Goal: Task Accomplishment & Management: Use online tool/utility

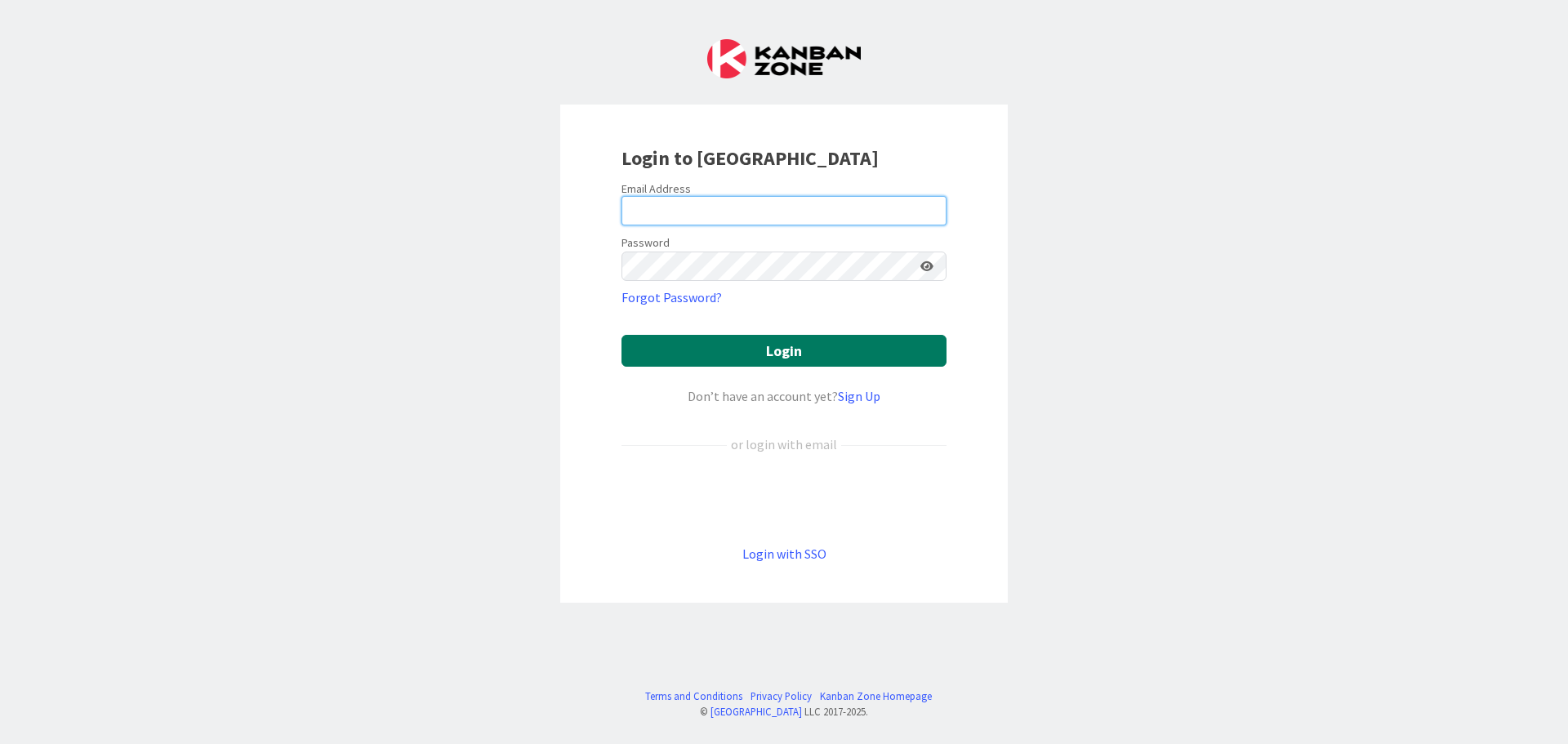
type input "[EMAIL_ADDRESS][DOMAIN_NAME]"
click at [813, 347] on button "Login" at bounding box center [784, 350] width 325 height 32
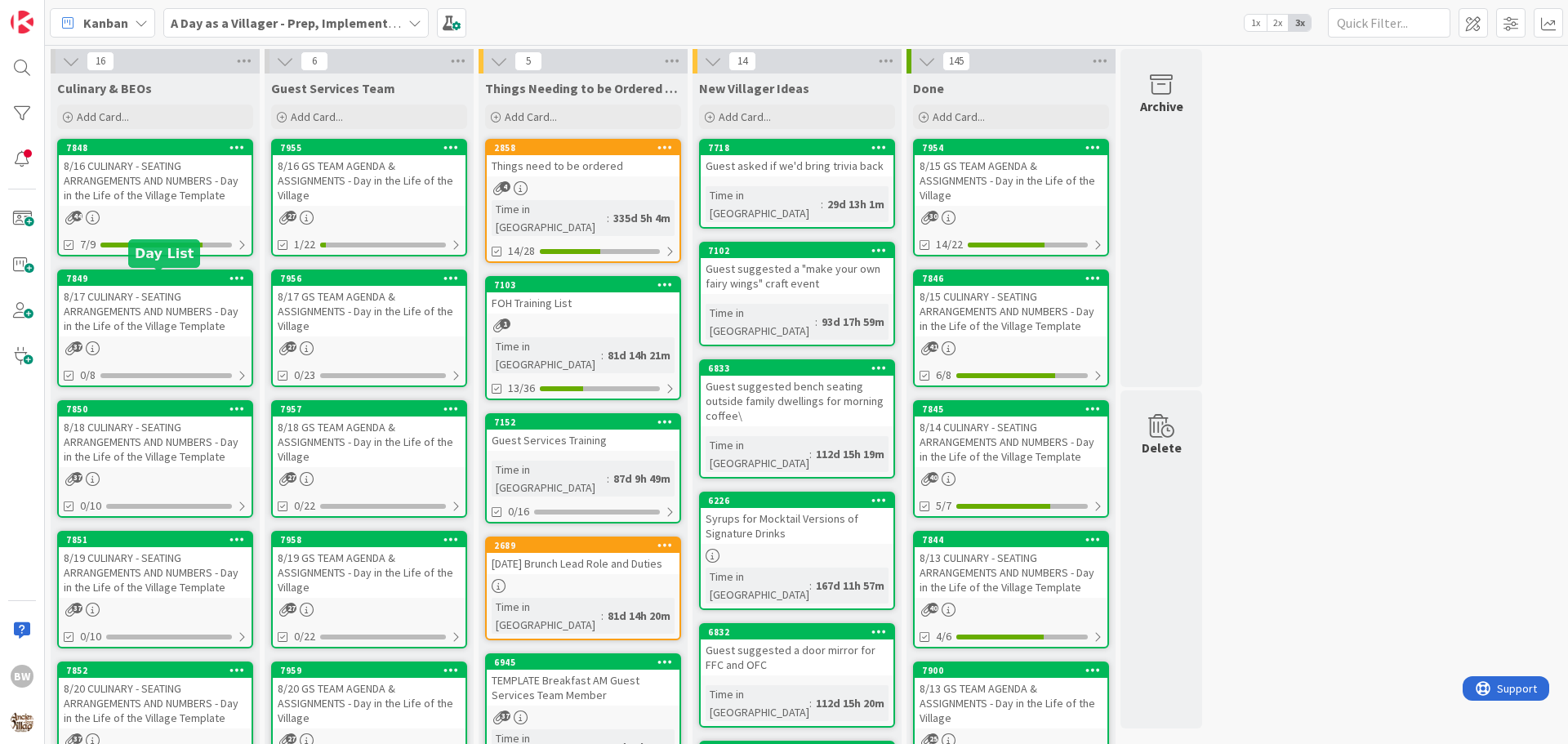
click at [142, 281] on div "7849" at bounding box center [159, 279] width 186 height 12
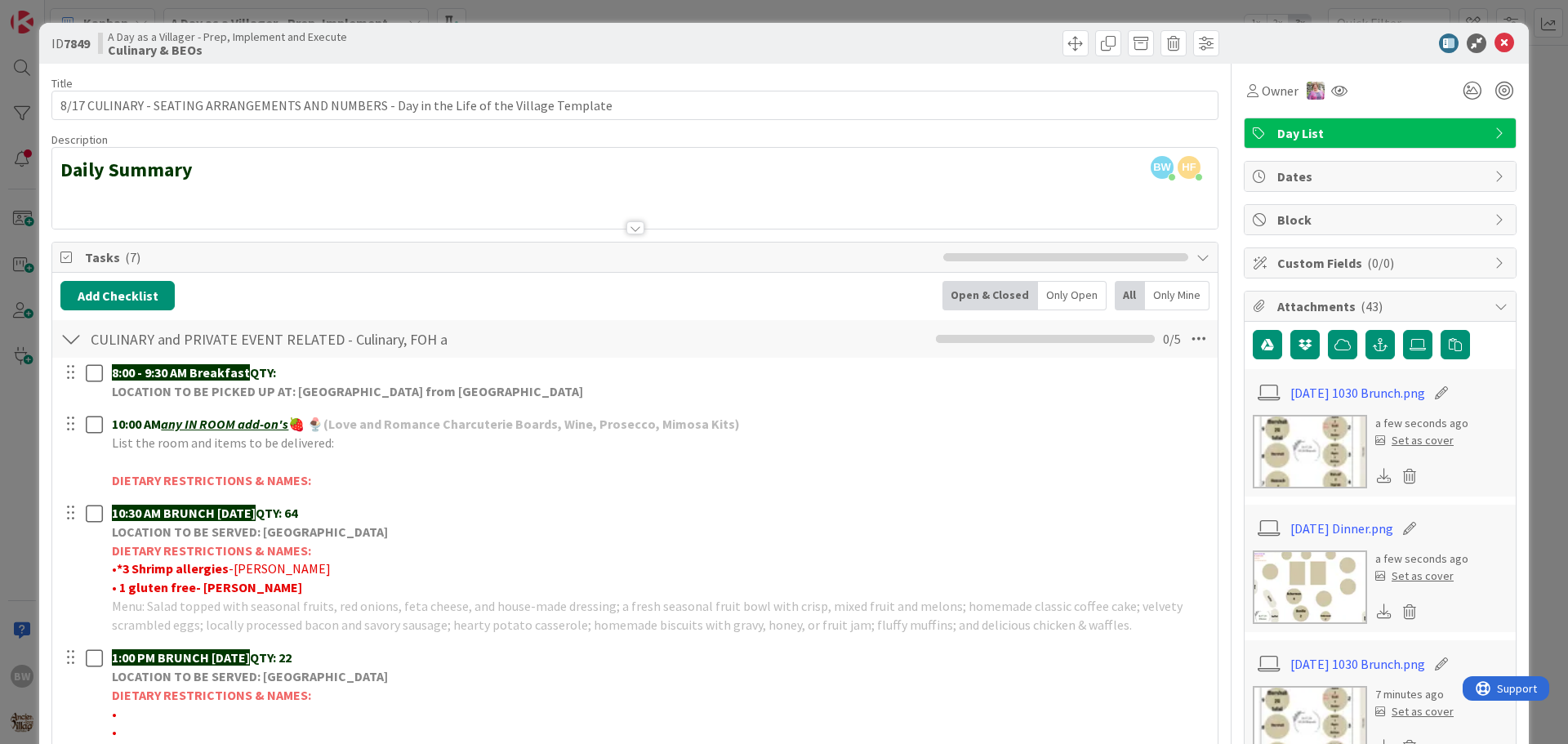
click at [632, 228] on div at bounding box center [635, 227] width 18 height 13
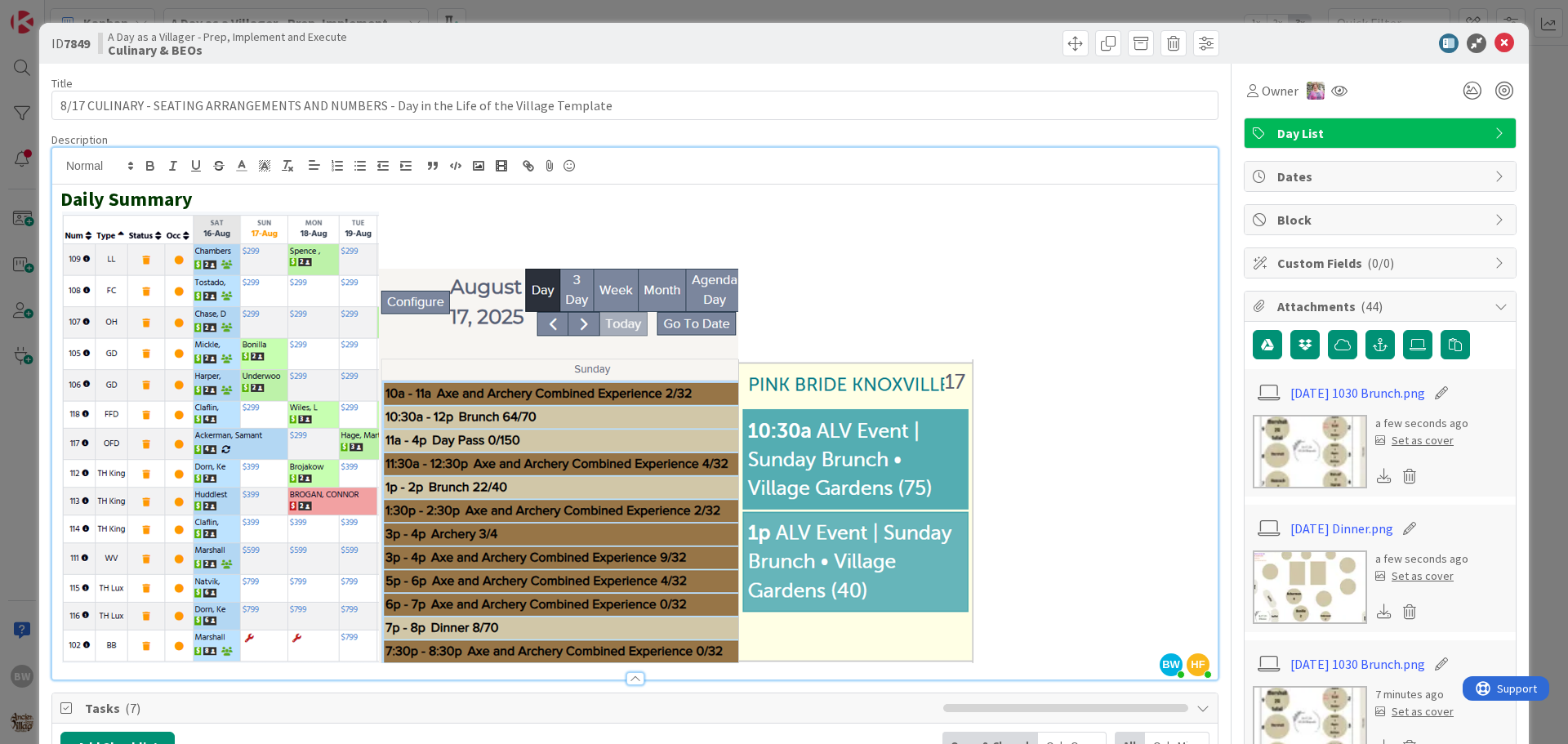
scroll to position [327, 0]
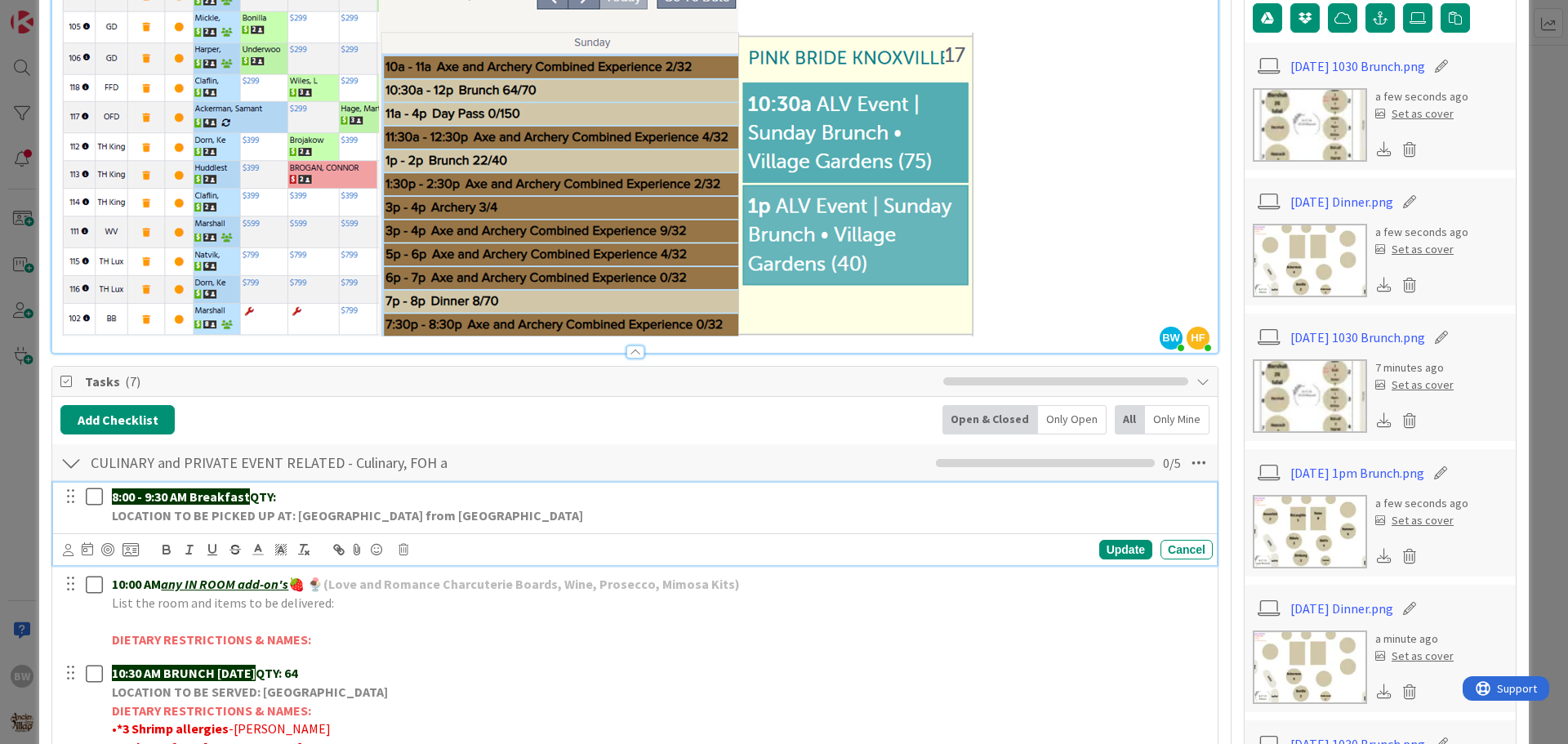
click at [305, 492] on p "8:00 - 9:30 AM Breakfast QTY:" at bounding box center [658, 496] width 1095 height 19
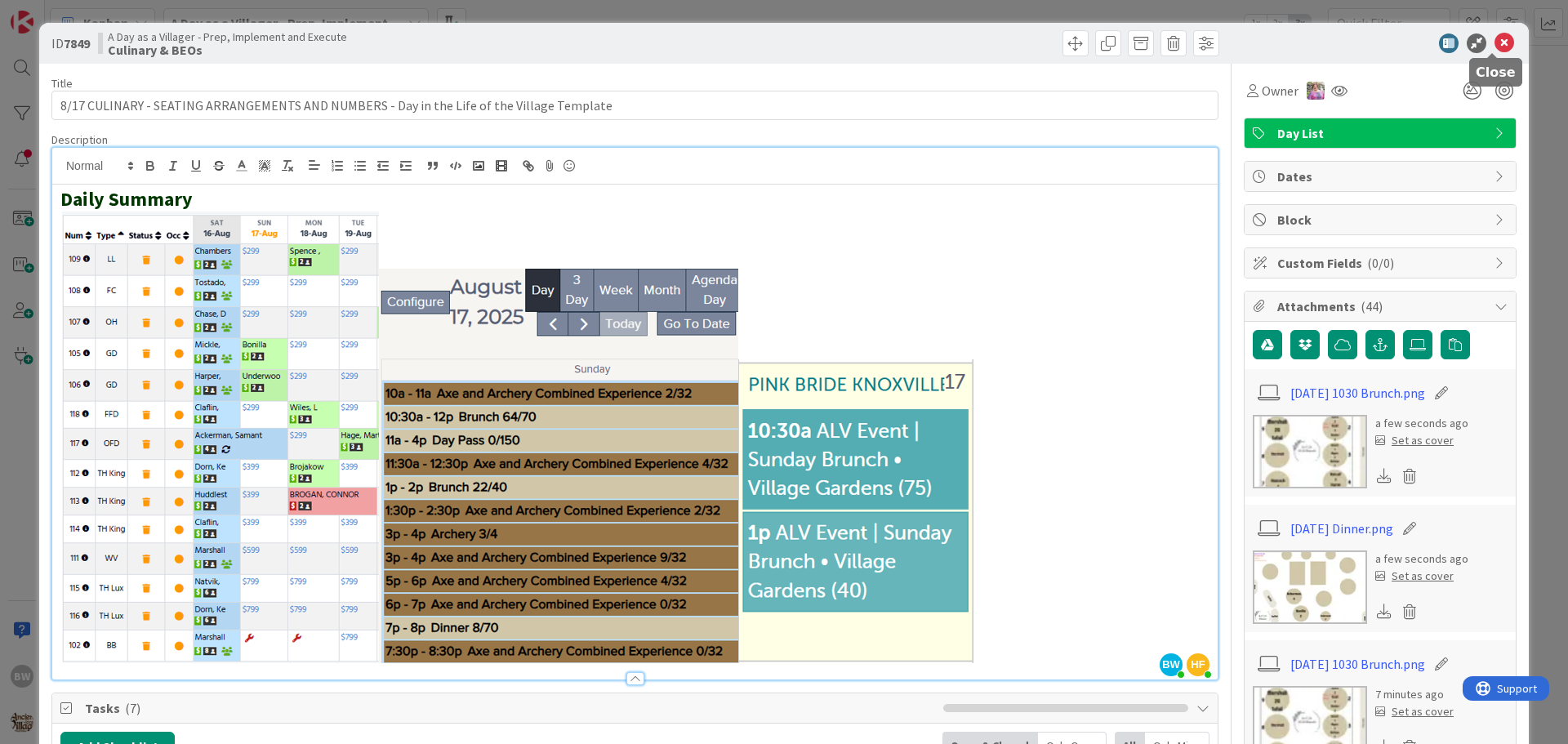
click at [1496, 41] on icon at bounding box center [1504, 43] width 20 height 20
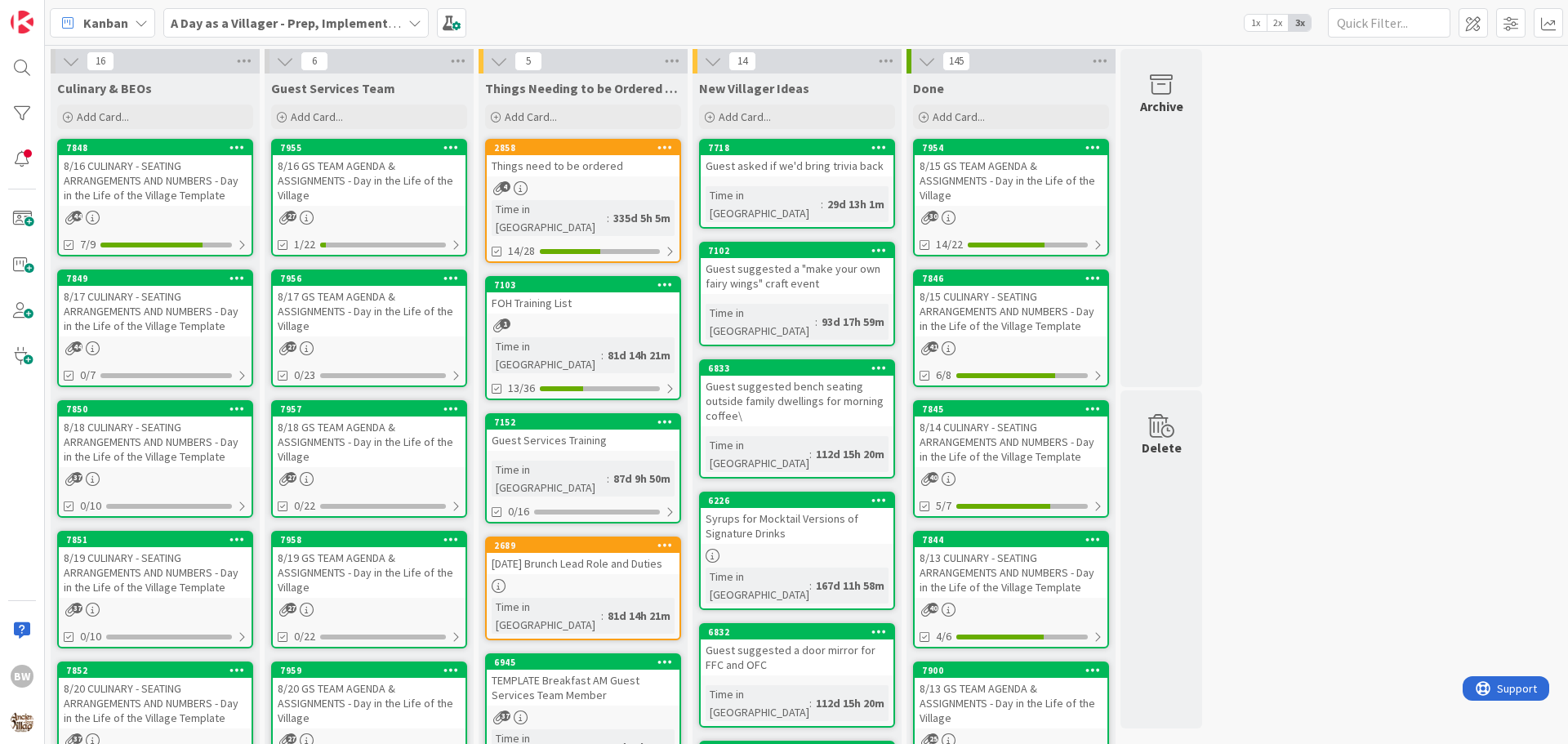
click at [135, 289] on div "8/17 CULINARY - SEATING ARRANGEMENTS AND NUMBERS - Day in the Life of the Villa…" at bounding box center [155, 311] width 193 height 51
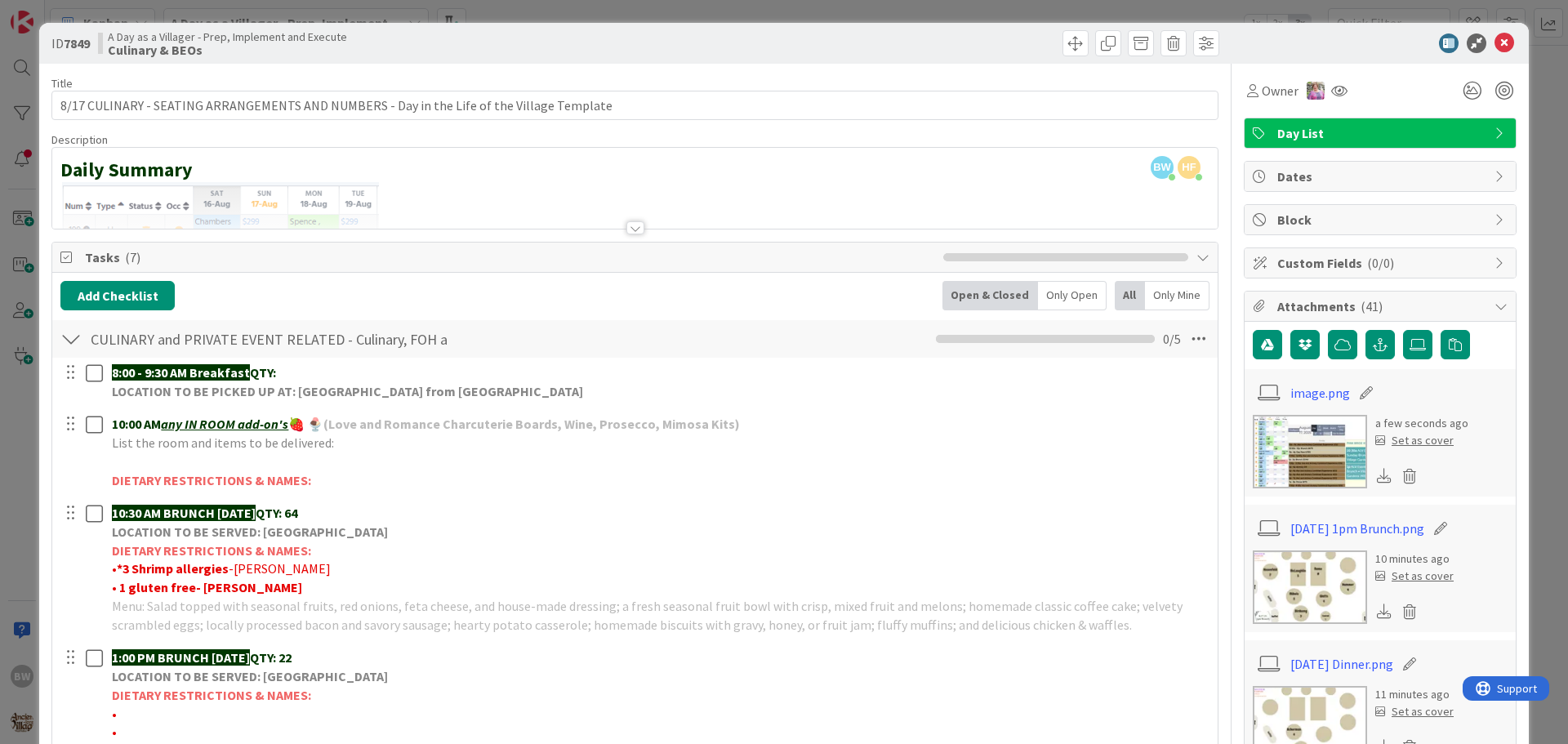
click at [628, 229] on div at bounding box center [635, 227] width 18 height 13
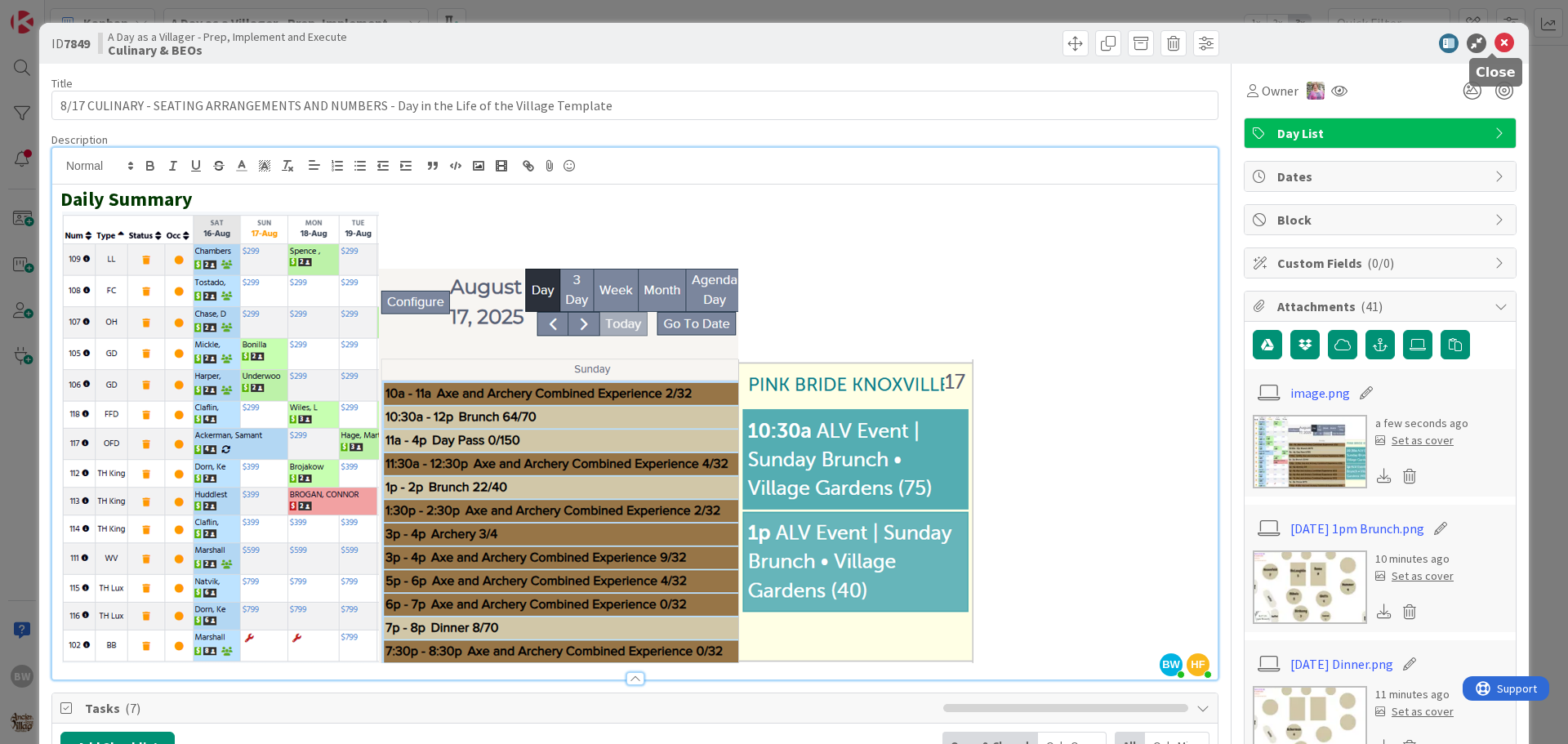
click at [1495, 37] on icon at bounding box center [1504, 43] width 20 height 20
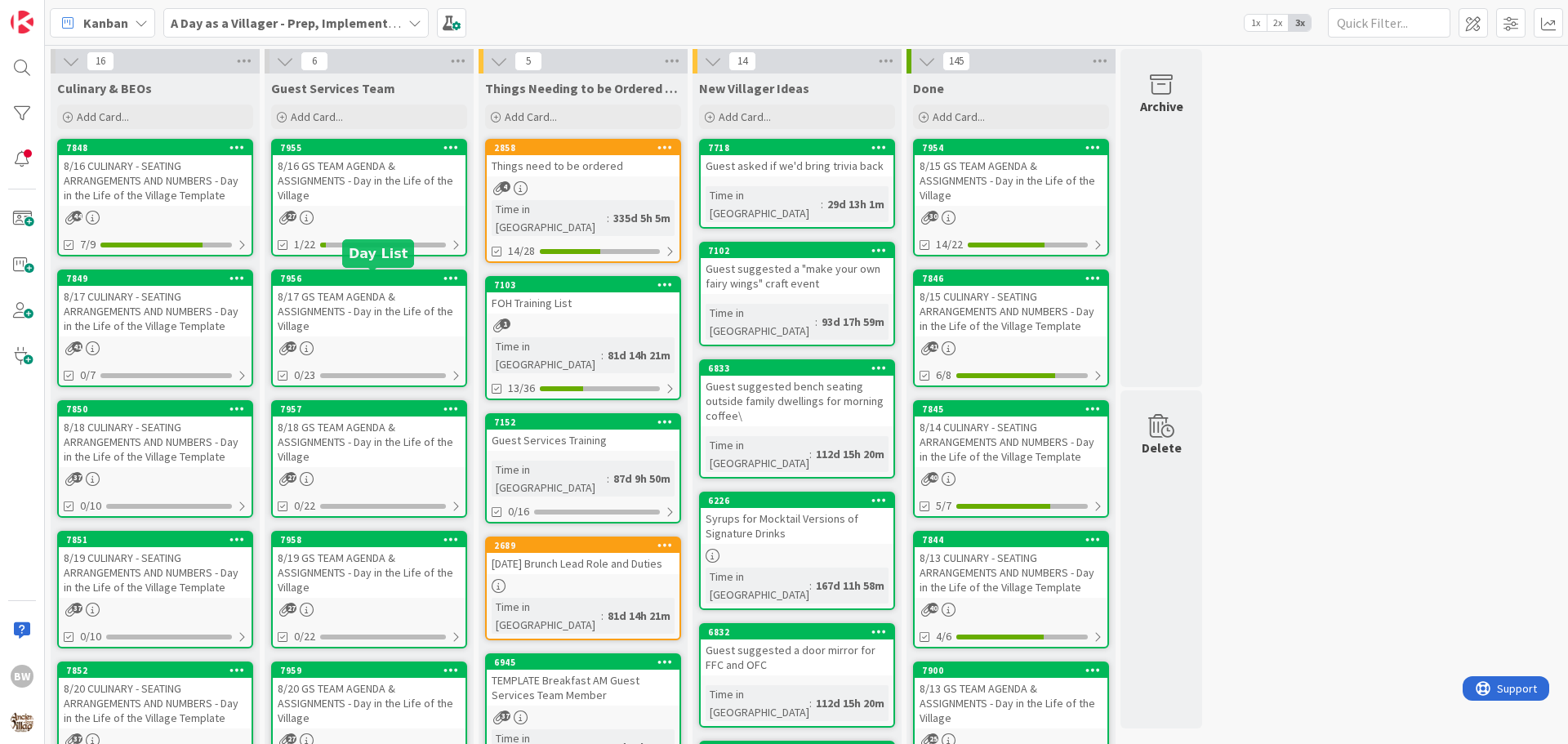
click at [374, 278] on div "7956" at bounding box center [373, 279] width 186 height 12
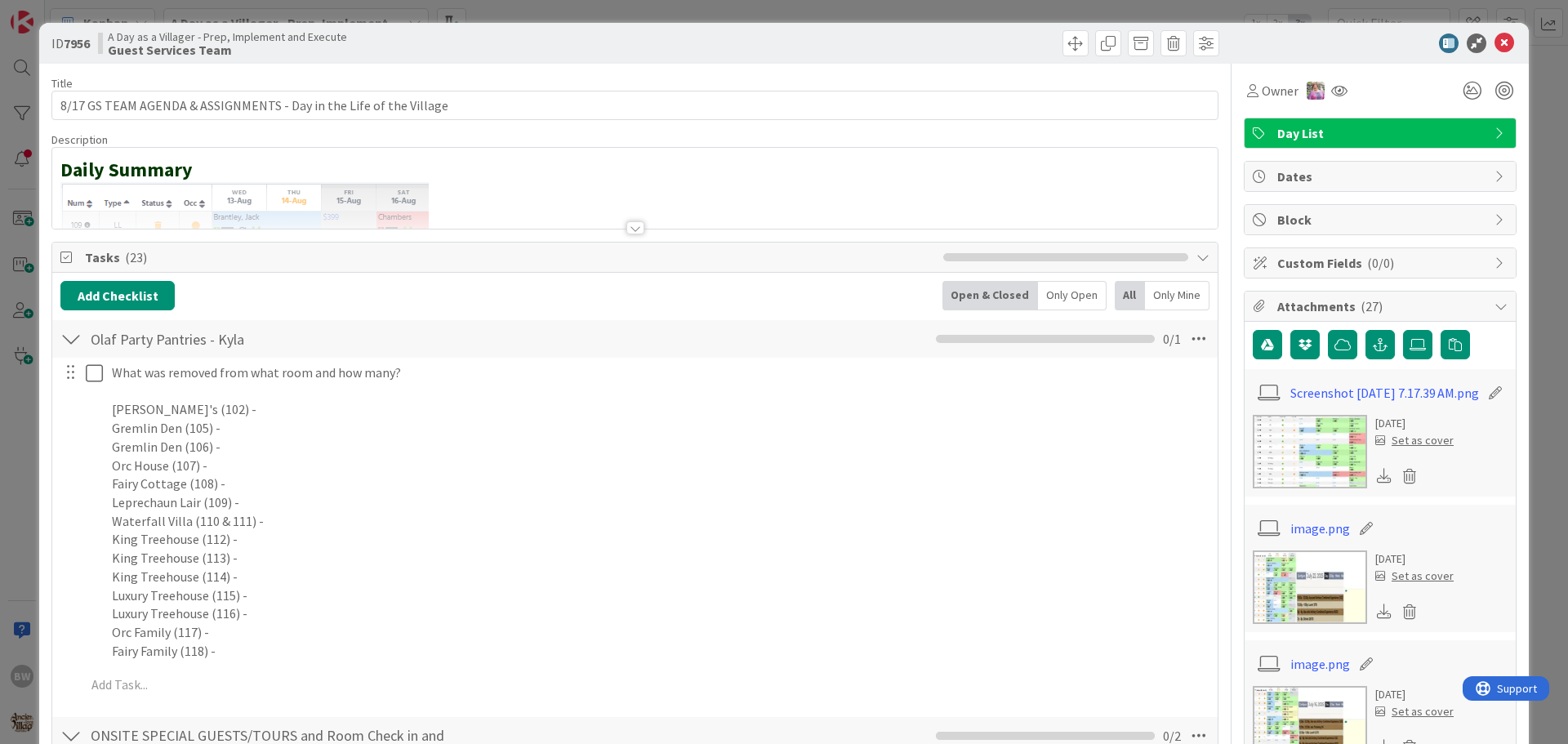
click at [630, 230] on div at bounding box center [635, 227] width 18 height 13
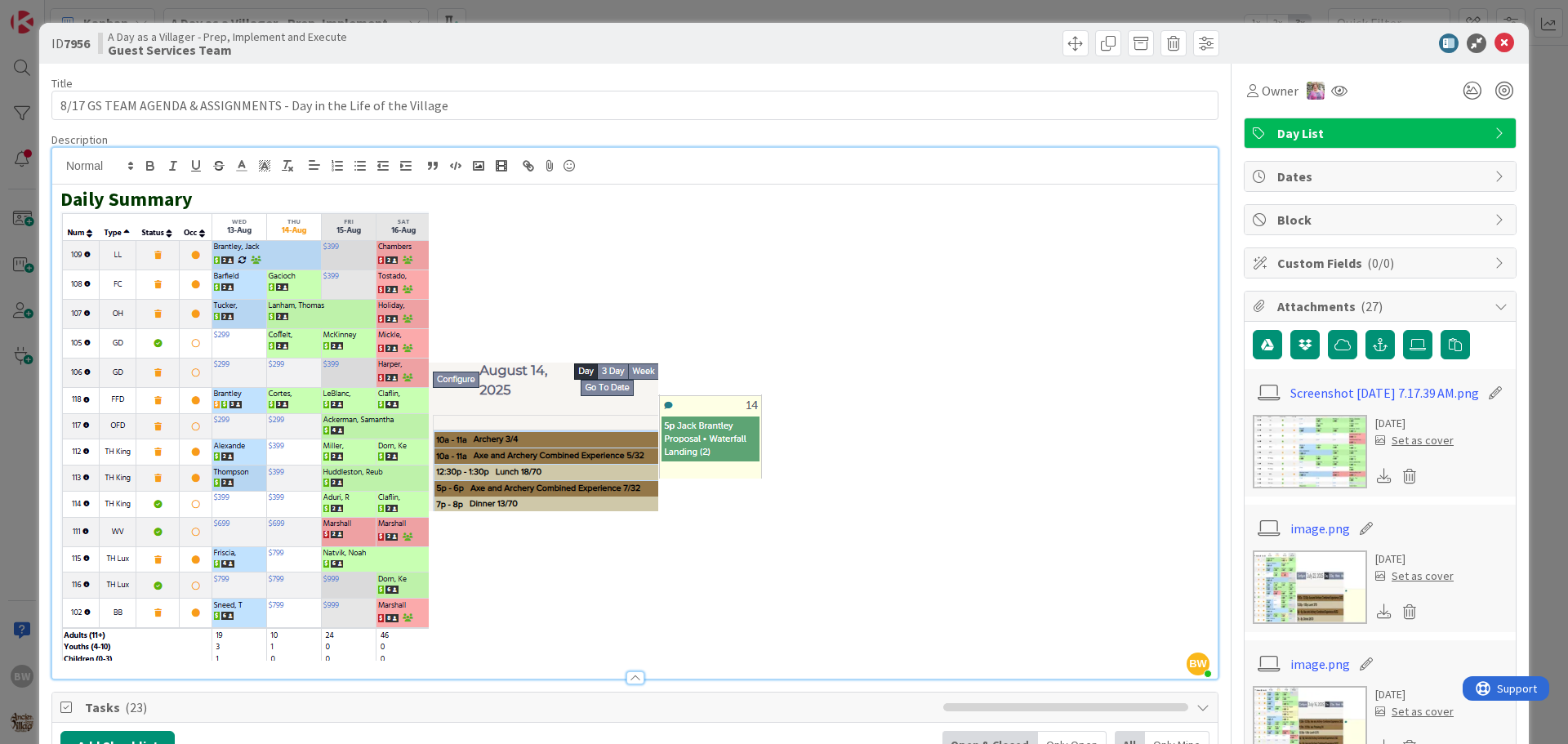
click at [768, 438] on p at bounding box center [635, 436] width 1149 height 451
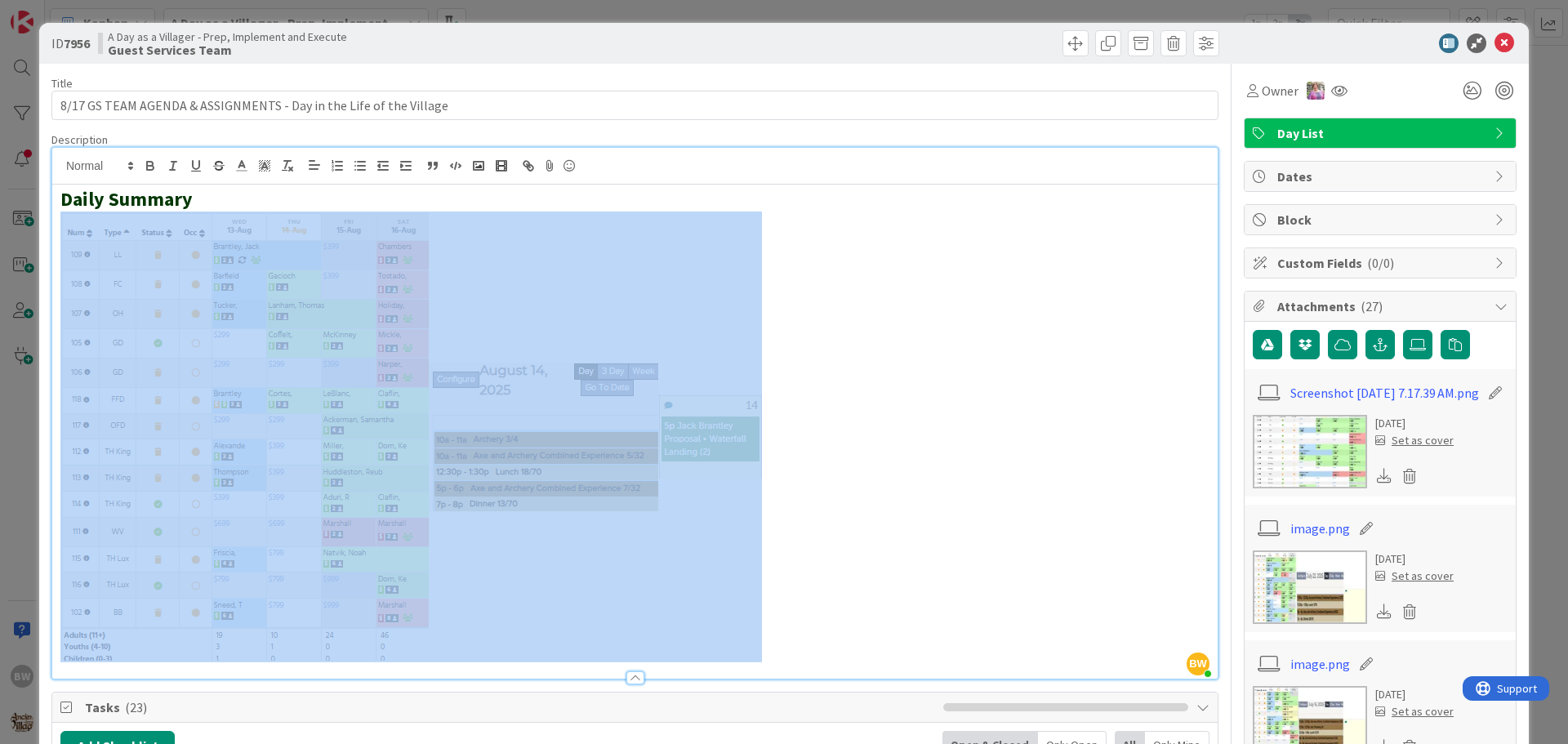
drag, startPoint x: 769, startPoint y: 438, endPoint x: 135, endPoint y: 427, distance: 634.1
click at [135, 427] on p at bounding box center [635, 436] width 1149 height 451
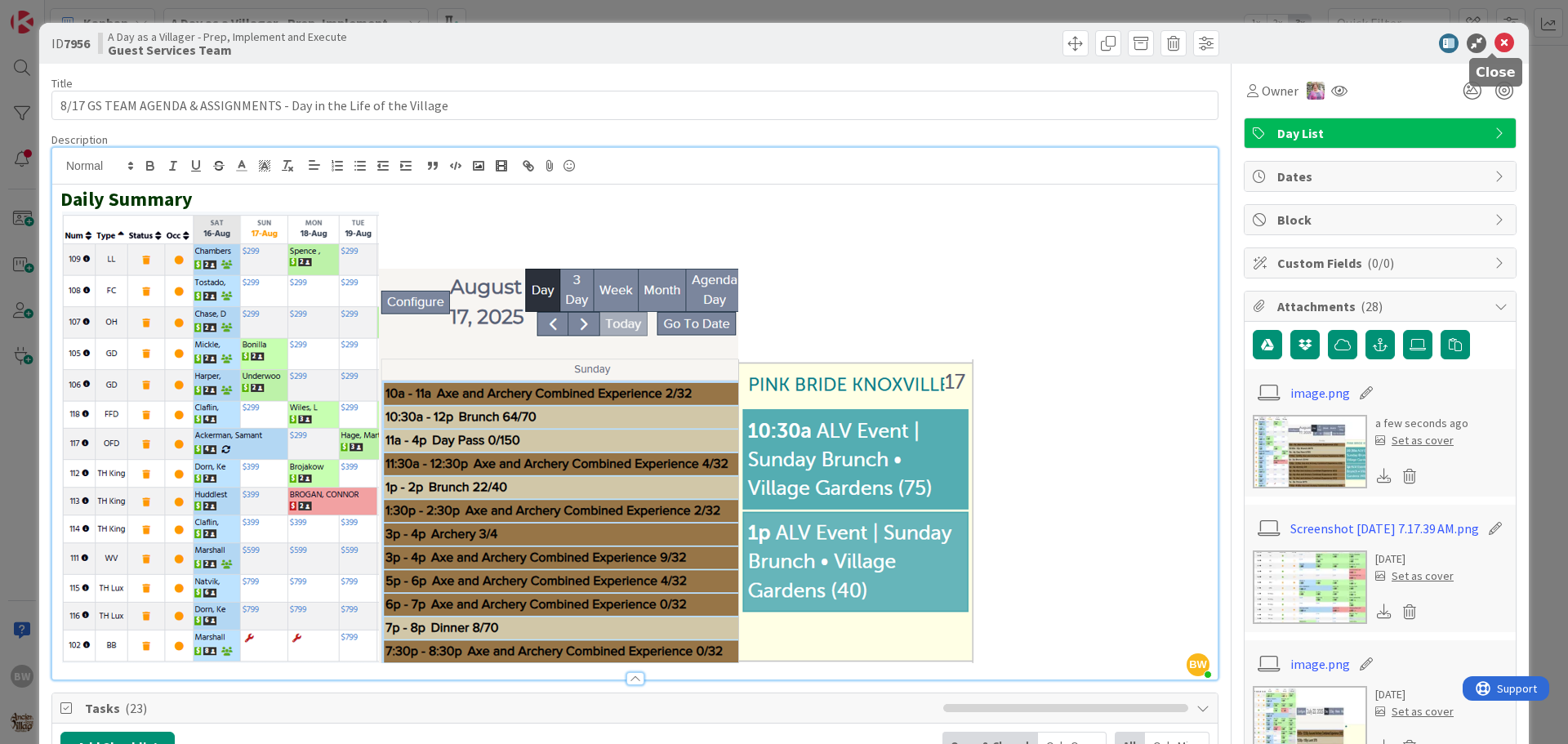
click at [1501, 38] on icon at bounding box center [1504, 43] width 20 height 20
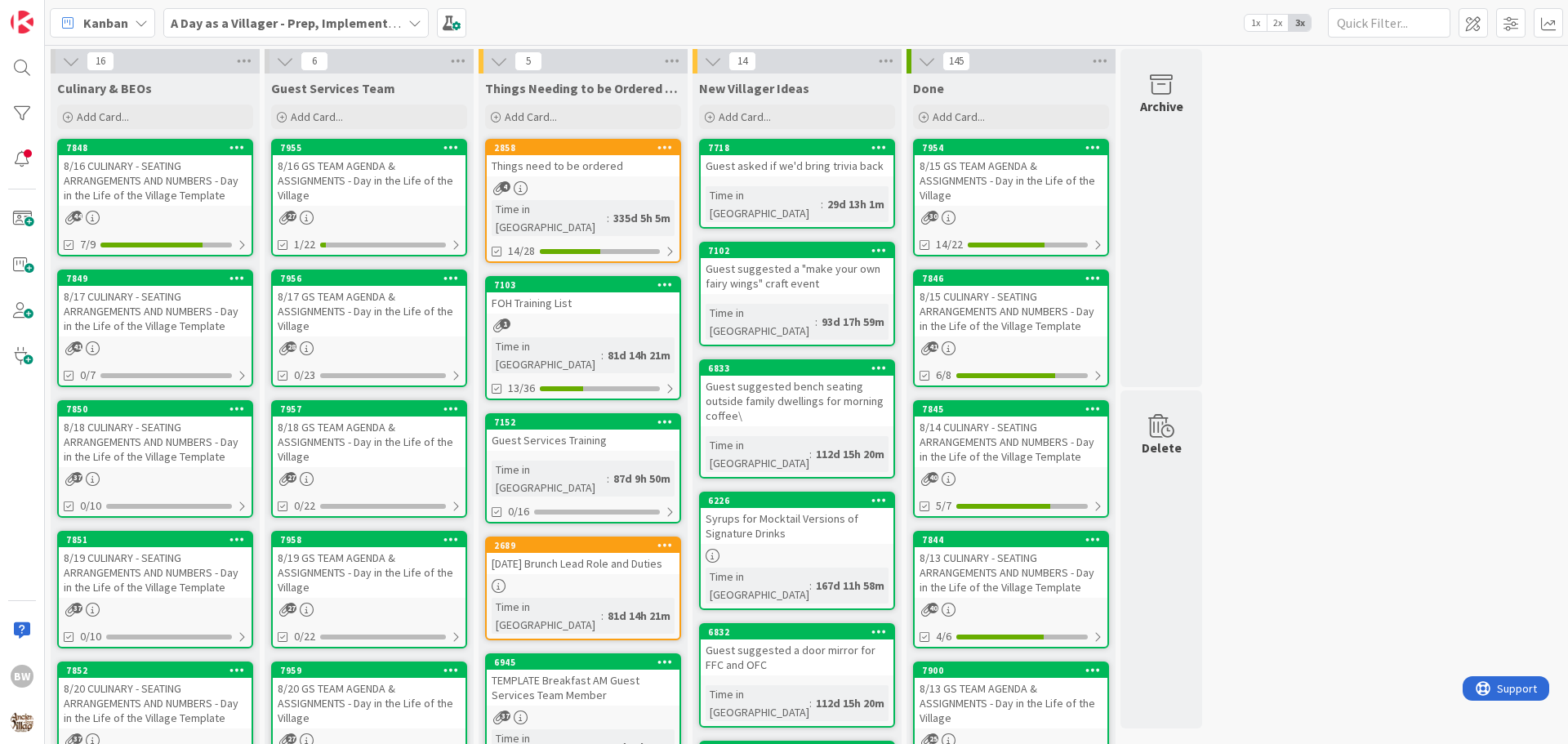
click at [151, 290] on div "8/17 CULINARY - SEATING ARRANGEMENTS AND NUMBERS - Day in the Life of the Villa…" at bounding box center [155, 311] width 193 height 51
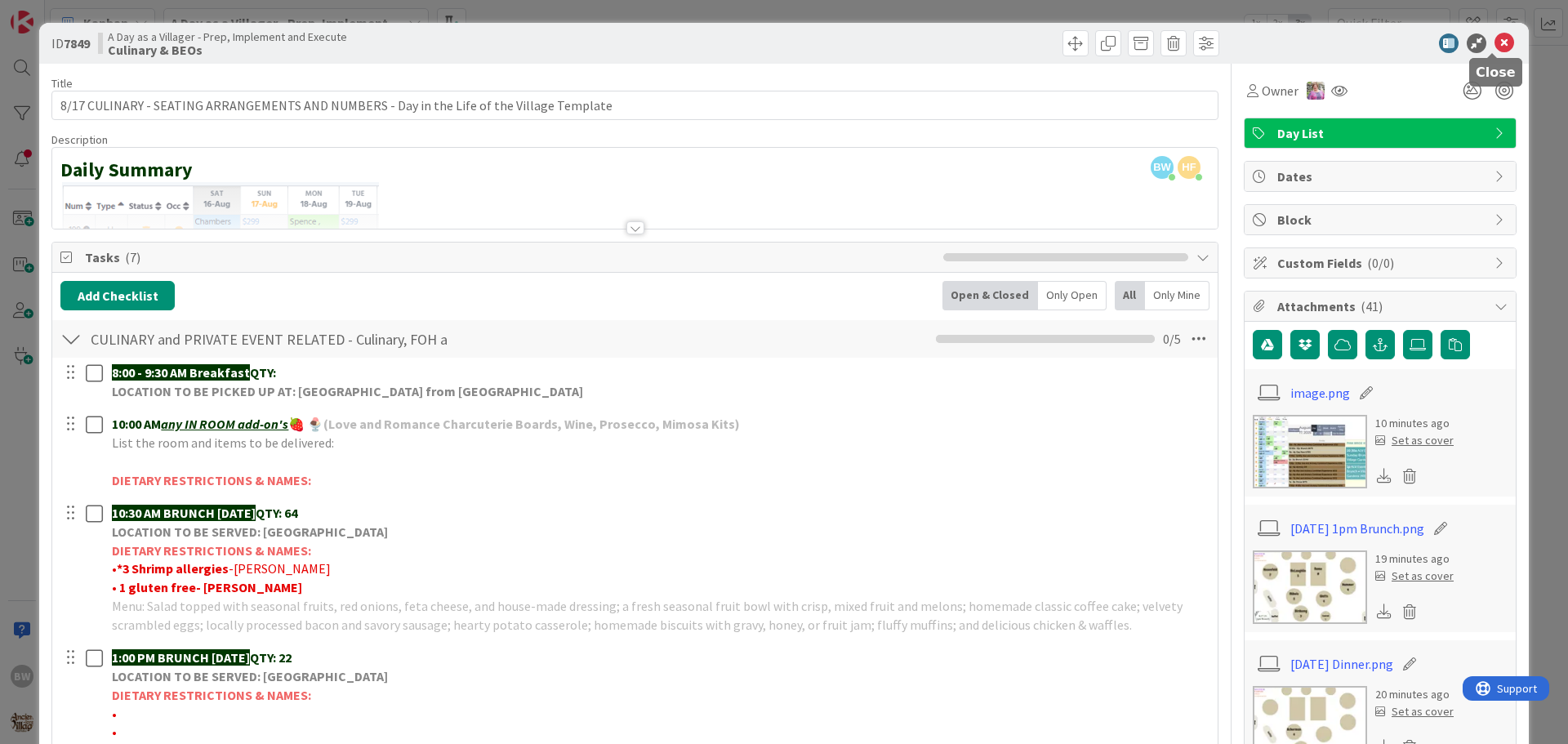
click at [1495, 44] on icon at bounding box center [1504, 43] width 20 height 20
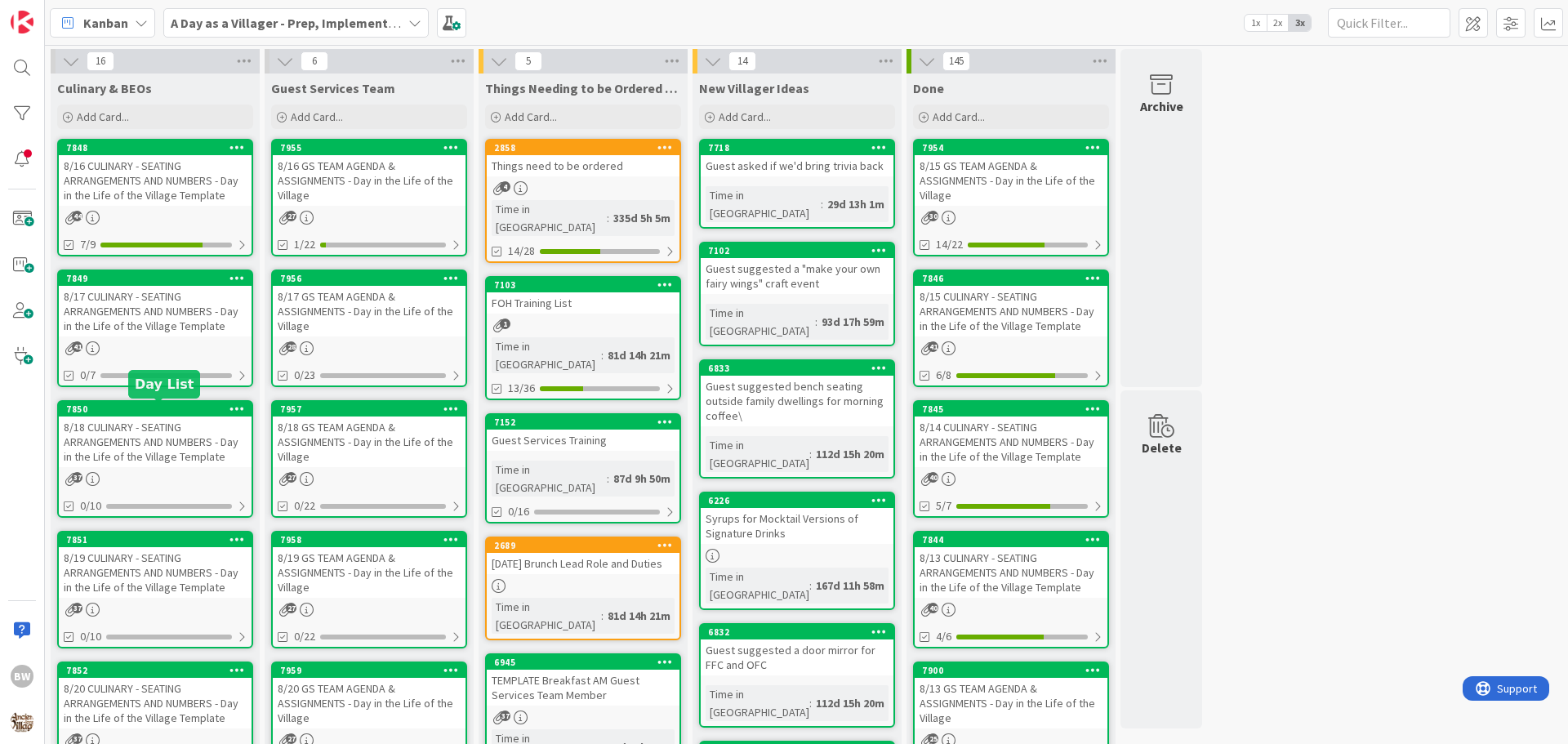
click at [154, 413] on div "7850" at bounding box center [159, 409] width 186 height 12
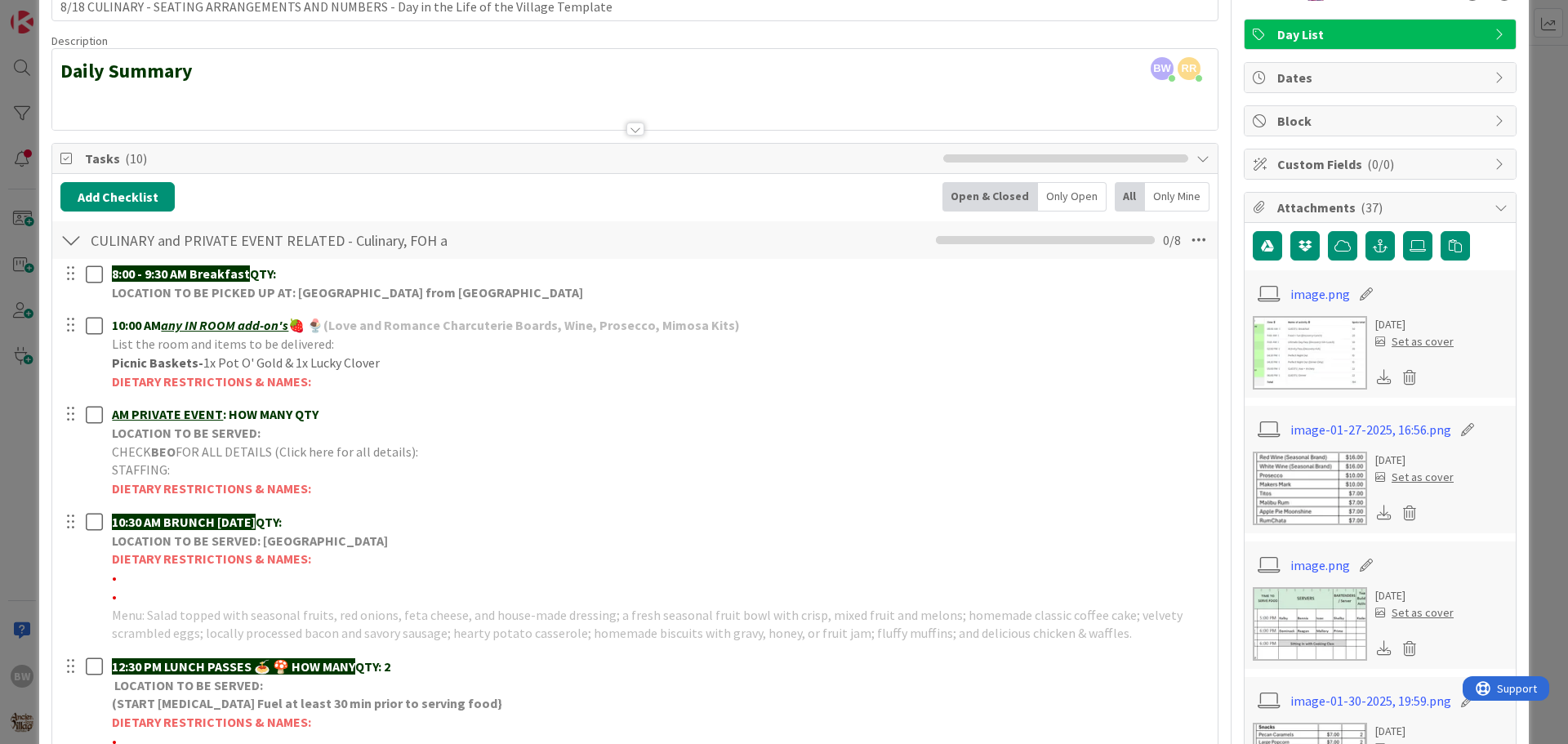
scroll to position [163, 0]
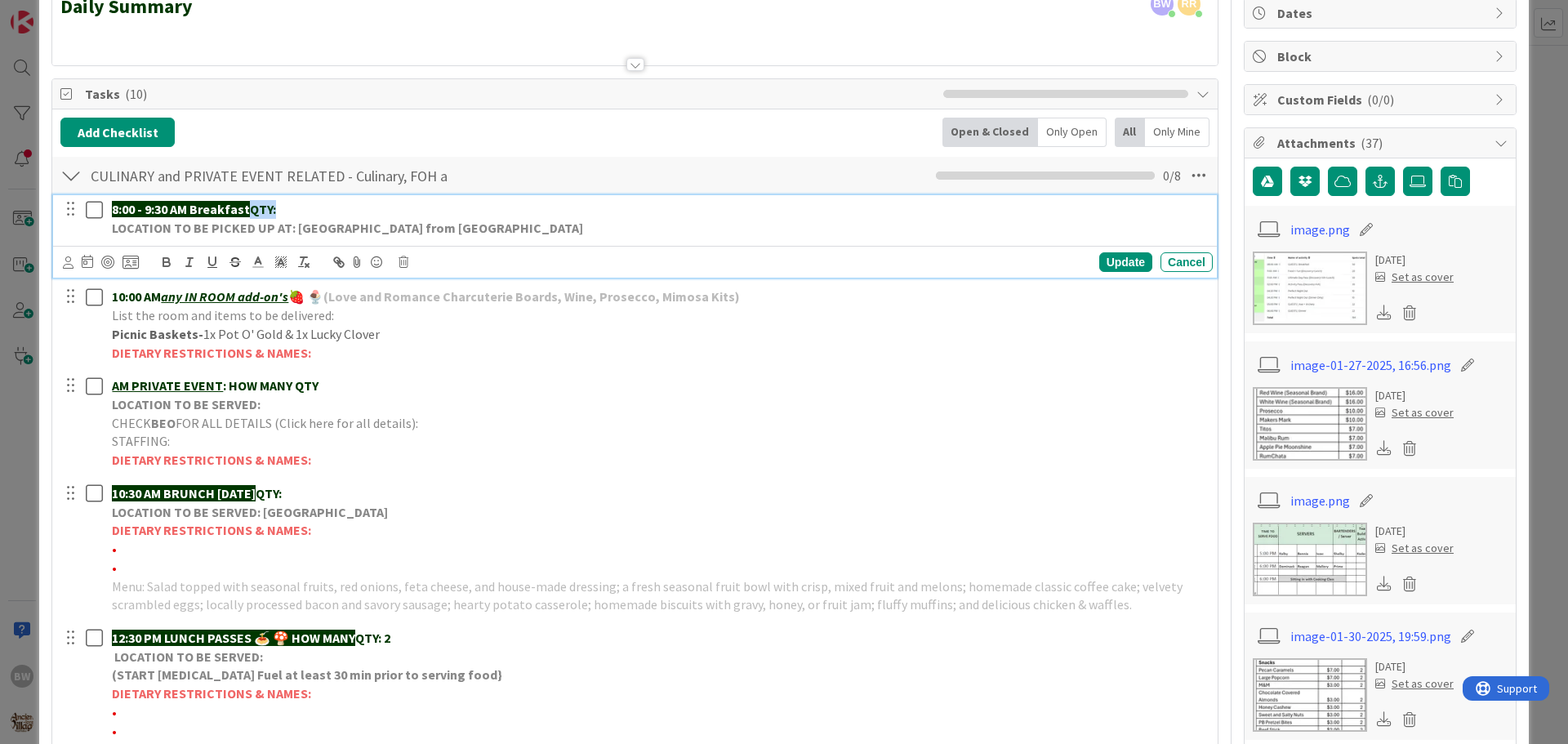
drag, startPoint x: 251, startPoint y: 205, endPoint x: 281, endPoint y: 205, distance: 30.0
click at [281, 205] on p "8:00 - 9:30 AM Breakfast QTY:" at bounding box center [658, 209] width 1095 height 19
copy strong "QTY:"
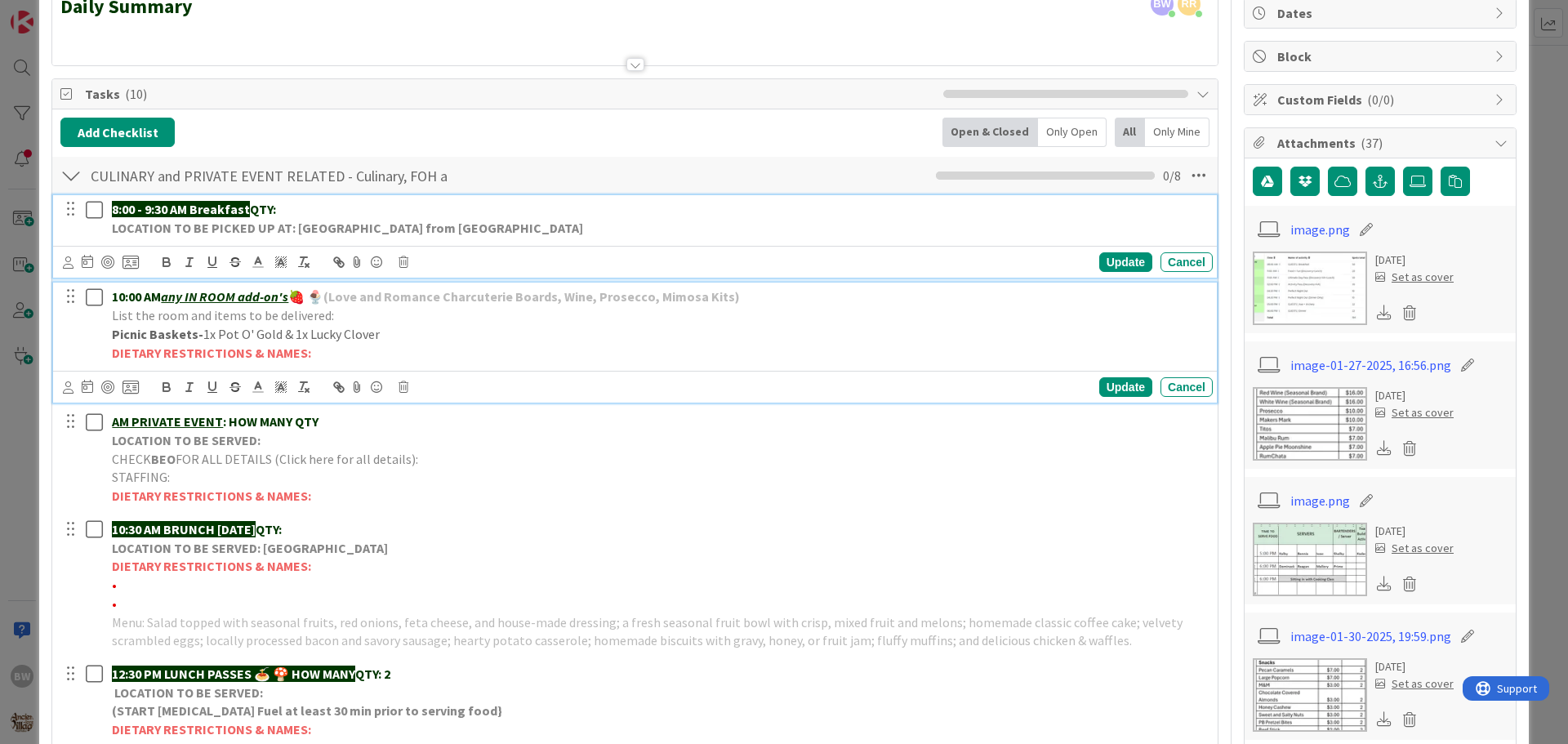
drag, startPoint x: 742, startPoint y: 291, endPoint x: 734, endPoint y: 294, distance: 8.5
click at [734, 294] on p "10:00 AM any IN ROOM add-on's 🍓 🍨 (Love and Romance Charcuterie Boards, Wine, P…" at bounding box center [658, 296] width 1095 height 19
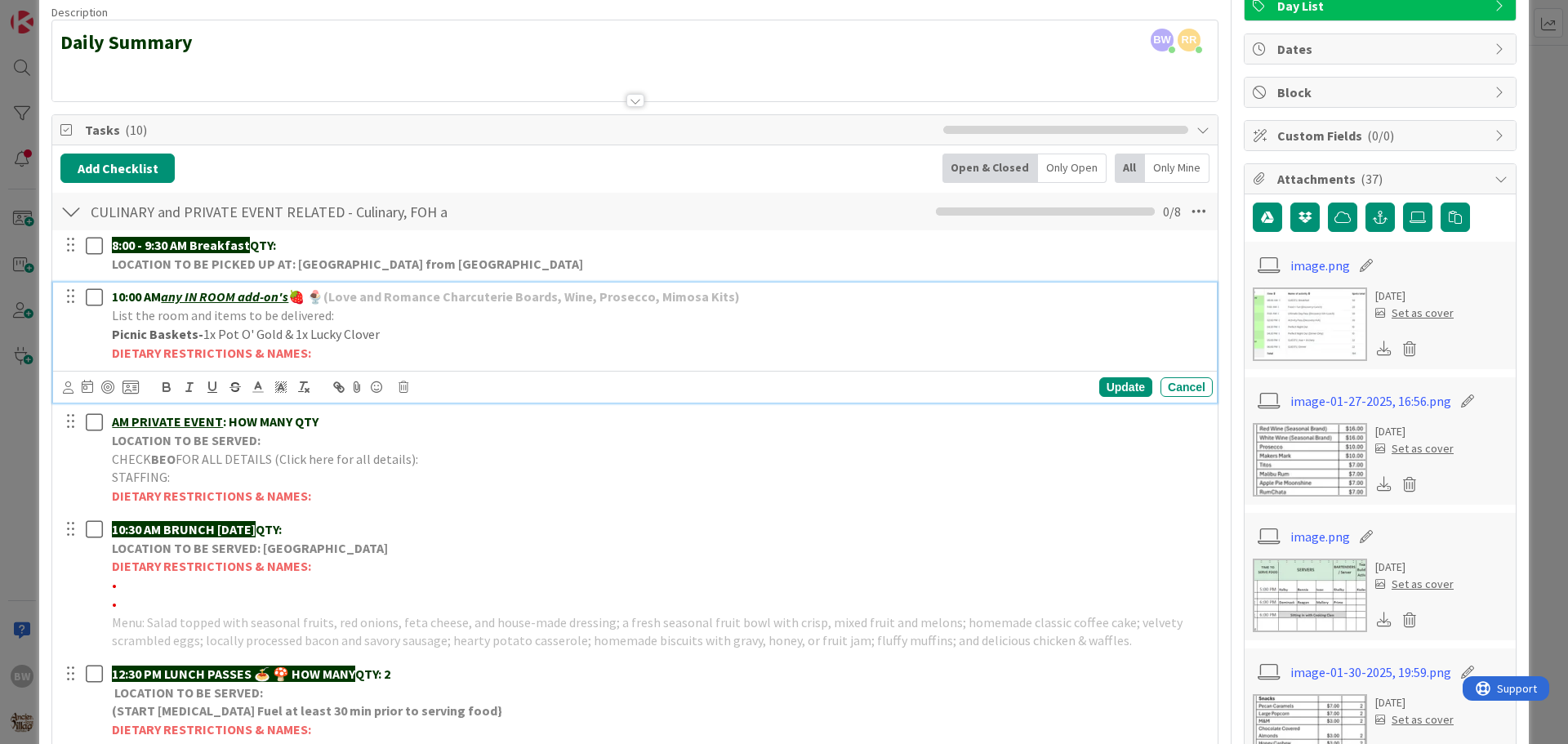
drag, startPoint x: 734, startPoint y: 297, endPoint x: 729, endPoint y: 314, distance: 17.7
click at [729, 314] on p "List the room and items to be delivered:" at bounding box center [658, 315] width 1095 height 19
click at [738, 297] on p "10:00 AM any IN ROOM add-on's 🍓 🍨 (Love and Romance Charcuterie Boards, Wine, P…" at bounding box center [658, 296] width 1095 height 19
click at [343, 311] on p "List the room and items to be delivered:" at bounding box center [658, 315] width 1095 height 19
drag, startPoint x: 579, startPoint y: 315, endPoint x: 329, endPoint y: 319, distance: 250.0
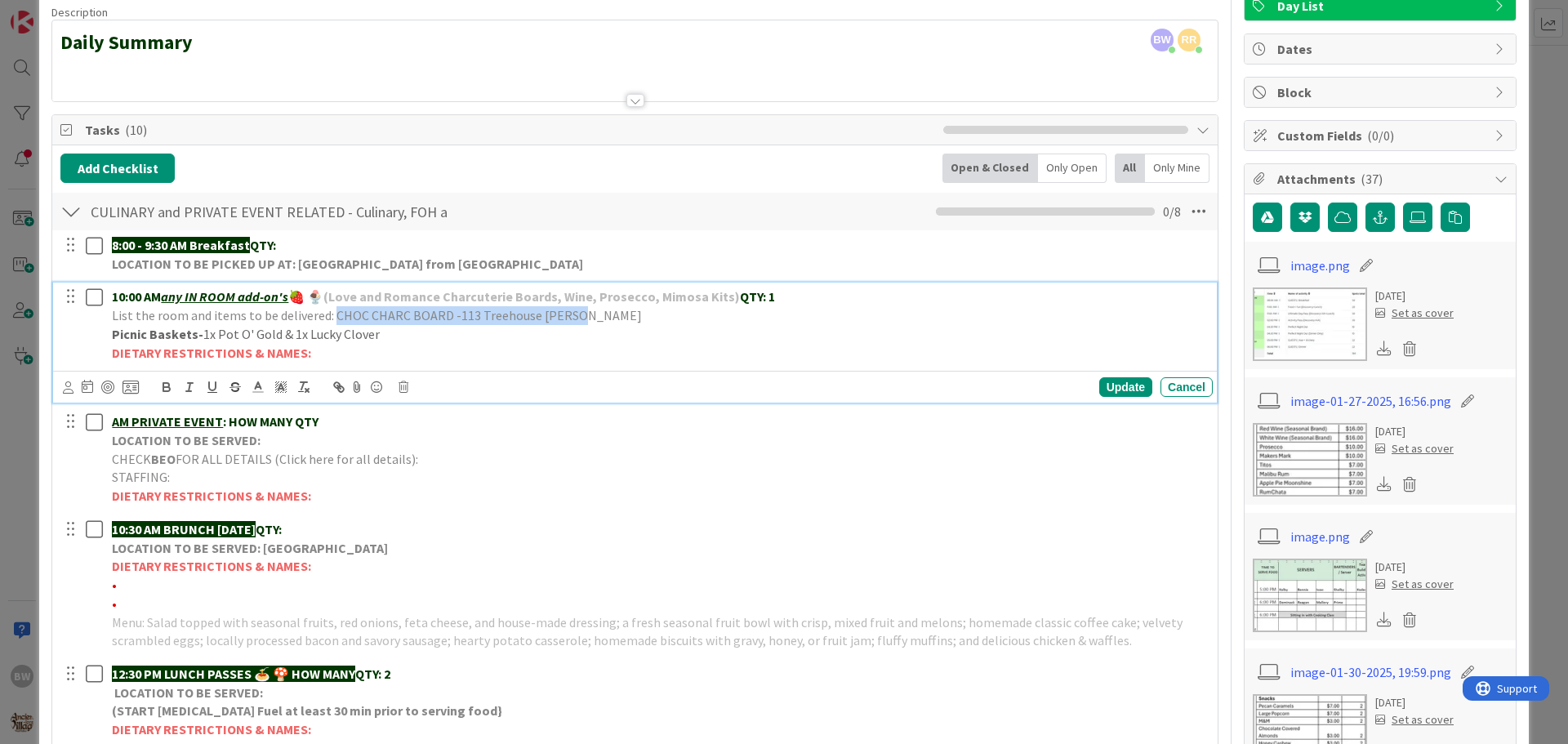
click at [329, 319] on p "List the room and items to be delivered: CHOC CHARC BOARD -113 Treehouse [PERSO…" at bounding box center [658, 315] width 1095 height 19
click at [253, 388] on icon at bounding box center [257, 386] width 15 height 15
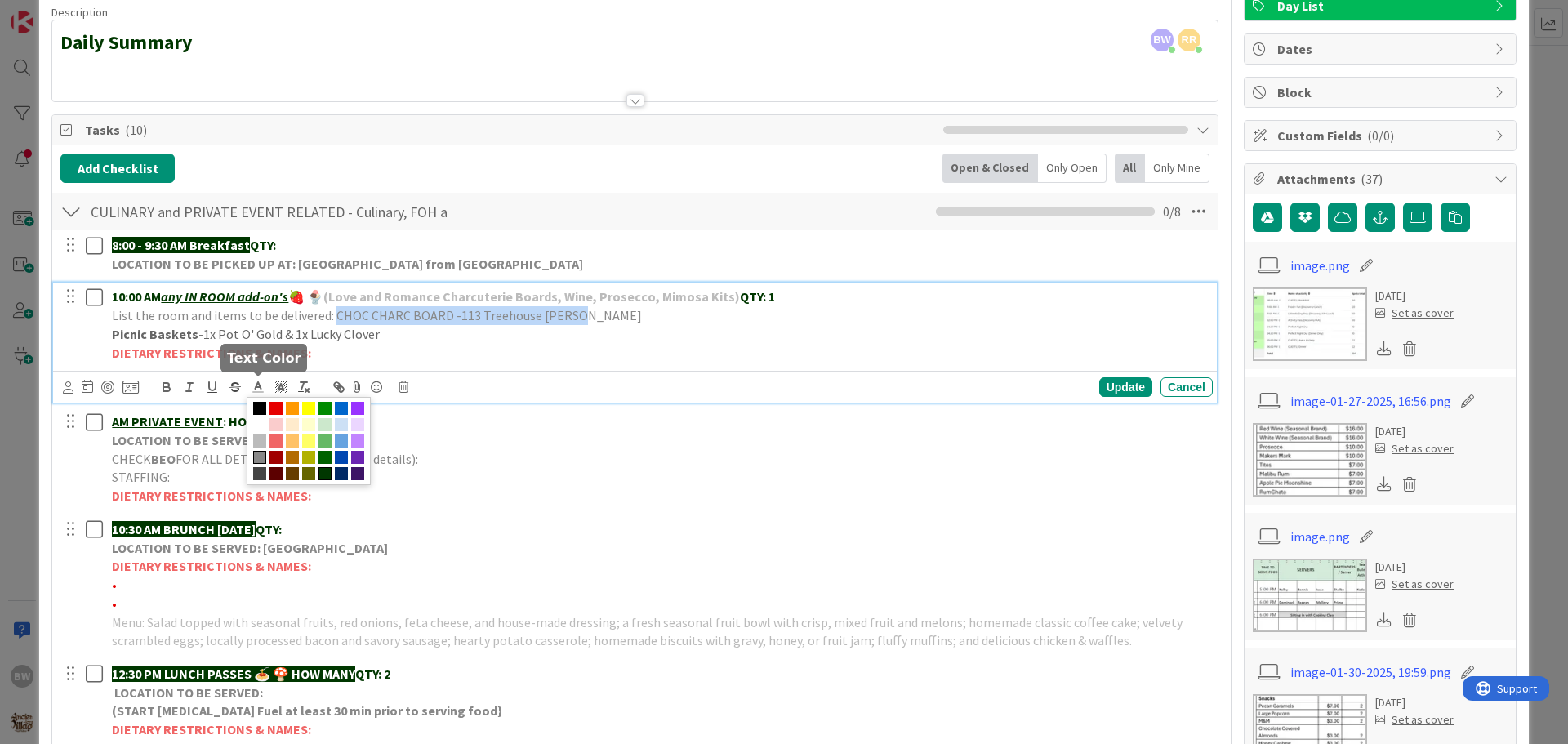
click at [324, 468] on span at bounding box center [325, 473] width 13 height 13
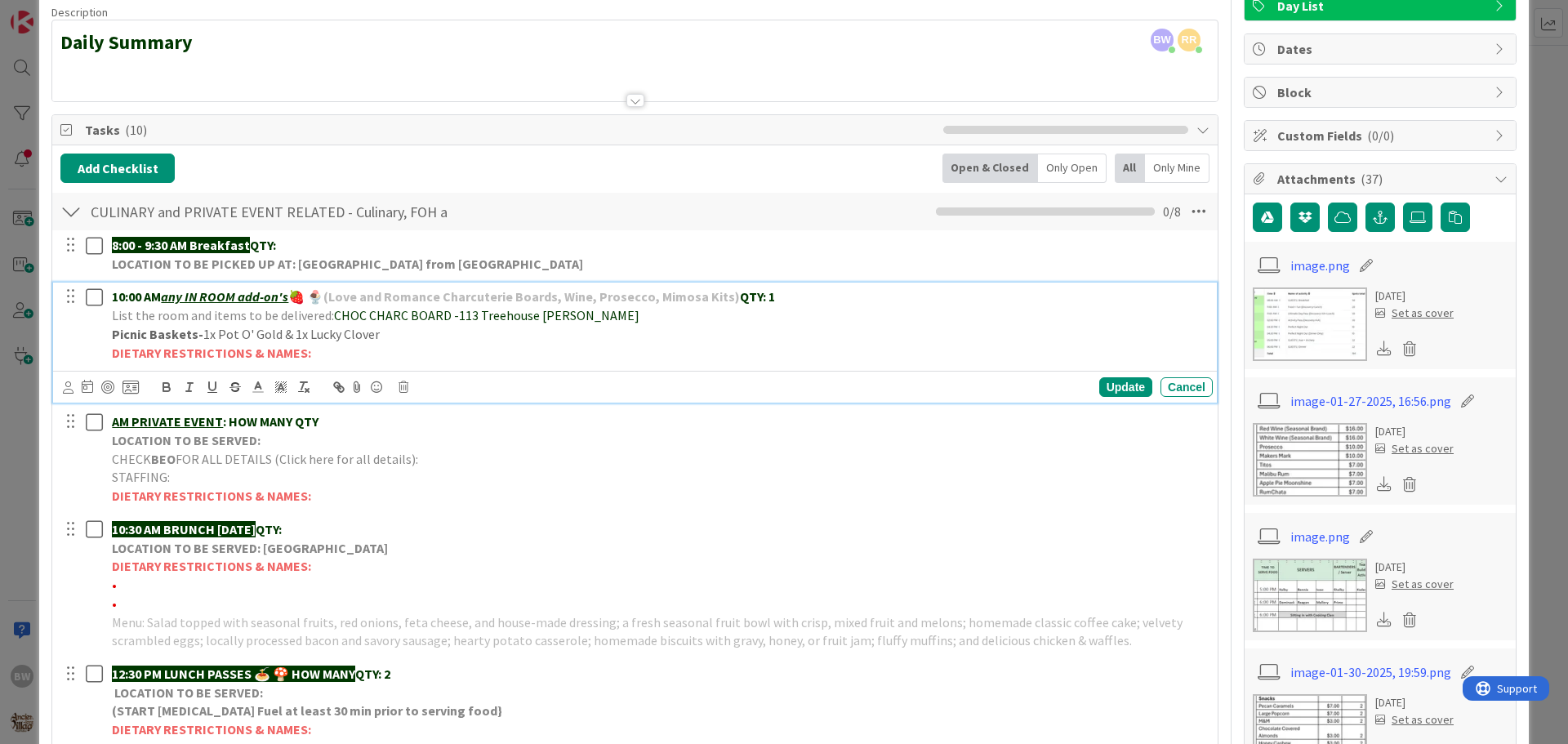
click at [445, 357] on p "DIETARY RESTRICTIONS & NAMES:" at bounding box center [658, 352] width 1095 height 19
drag, startPoint x: 442, startPoint y: 314, endPoint x: 331, endPoint y: 323, distance: 111.4
click at [334, 323] on span "CHOC CHARC BOARD -113 Treehouse [PERSON_NAME]" at bounding box center [486, 315] width 305 height 17
click at [167, 388] on icon "button" at bounding box center [166, 389] width 7 height 4
click at [648, 351] on p "DIETARY RESTRICTIONS & NAMES:" at bounding box center [658, 352] width 1095 height 19
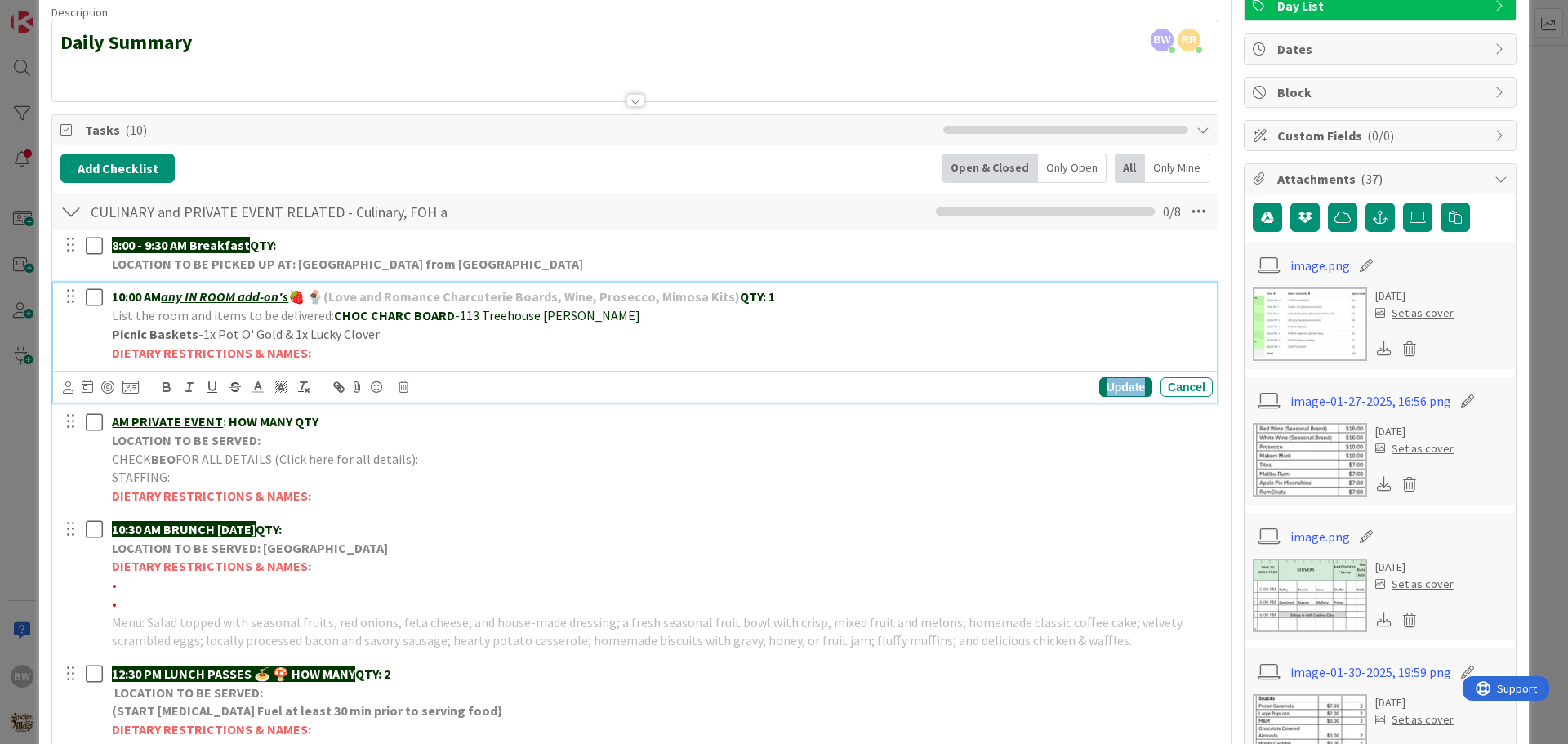
click at [1111, 383] on div "Update" at bounding box center [1126, 387] width 53 height 20
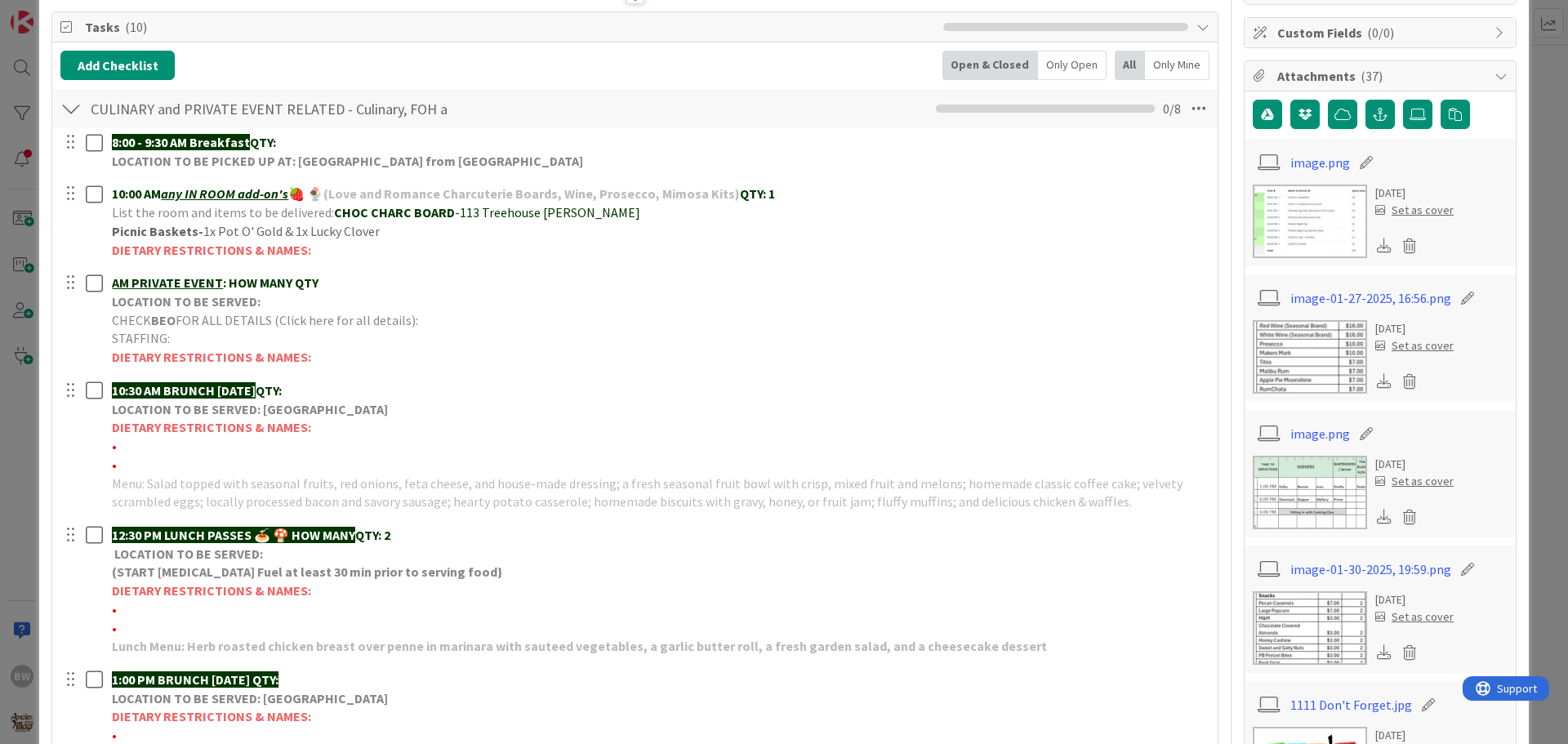
scroll to position [244, 0]
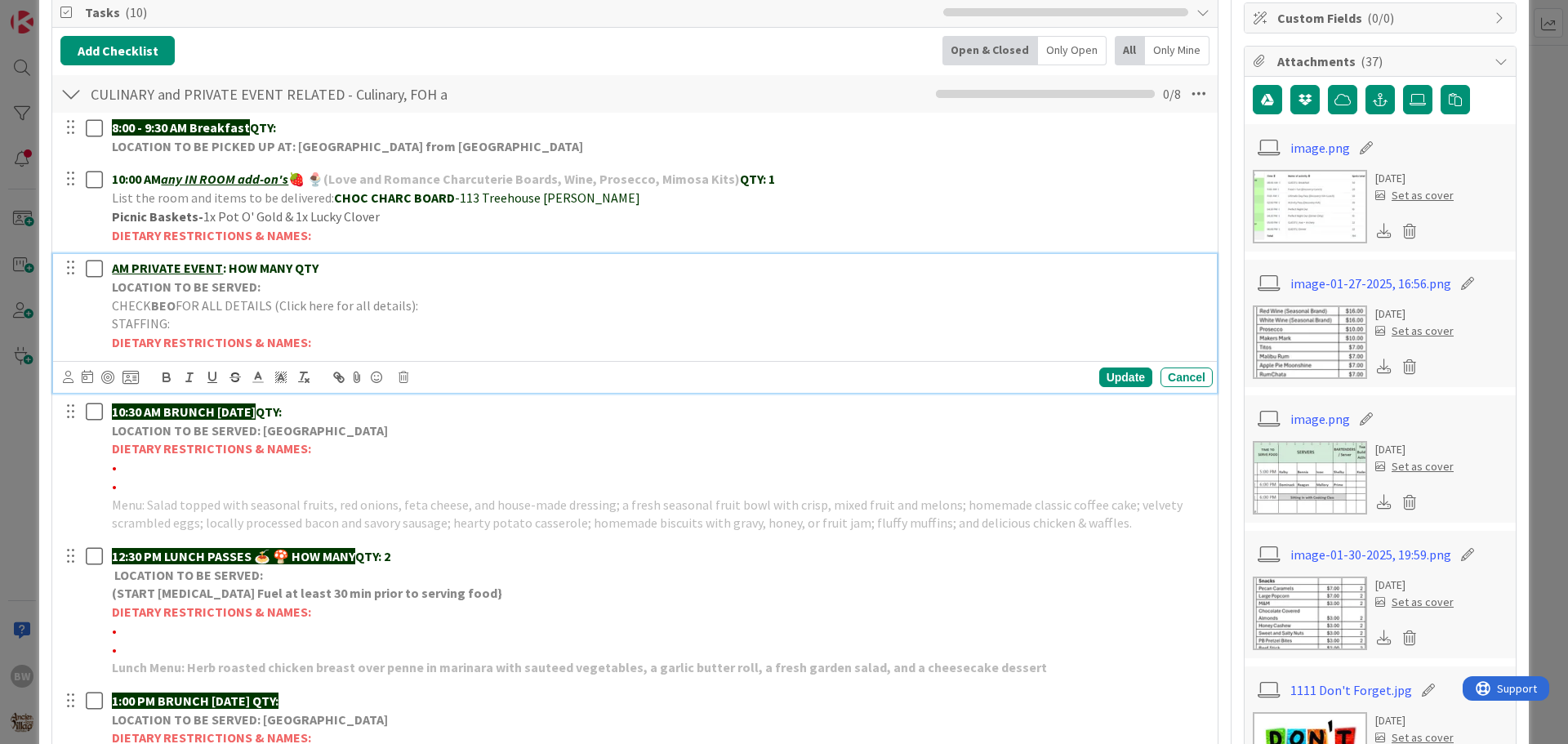
click at [189, 299] on span "FOR ALL DETAILS (Click here for all details):" at bounding box center [296, 305] width 243 height 17
click at [406, 373] on icon at bounding box center [403, 377] width 10 height 12
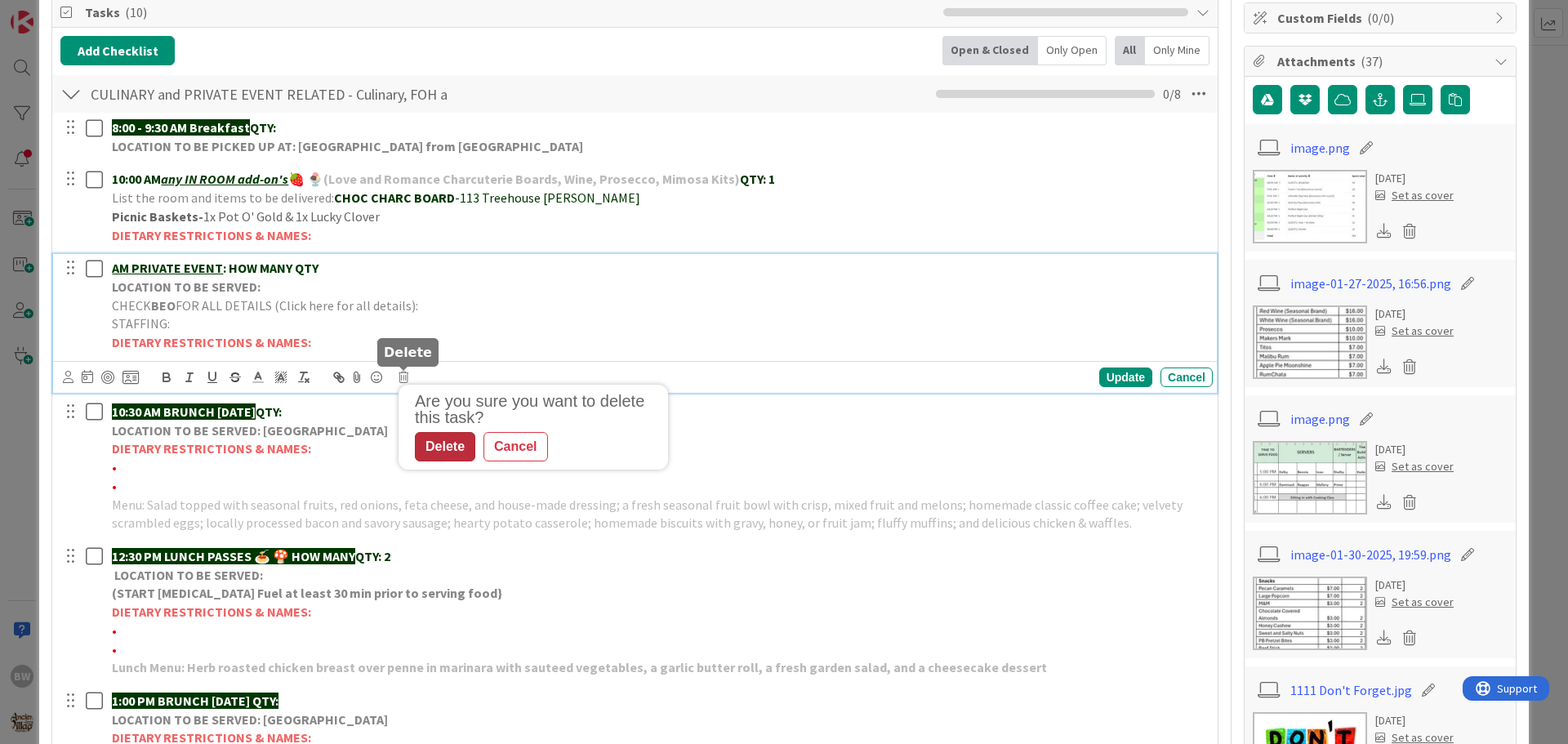
click at [435, 450] on div "Delete" at bounding box center [445, 447] width 61 height 29
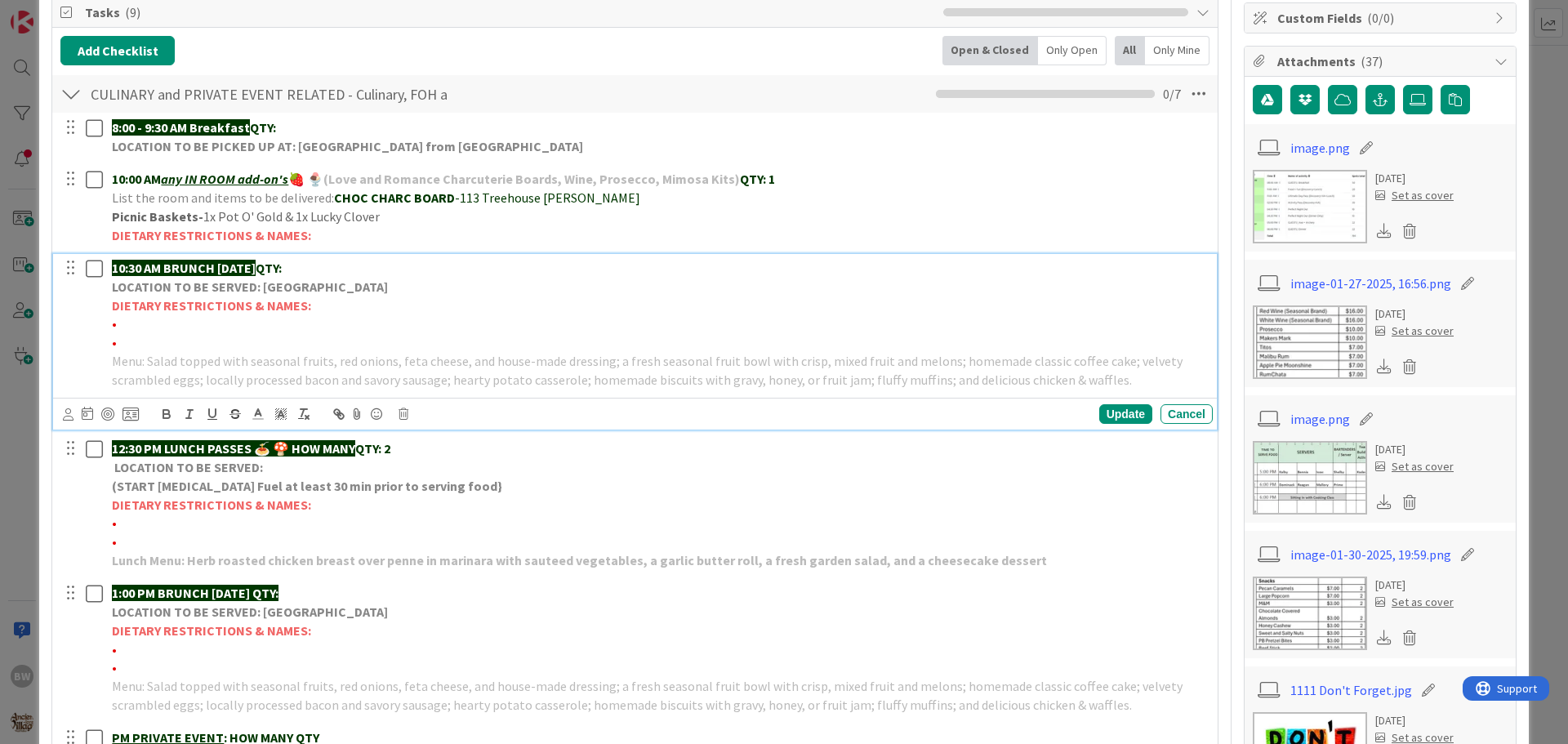
click at [246, 274] on strong "10:30 AM BRUNCH [DATE]" at bounding box center [183, 267] width 144 height 17
click at [400, 413] on icon at bounding box center [403, 414] width 10 height 12
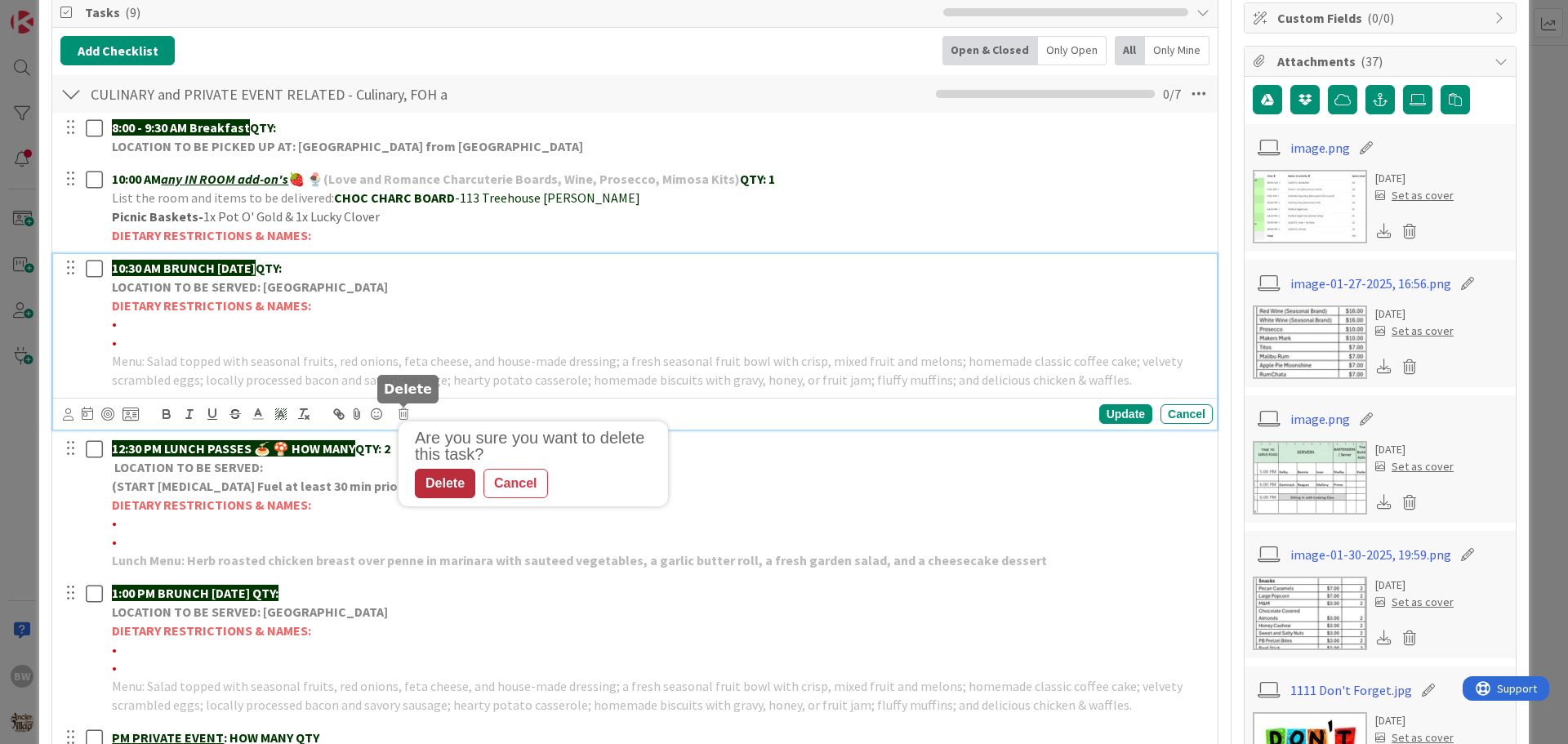
click at [434, 482] on div "Delete" at bounding box center [445, 483] width 61 height 29
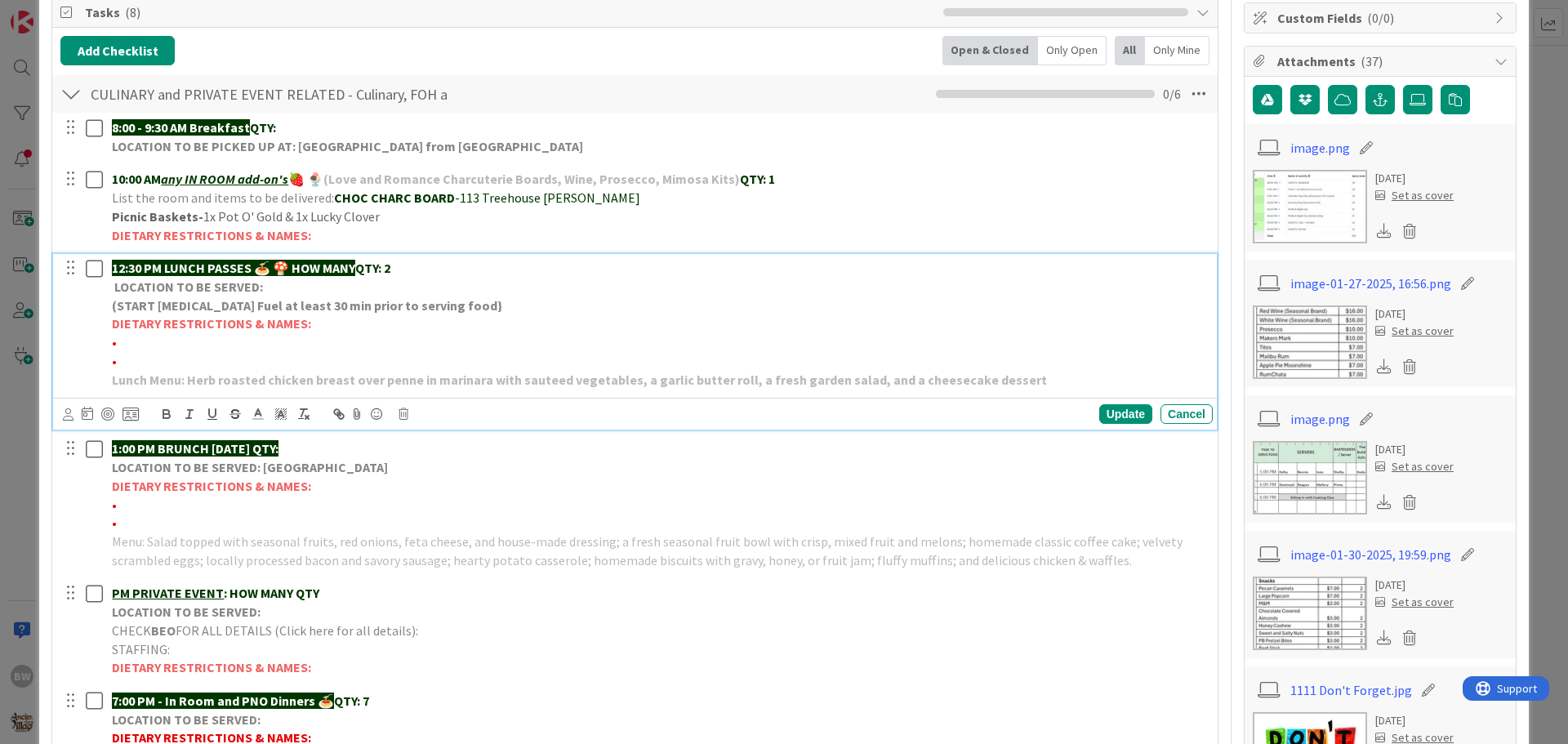
drag, startPoint x: 291, startPoint y: 264, endPoint x: 367, endPoint y: 268, distance: 76.1
click at [367, 268] on p "12:30 PM LUNCH PASSES 🍝 🍄 HOW MANY QTY: 2" at bounding box center [658, 268] width 1095 height 19
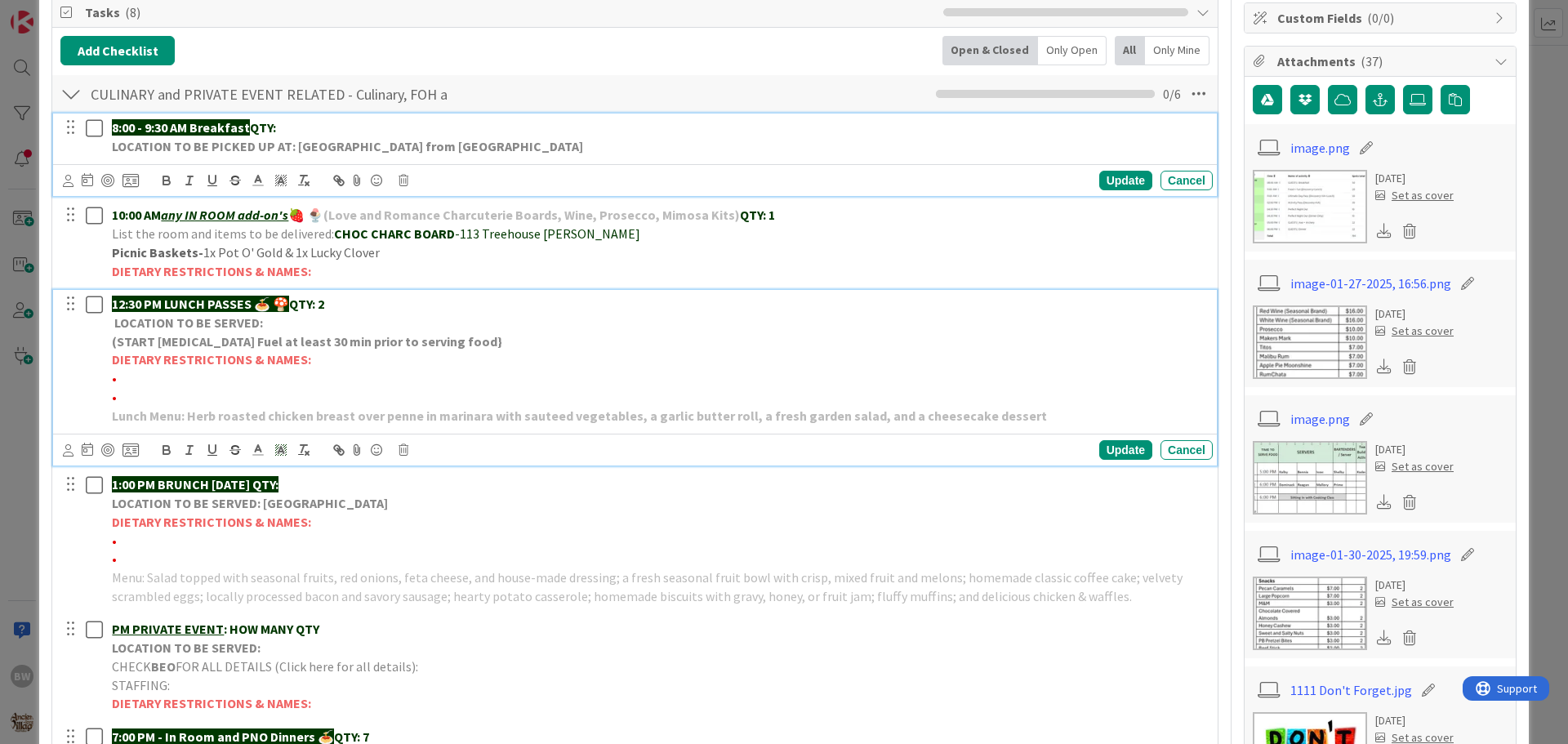
click at [317, 119] on div "8:00 - 9:30 AM Breakfast QTY: LOCATION TO BE PICKED UP AT: [GEOGRAPHIC_DATA] fr…" at bounding box center [659, 137] width 1107 height 47
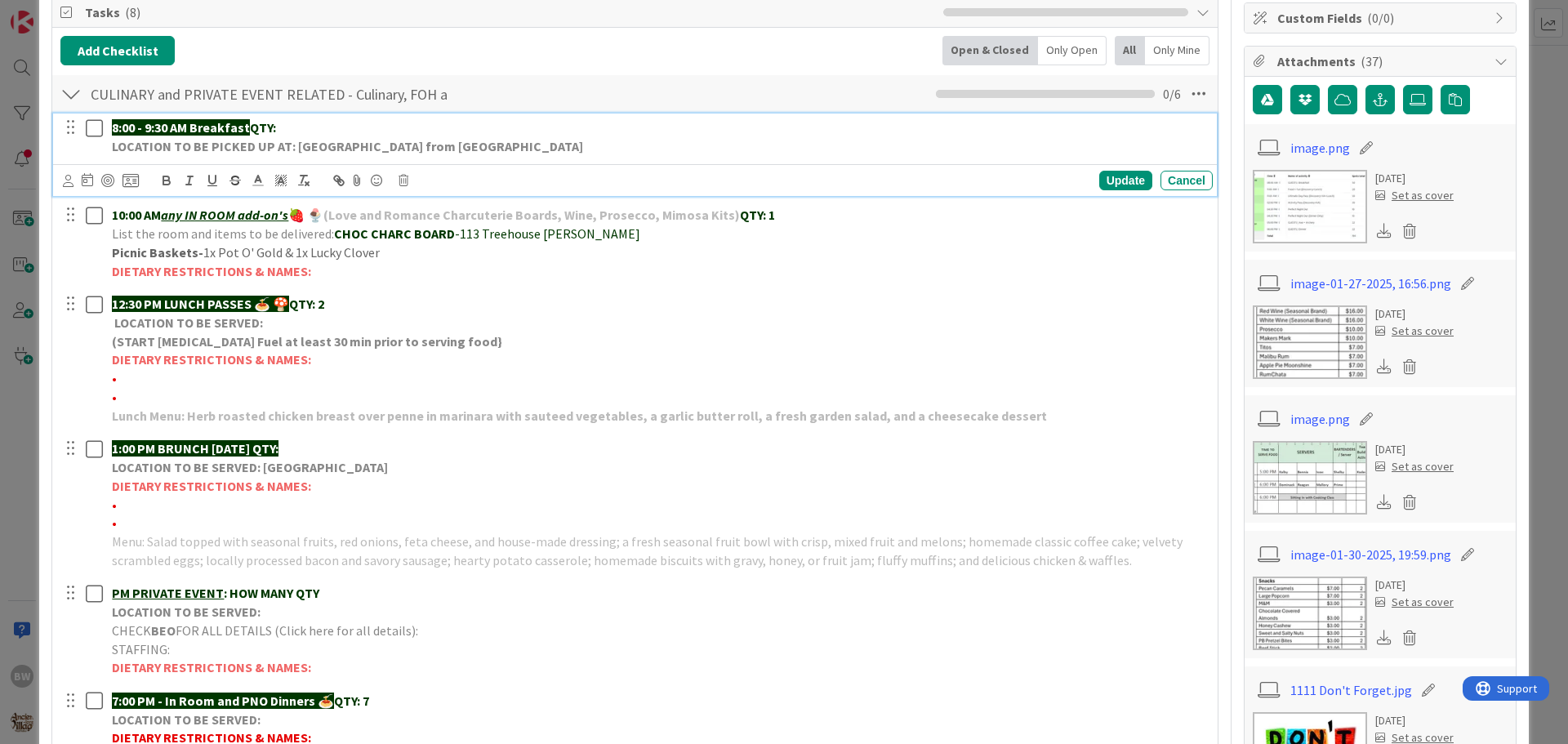
scroll to position [281, 0]
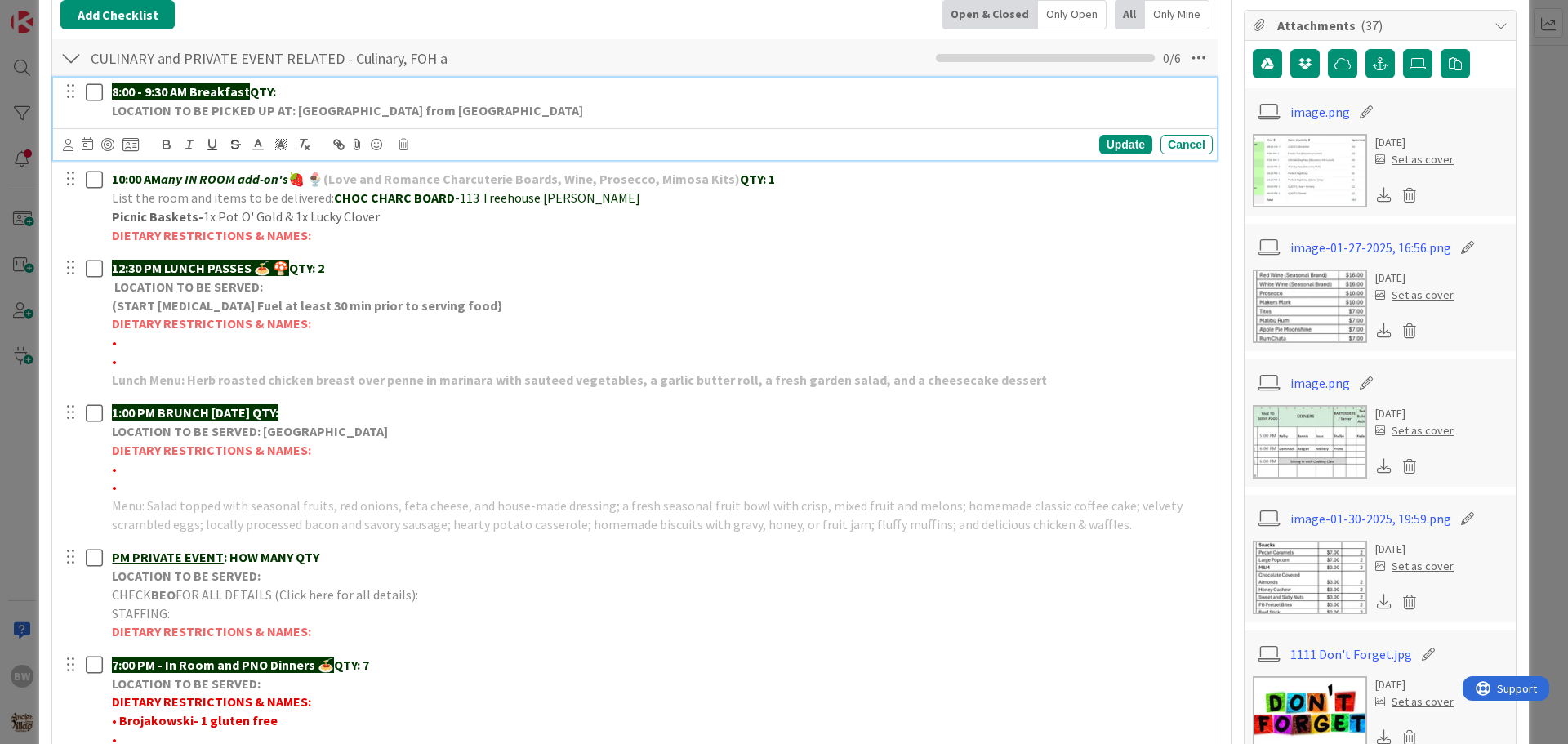
click at [293, 95] on p "8:00 - 9:30 AM Breakfast QTY:" at bounding box center [658, 91] width 1095 height 19
click at [1106, 141] on div "Update" at bounding box center [1126, 145] width 53 height 20
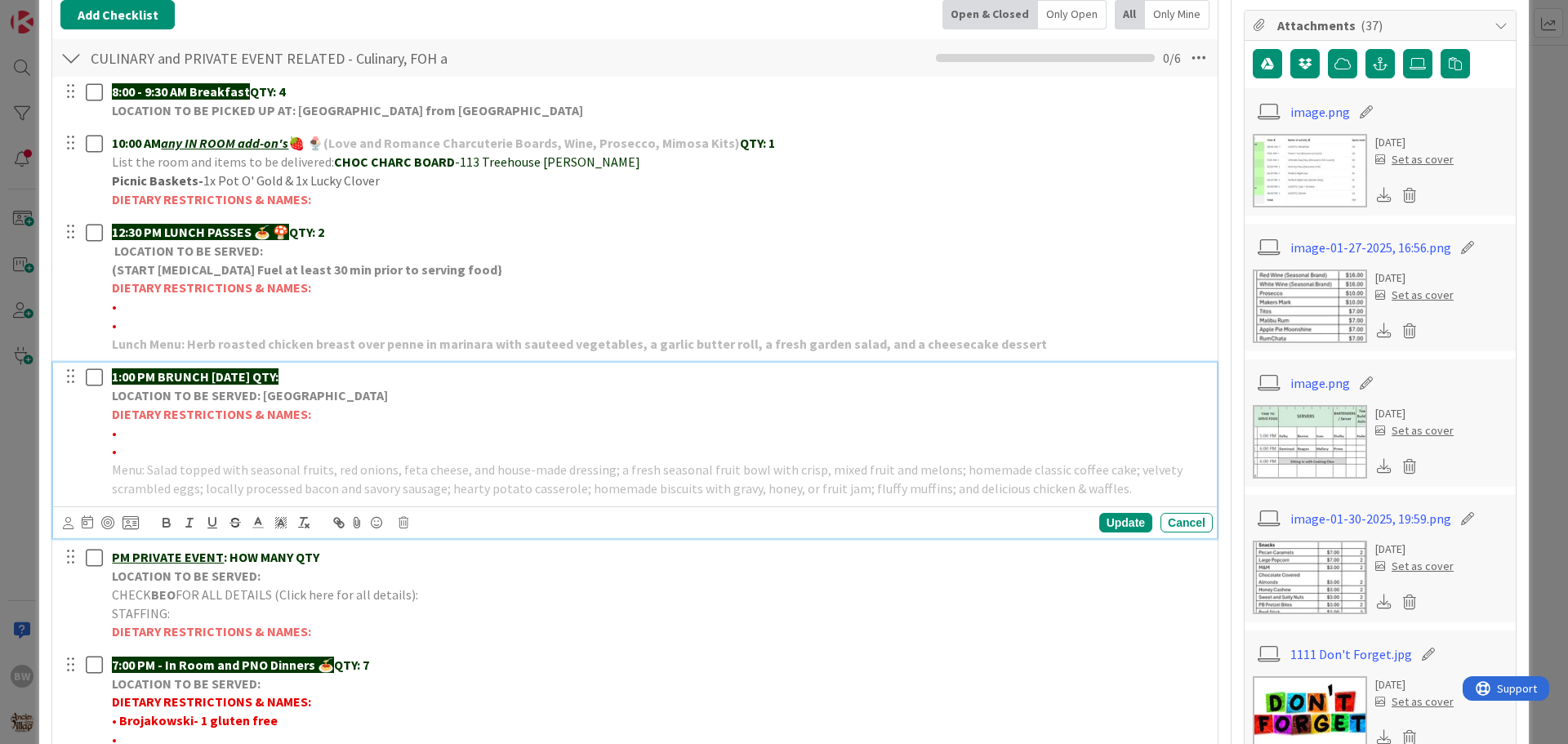
click at [227, 418] on strong "DIETARY RESTRICTIONS & NAMES:" at bounding box center [211, 414] width 200 height 17
click at [401, 523] on icon at bounding box center [403, 522] width 10 height 12
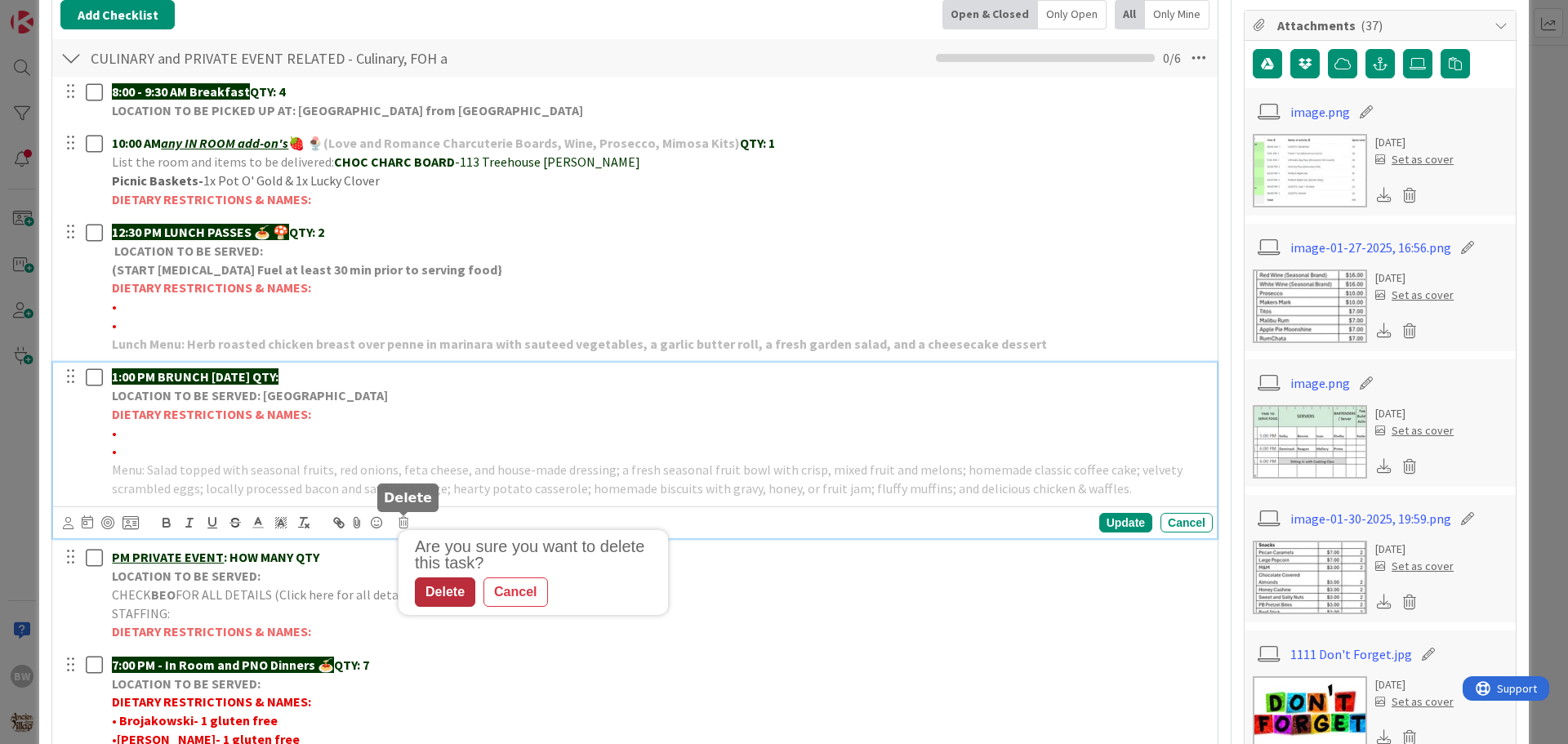
click at [451, 586] on div "Delete" at bounding box center [445, 591] width 61 height 29
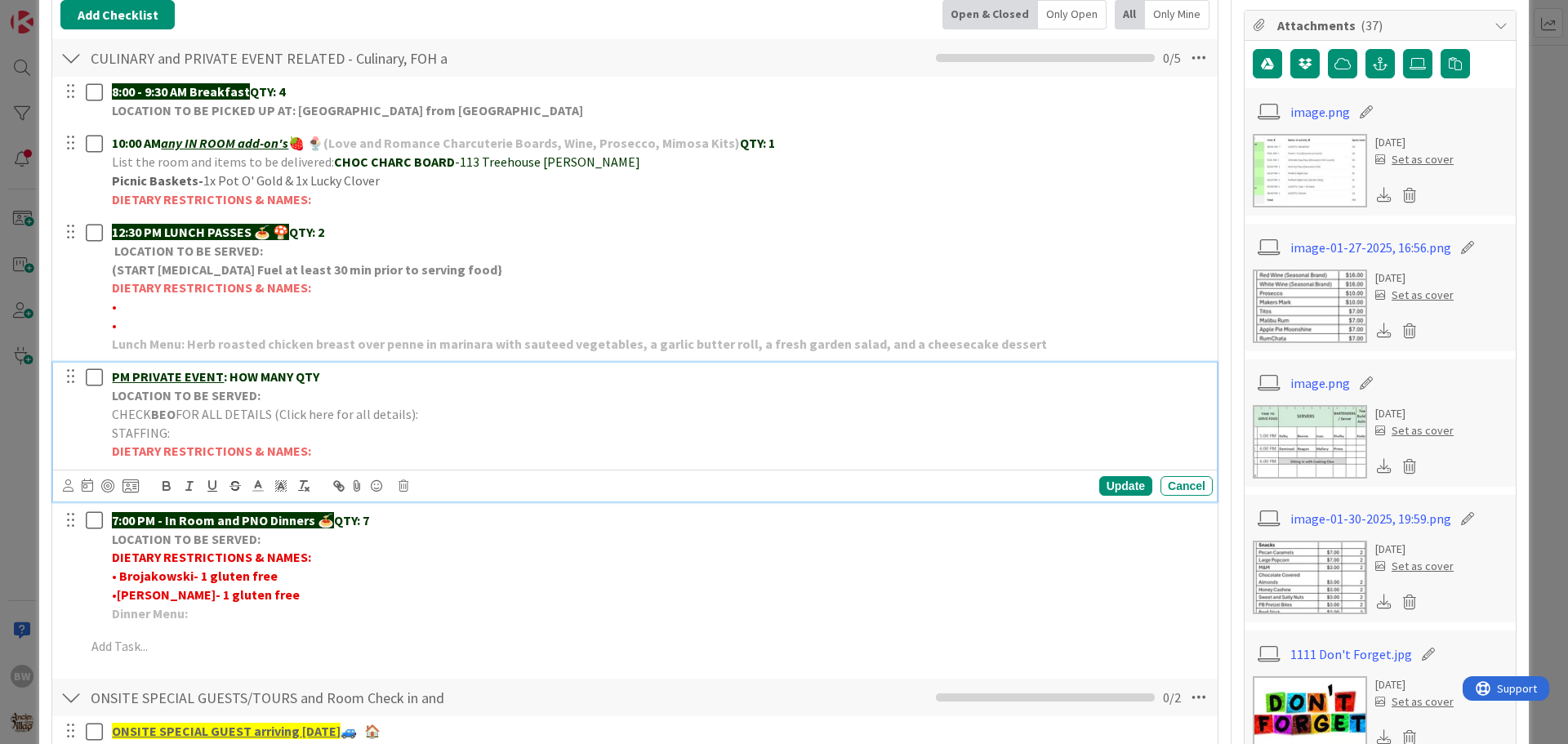
click at [242, 413] on span "FOR ALL DETAILS (Click here for all details):" at bounding box center [296, 414] width 243 height 17
click at [405, 483] on icon at bounding box center [403, 486] width 10 height 12
click at [441, 554] on div "Delete" at bounding box center [445, 555] width 61 height 29
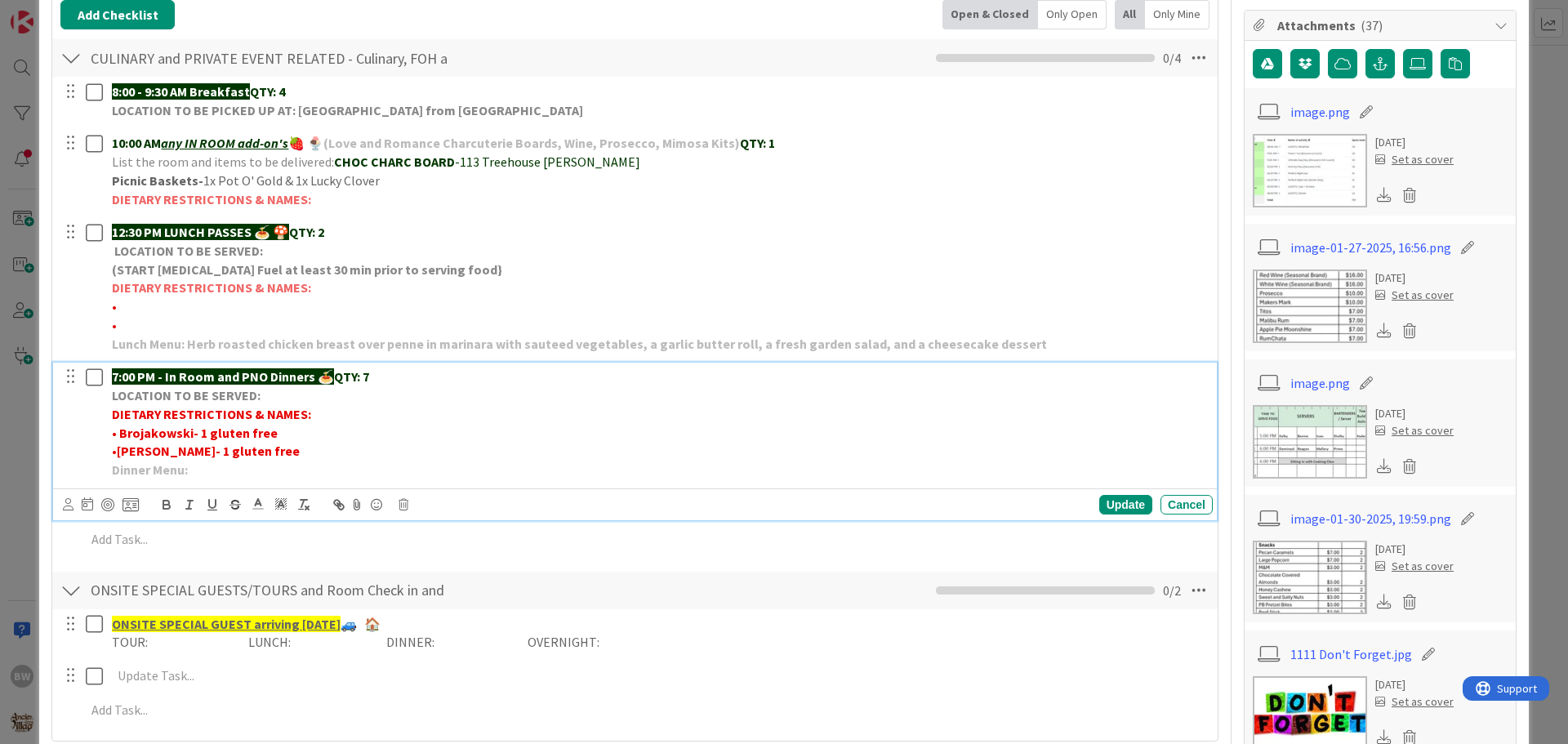
click at [272, 434] on p "• Brojakowski- 1 gluten free" at bounding box center [658, 432] width 1095 height 19
click at [200, 431] on strong "• Brojakowski- 1 gluten free" at bounding box center [194, 432] width 165 height 17
click at [199, 429] on strong "• Brojakowski- 2 gluten free" at bounding box center [194, 432] width 165 height 17
click at [212, 432] on strong "• Brojakowski- *2 gluten free" at bounding box center [197, 432] width 171 height 17
drag, startPoint x: 199, startPoint y: 435, endPoint x: 119, endPoint y: 429, distance: 80.2
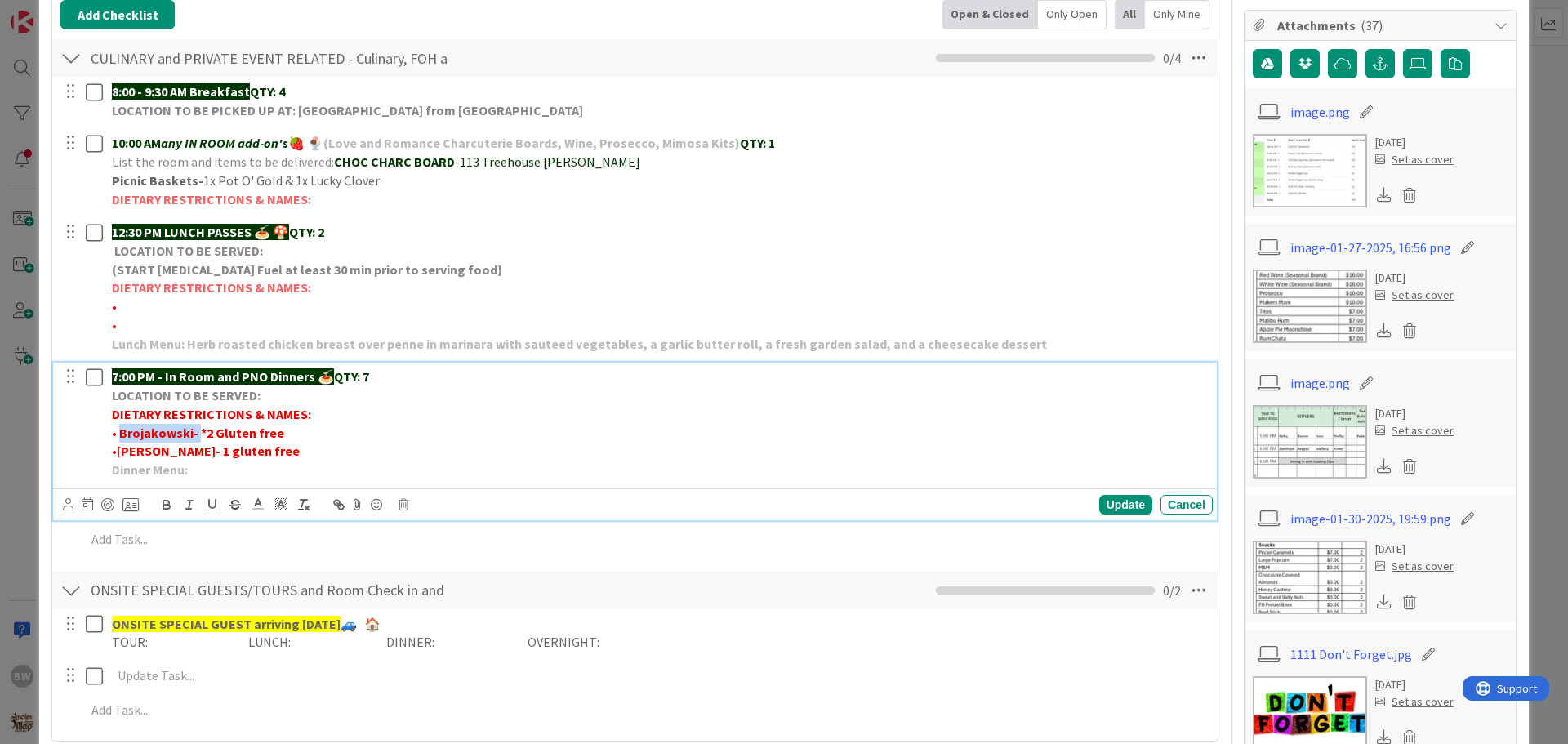
click at [119, 429] on strong "• Brojakowski- *2 Gluten free" at bounding box center [198, 432] width 172 height 17
click at [118, 431] on strong "• *2 Gluten free" at bounding box center [157, 432] width 91 height 17
drag, startPoint x: 201, startPoint y: 425, endPoint x: 228, endPoint y: 428, distance: 27.2
click at [228, 428] on p "•*2 Gluten free" at bounding box center [658, 432] width 1095 height 19
click at [207, 435] on p "•*2 Gluten freeb" at bounding box center [658, 432] width 1095 height 19
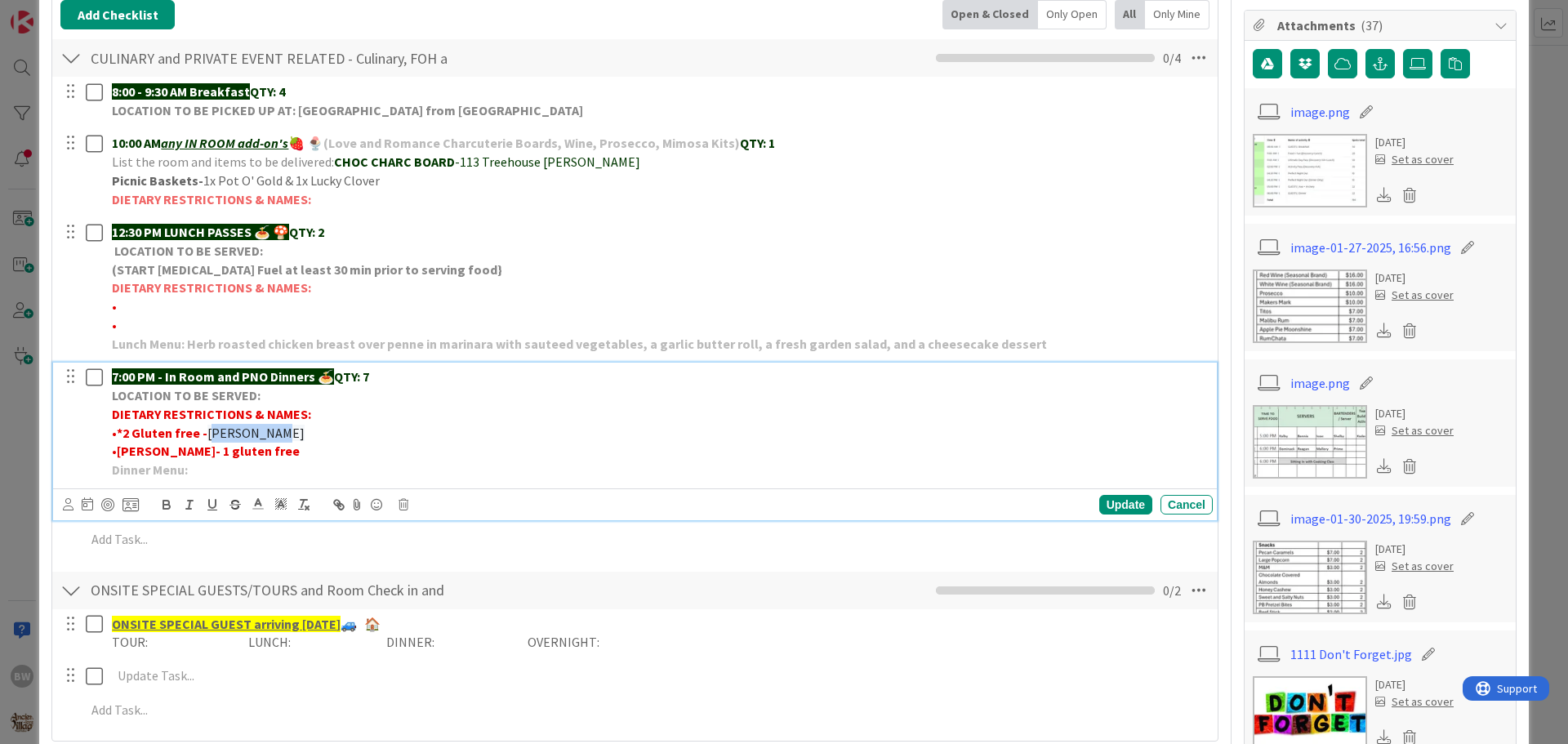
drag, startPoint x: 210, startPoint y: 433, endPoint x: 272, endPoint y: 433, distance: 62.0
click at [272, 433] on p "•*2 Gluten free - [PERSON_NAME]" at bounding box center [658, 432] width 1095 height 19
drag, startPoint x: 297, startPoint y: 432, endPoint x: 204, endPoint y: 431, distance: 93.0
click at [204, 431] on p "•*2 Gluten free - BROJAKOWSKI" at bounding box center [658, 432] width 1095 height 19
click at [258, 502] on icon at bounding box center [257, 503] width 15 height 15
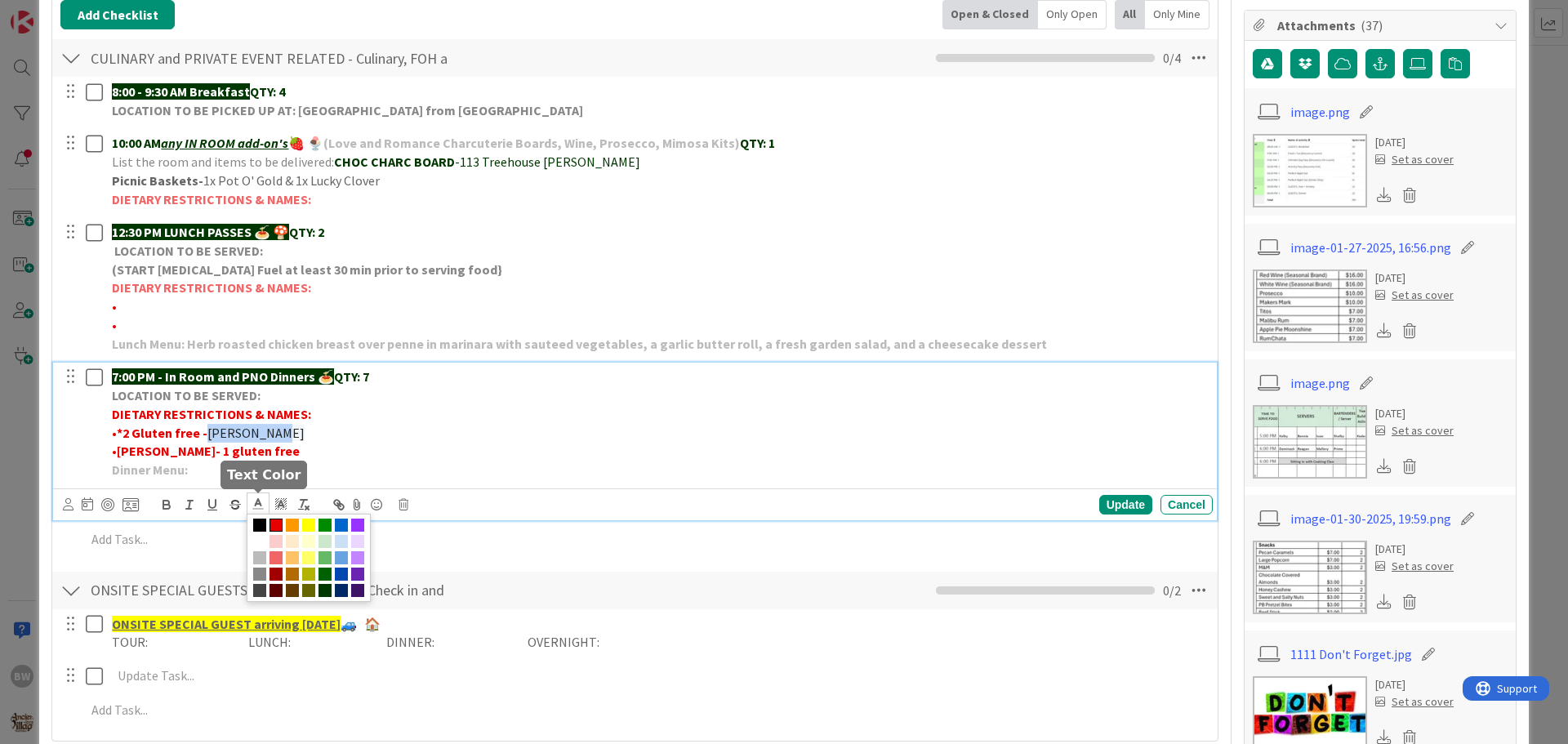
click at [277, 521] on span at bounding box center [275, 524] width 13 height 13
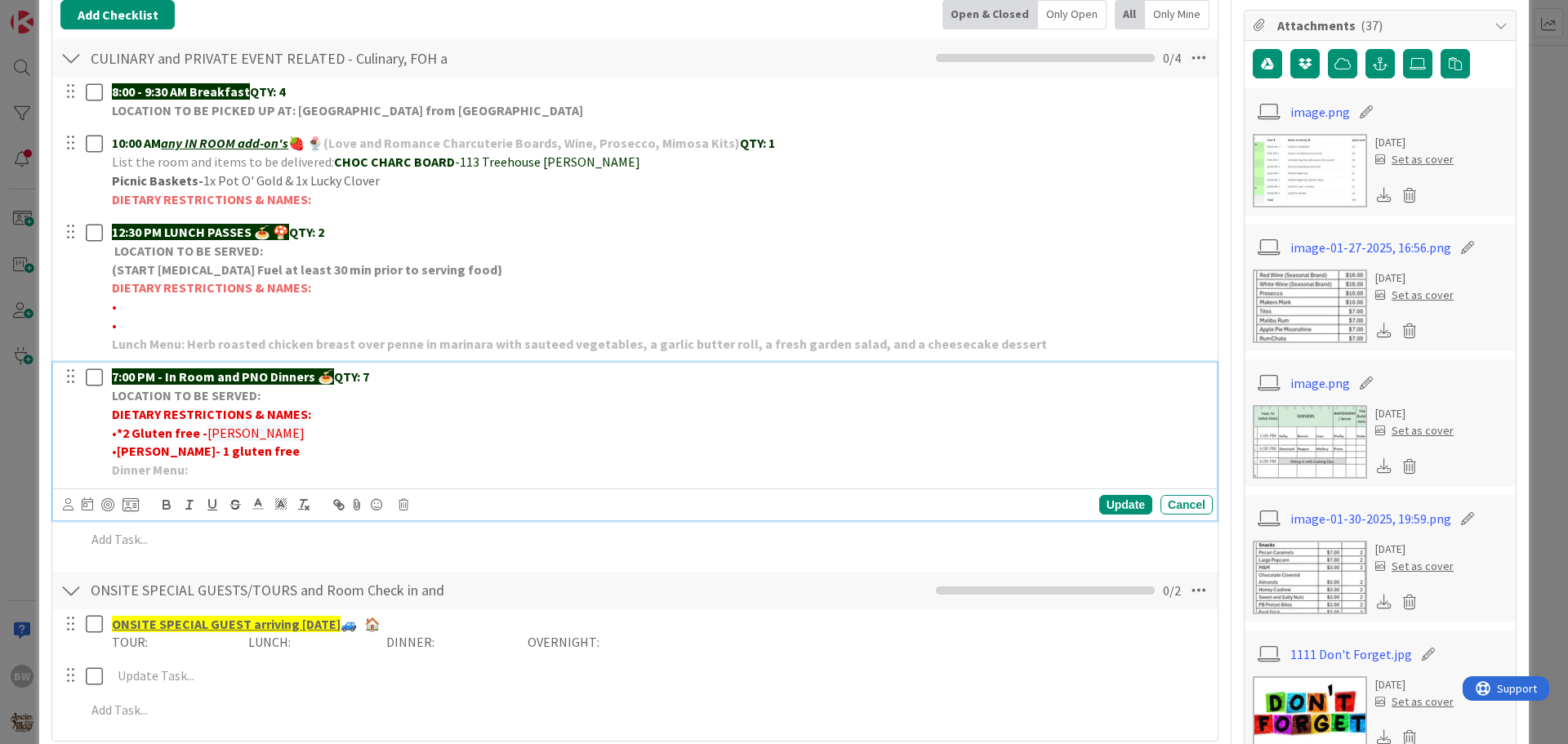
click at [383, 447] on p "• [PERSON_NAME]- 1 gluten free" at bounding box center [658, 451] width 1095 height 19
drag, startPoint x: 173, startPoint y: 449, endPoint x: 159, endPoint y: 450, distance: 14.0
click at [159, 450] on strong "[PERSON_NAME]- 1 gluten free" at bounding box center [207, 450] width 183 height 17
drag, startPoint x: 157, startPoint y: 450, endPoint x: 119, endPoint y: 450, distance: 38.0
click at [119, 450] on strong "[PERSON_NAME]- *1 Gluten free" at bounding box center [211, 450] width 190 height 17
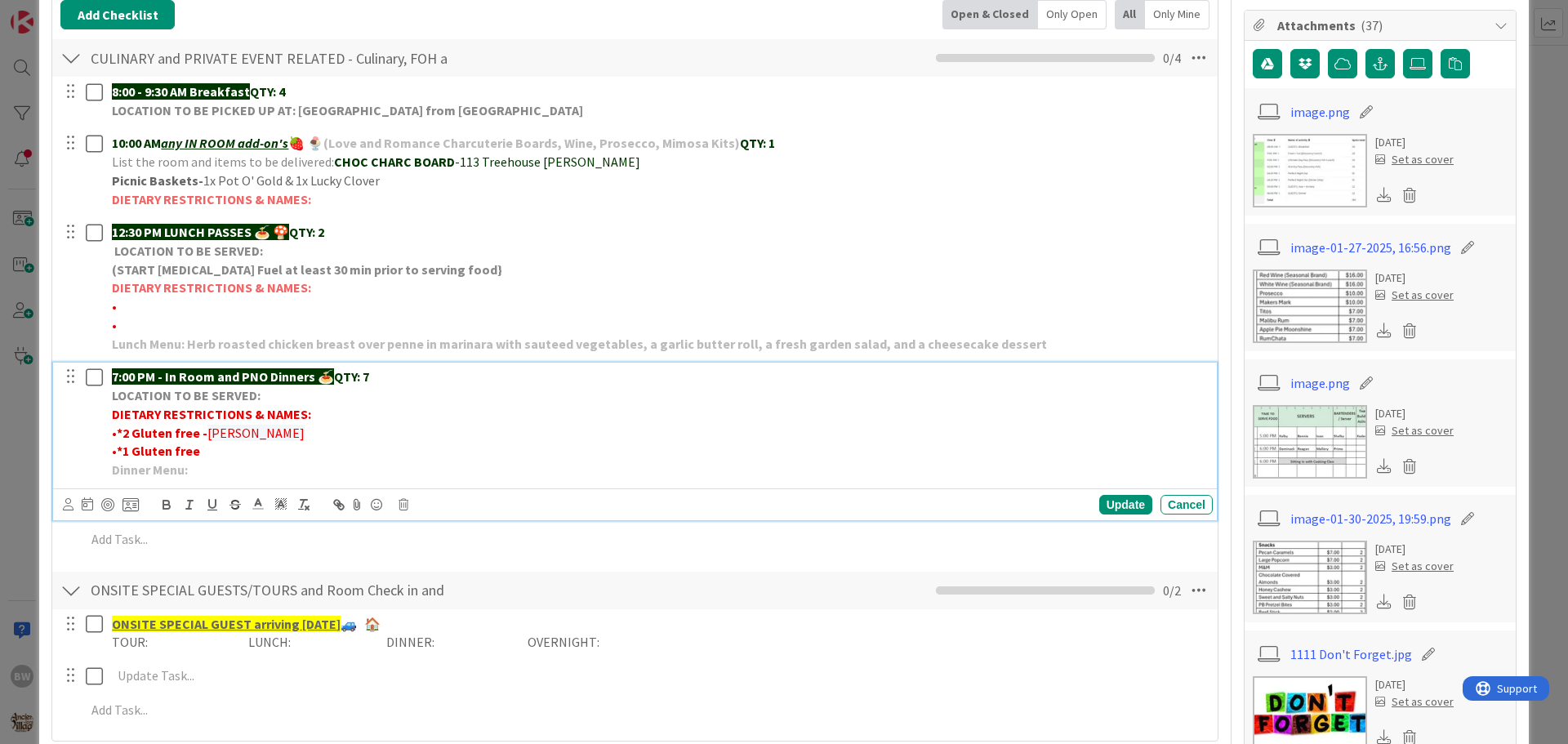
click at [201, 456] on p "• *1 Gluten free" at bounding box center [658, 451] width 1095 height 19
drag, startPoint x: 236, startPoint y: 448, endPoint x: 215, endPoint y: 447, distance: 21.0
click at [215, 447] on strong "*1 Gluten free -[PERSON_NAME]-" at bounding box center [213, 450] width 195 height 17
drag, startPoint x: 240, startPoint y: 449, endPoint x: 205, endPoint y: 449, distance: 35.0
click at [205, 449] on p "• *1 Gluten free -[PERSON_NAME]" at bounding box center [658, 451] width 1095 height 19
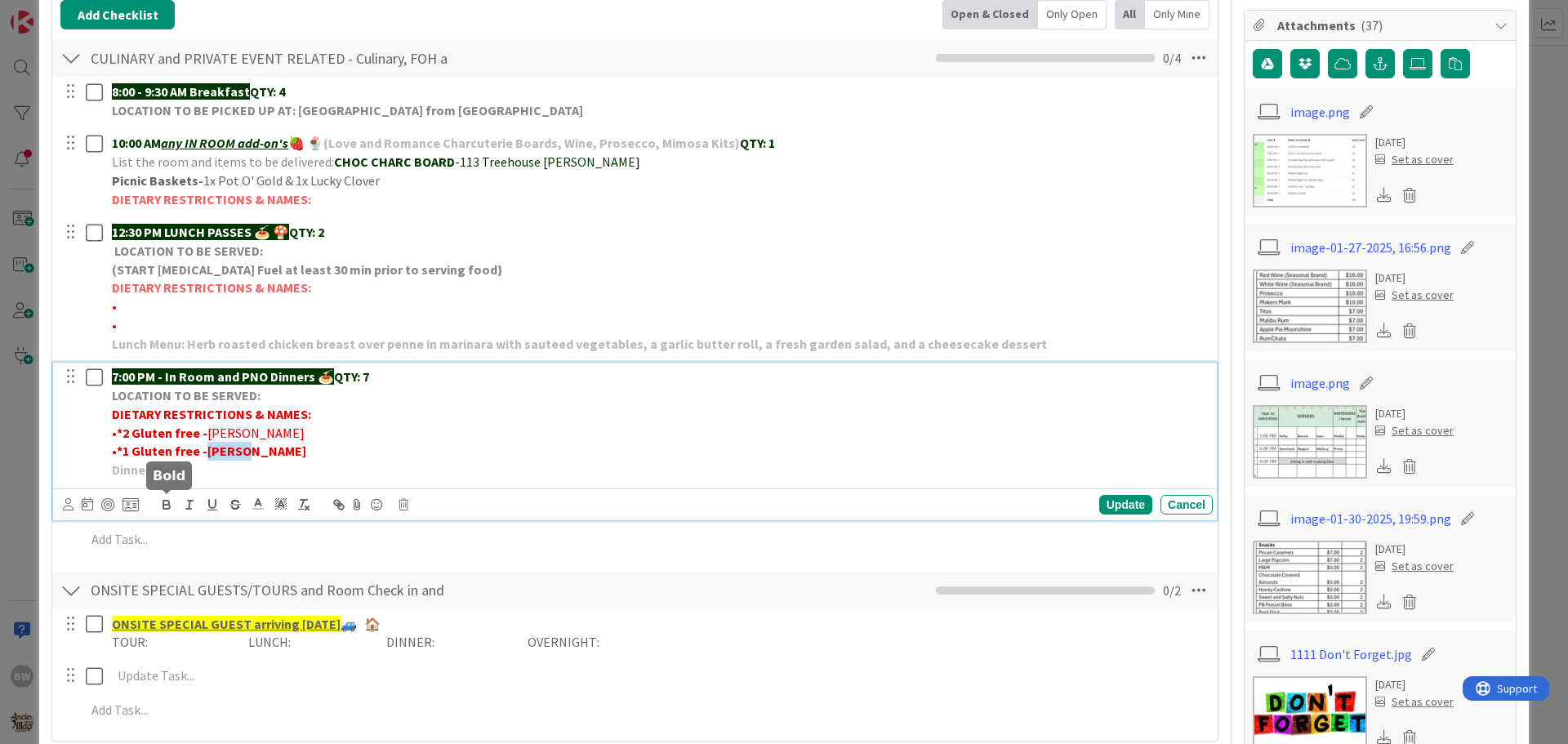
click at [160, 502] on icon "button" at bounding box center [166, 503] width 15 height 15
click at [1104, 502] on div "Update" at bounding box center [1126, 504] width 53 height 20
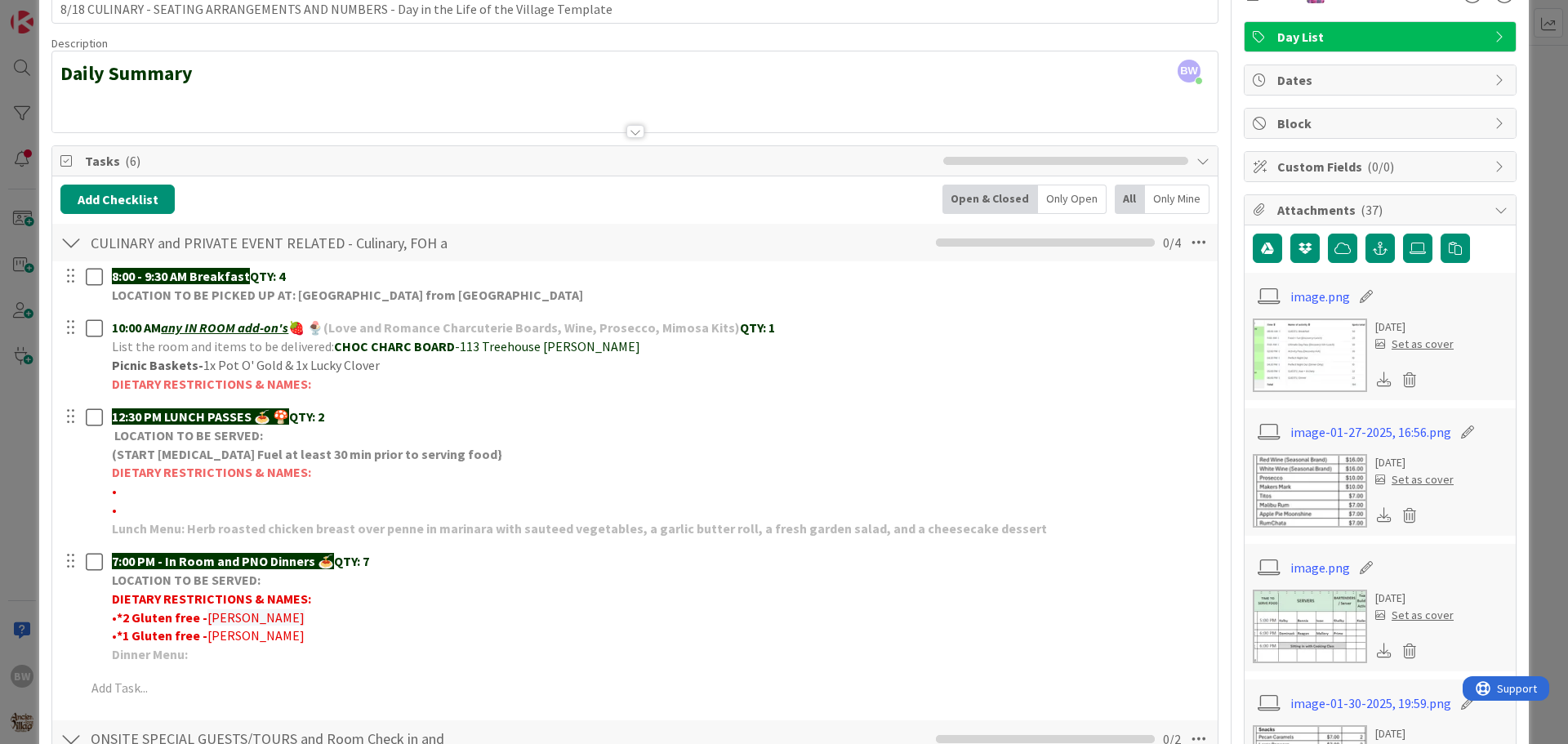
scroll to position [36, 0]
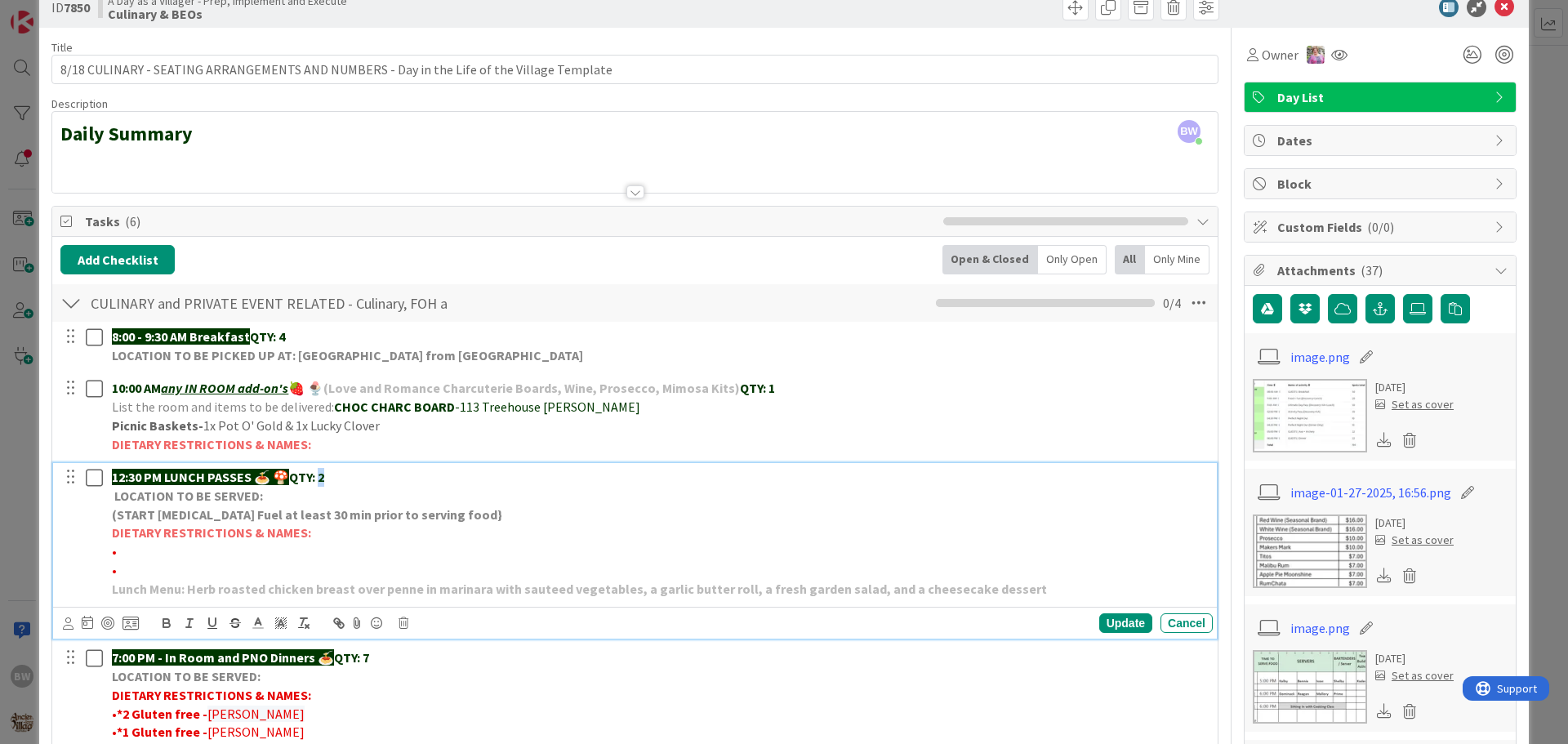
click at [323, 475] on p "12:30 PM LUNCH PASSES 🍝 🍄 QTY: 2" at bounding box center [658, 476] width 1095 height 19
click at [1113, 623] on div "Update" at bounding box center [1126, 623] width 53 height 20
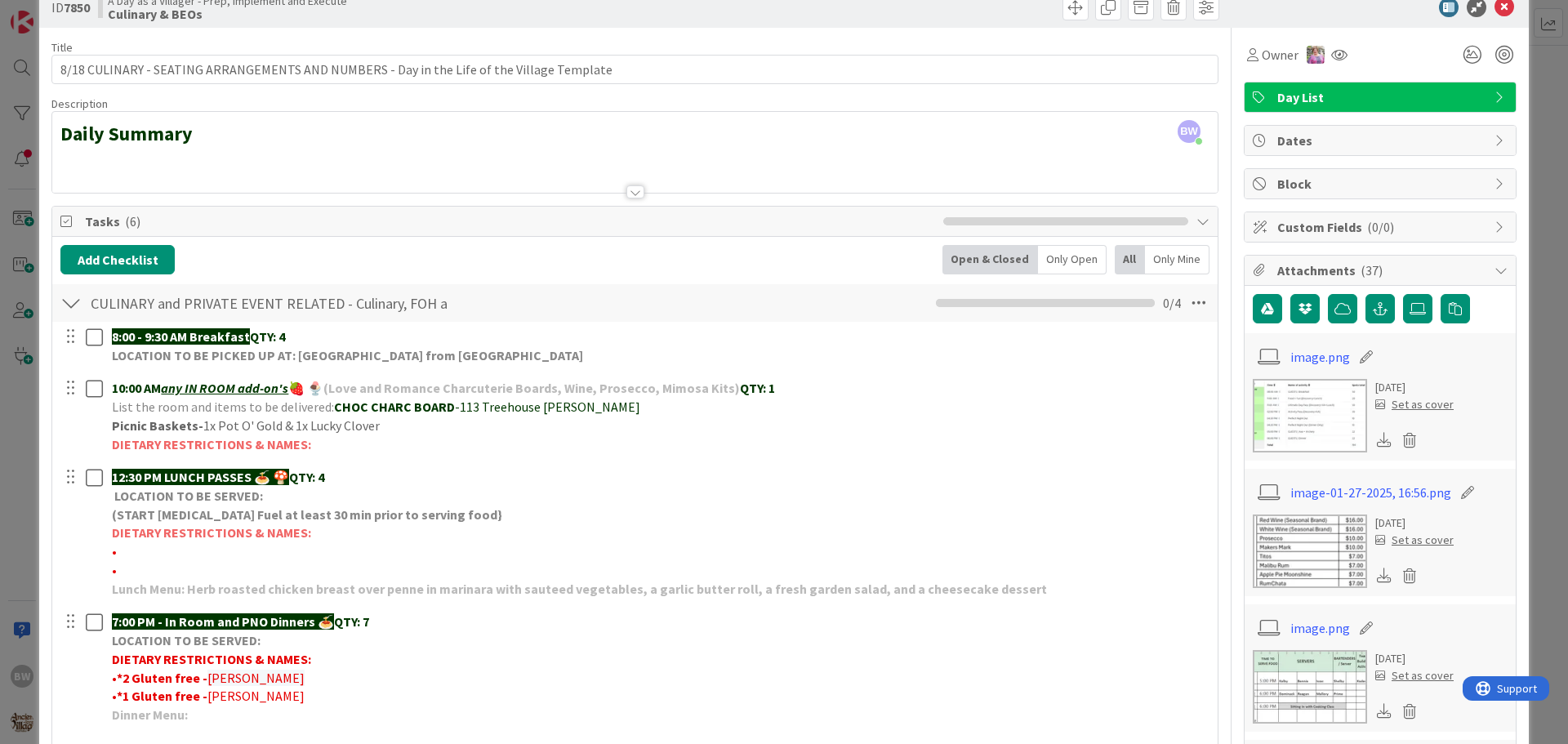
scroll to position [0, 0]
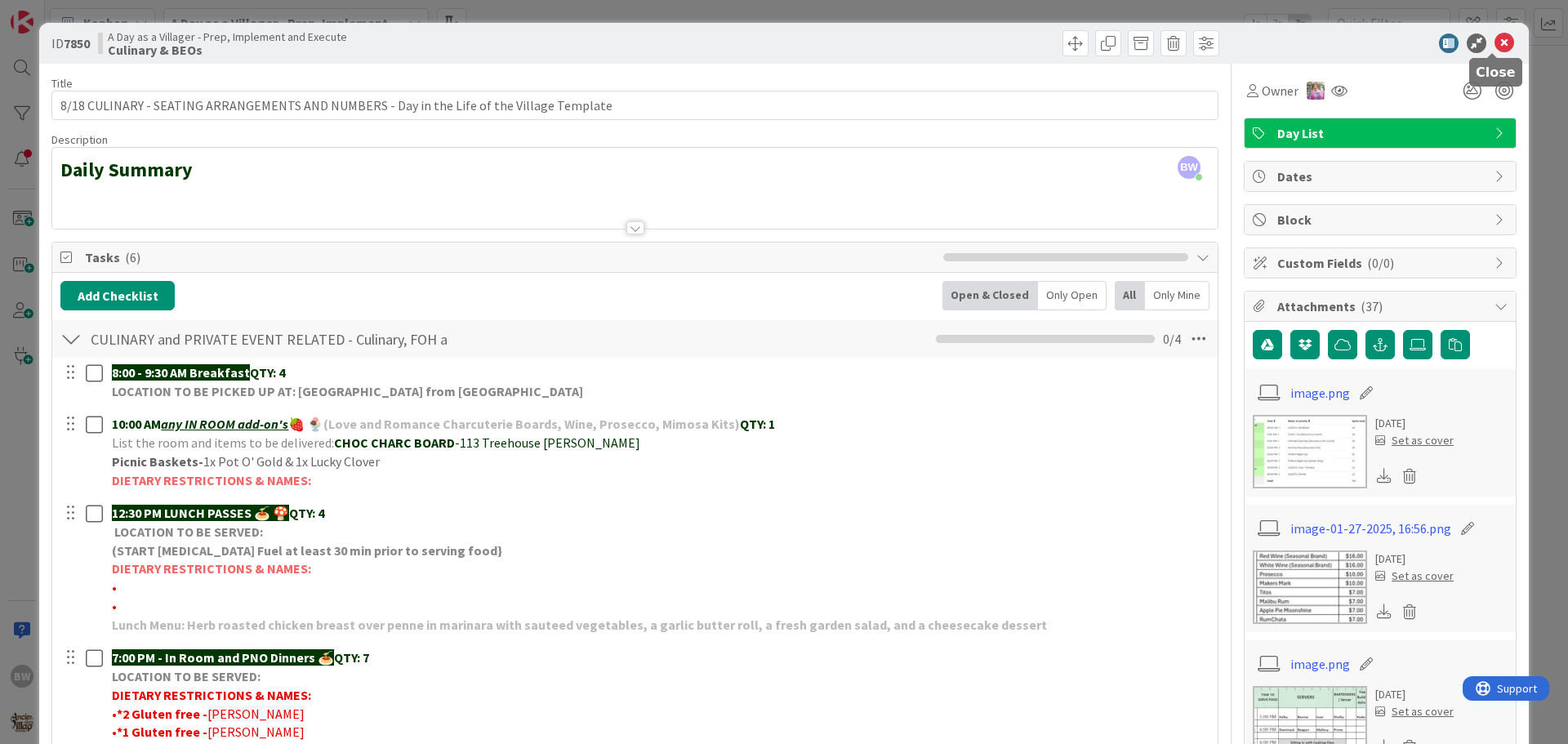
click at [1495, 41] on icon at bounding box center [1504, 43] width 20 height 20
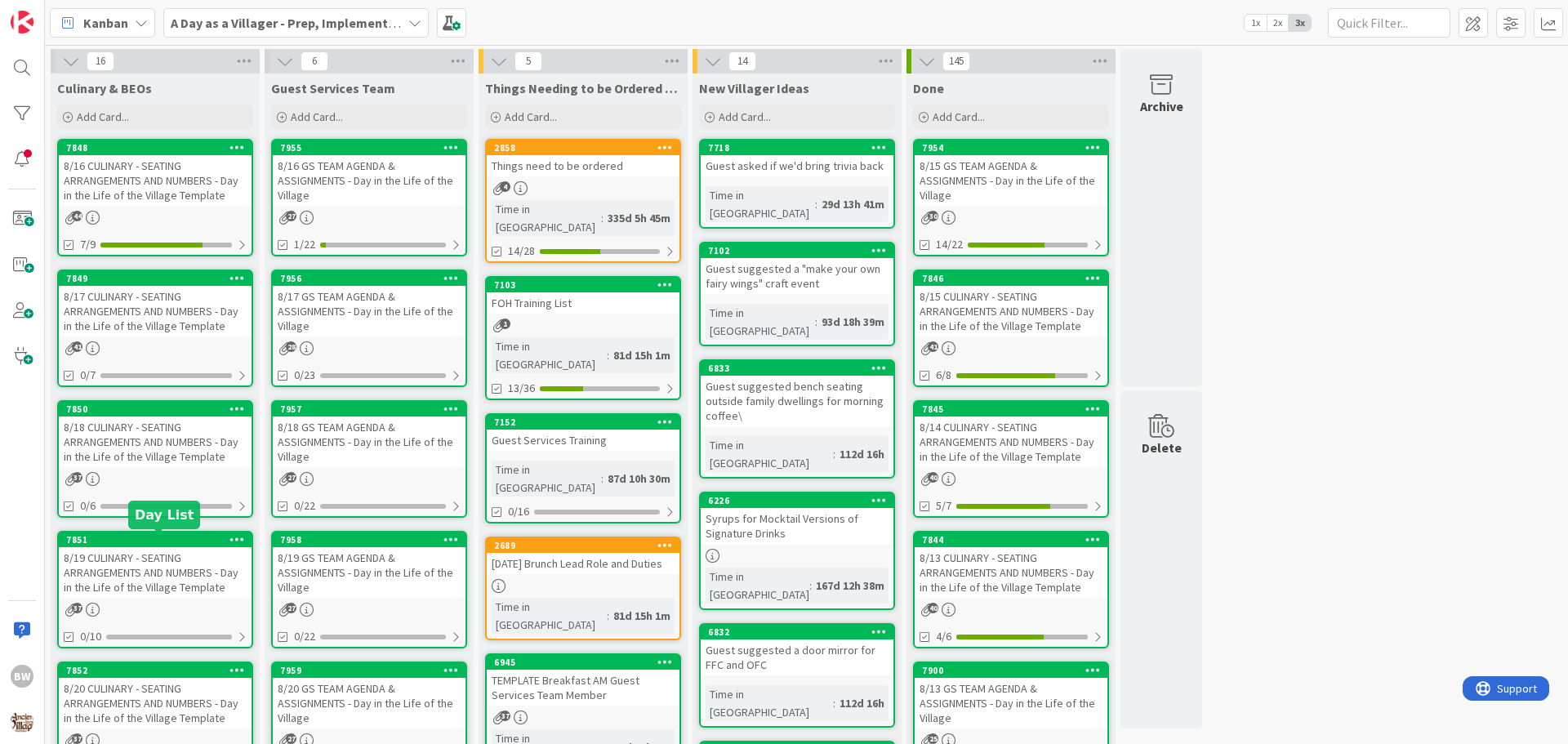
click at [141, 545] on div "7851" at bounding box center [159, 540] width 186 height 12
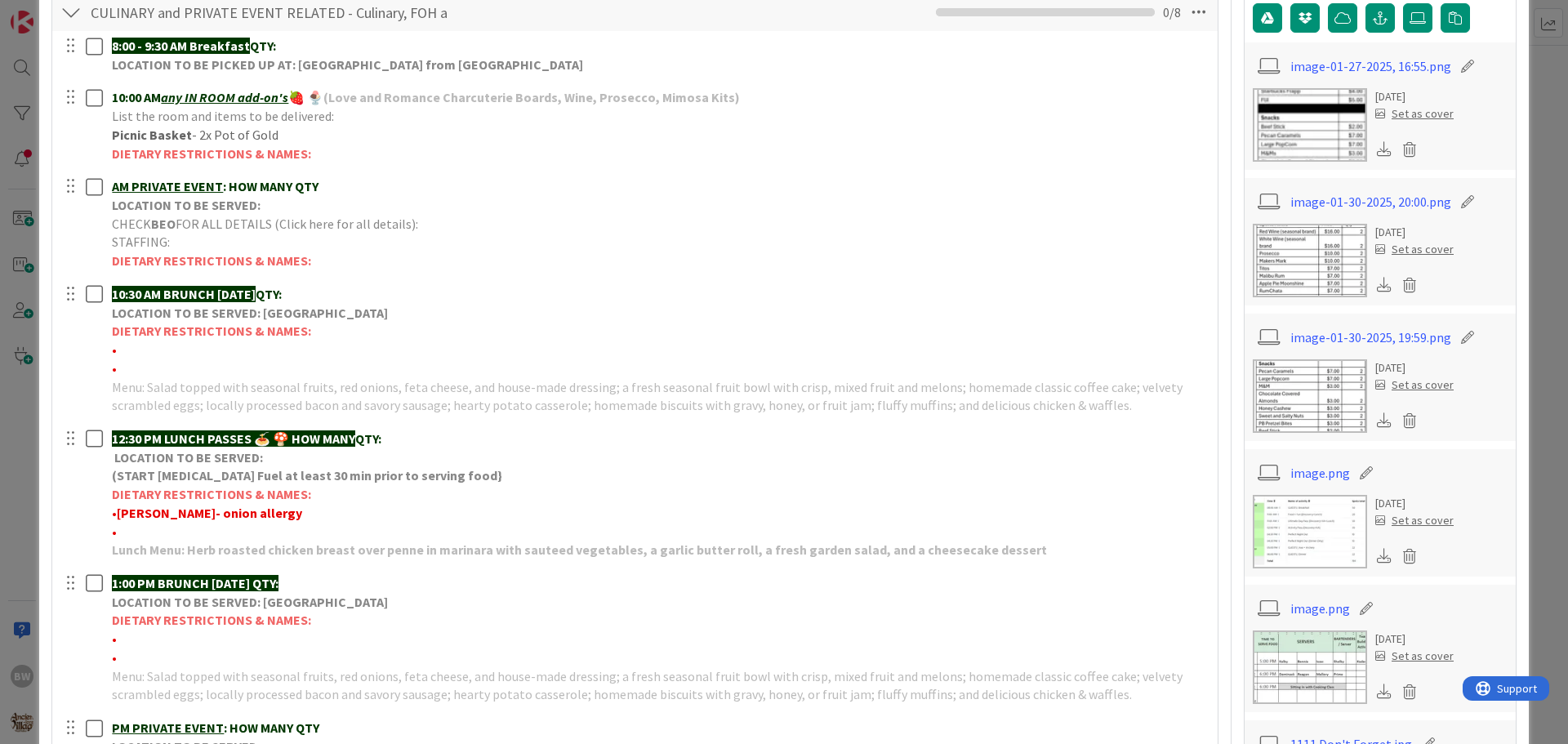
scroll to position [163, 0]
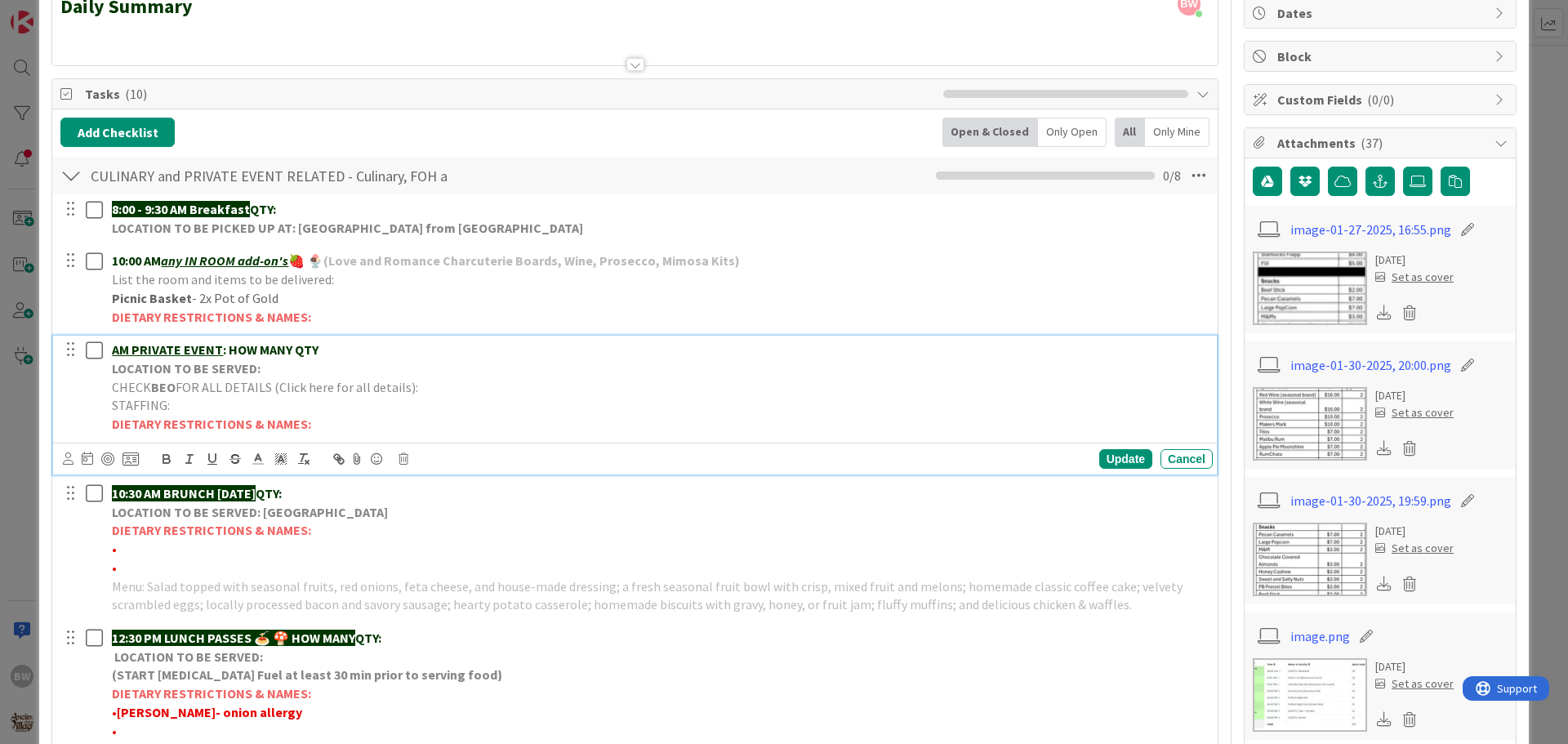
click at [183, 388] on span "FOR ALL DETAILS (Click here for all details):" at bounding box center [296, 386] width 243 height 17
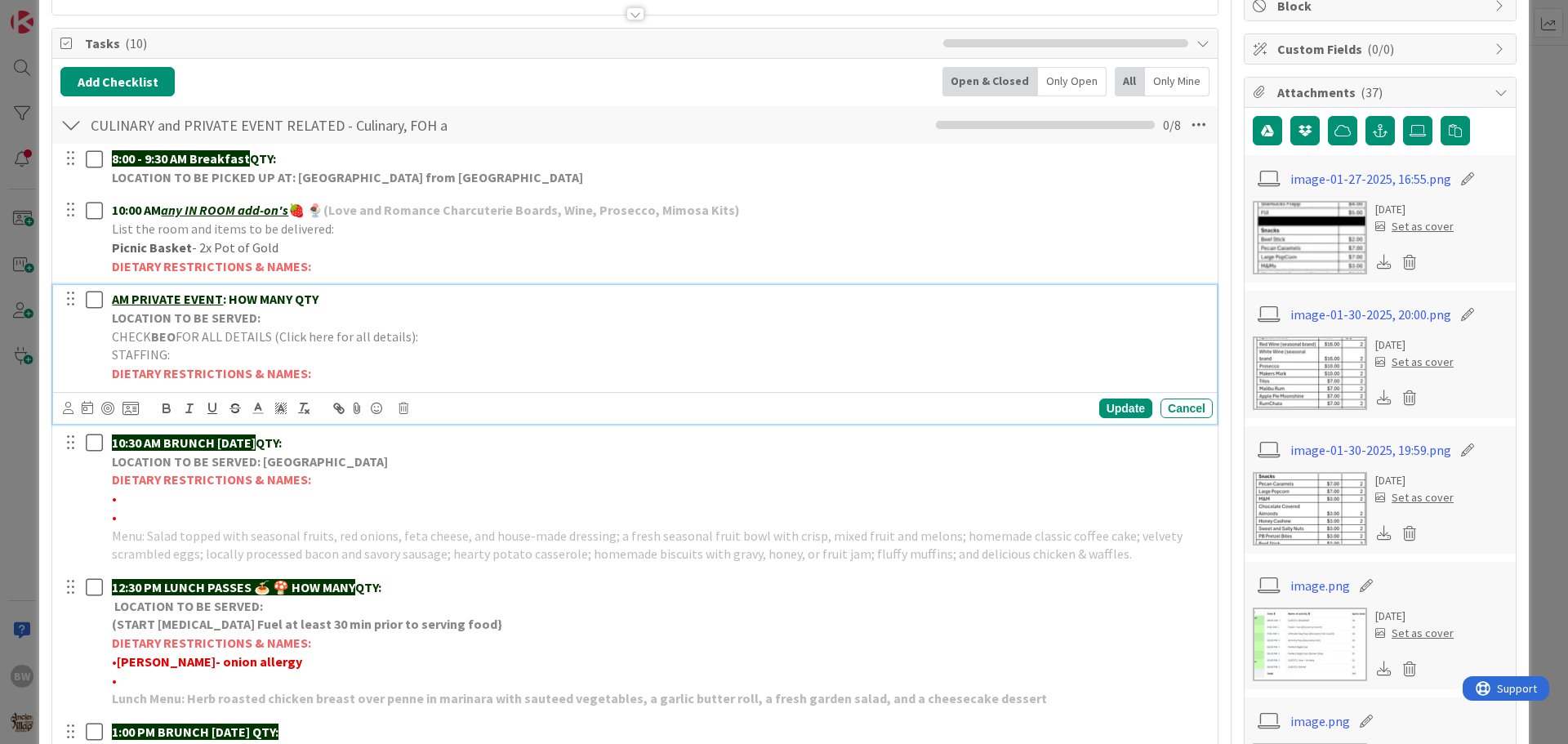
scroll to position [408, 0]
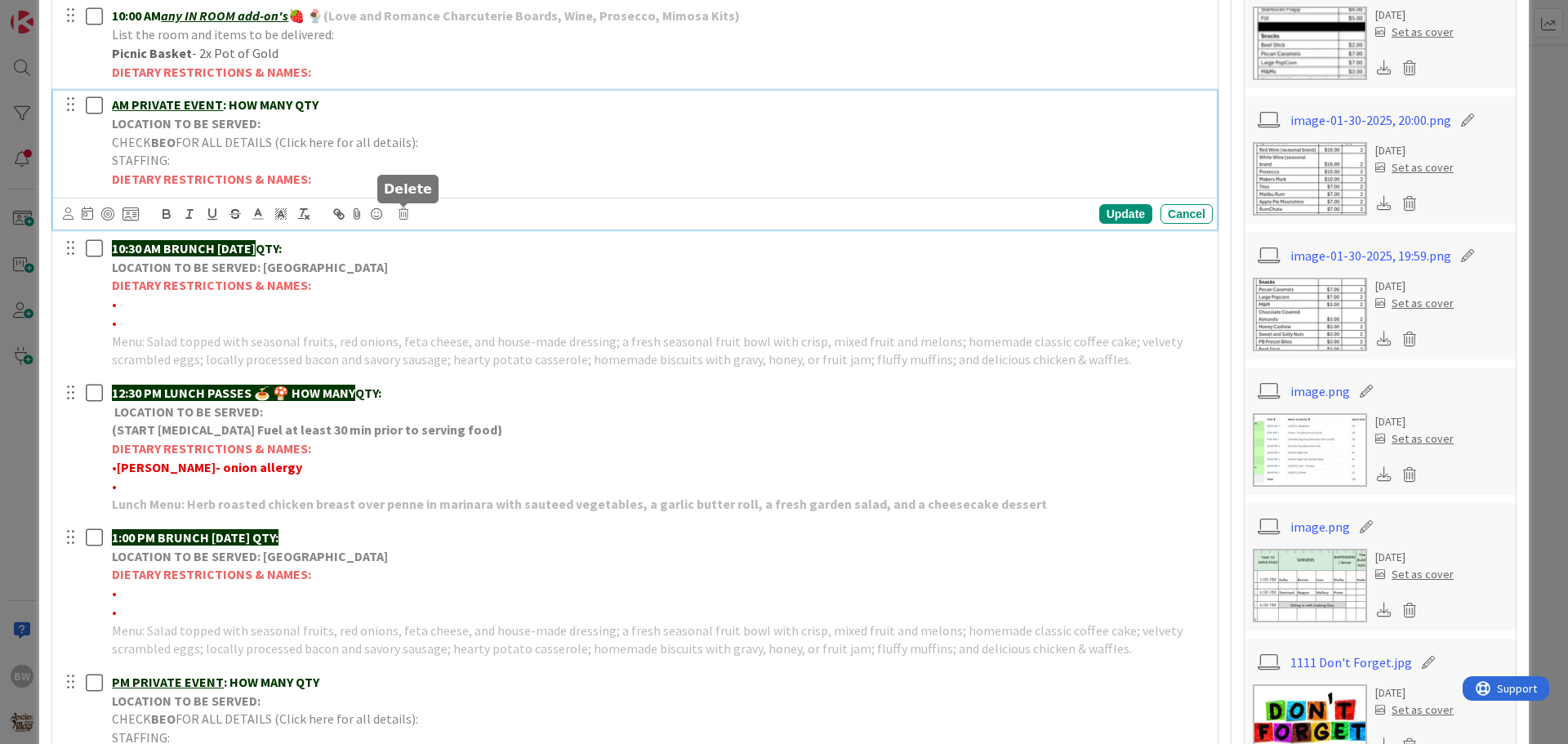
click at [402, 215] on icon at bounding box center [403, 214] width 10 height 12
click at [446, 278] on div "Delete" at bounding box center [445, 284] width 61 height 29
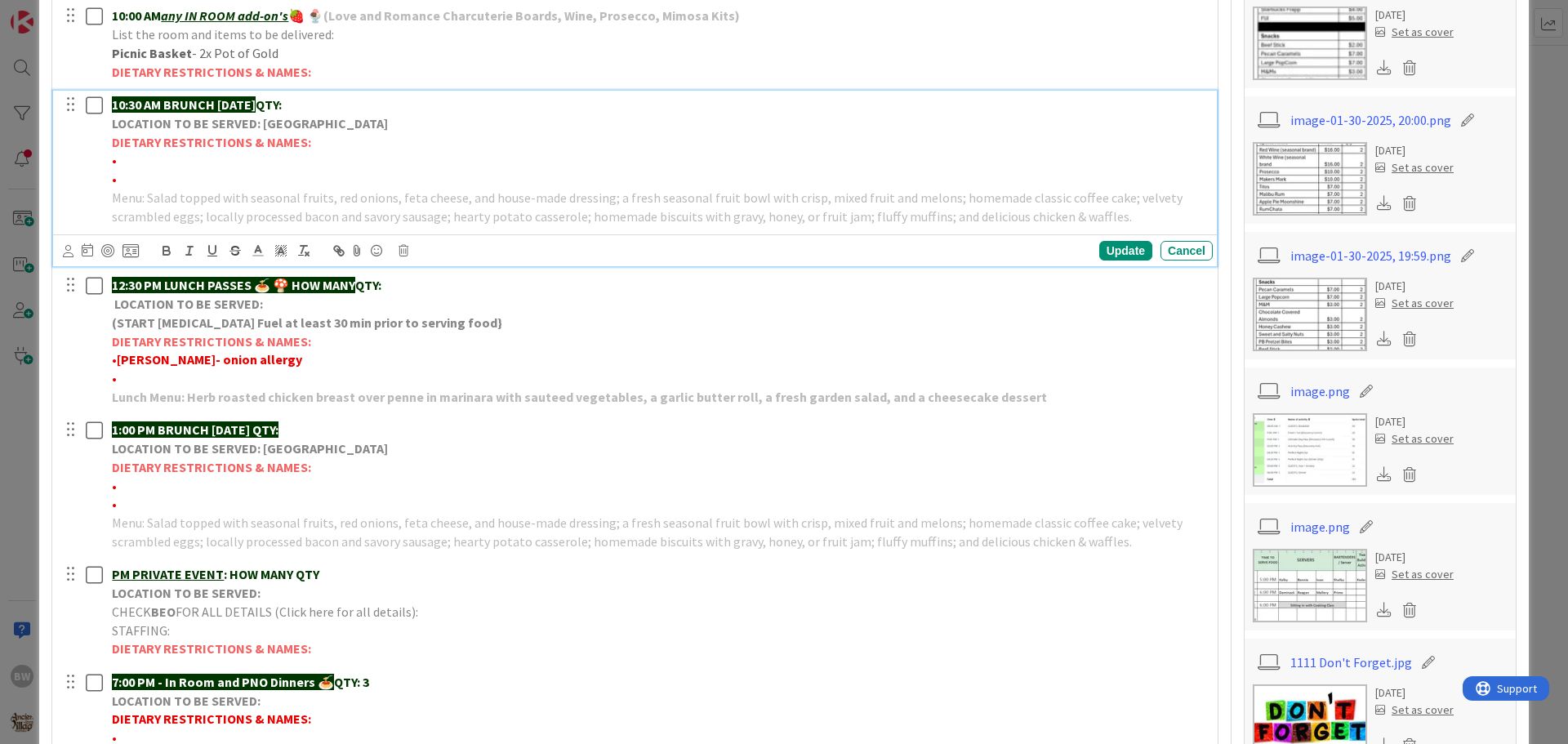
click at [253, 130] on strong "LOCATION TO BE SERVED: [GEOGRAPHIC_DATA]" at bounding box center [249, 123] width 276 height 17
click at [400, 251] on icon at bounding box center [403, 250] width 10 height 12
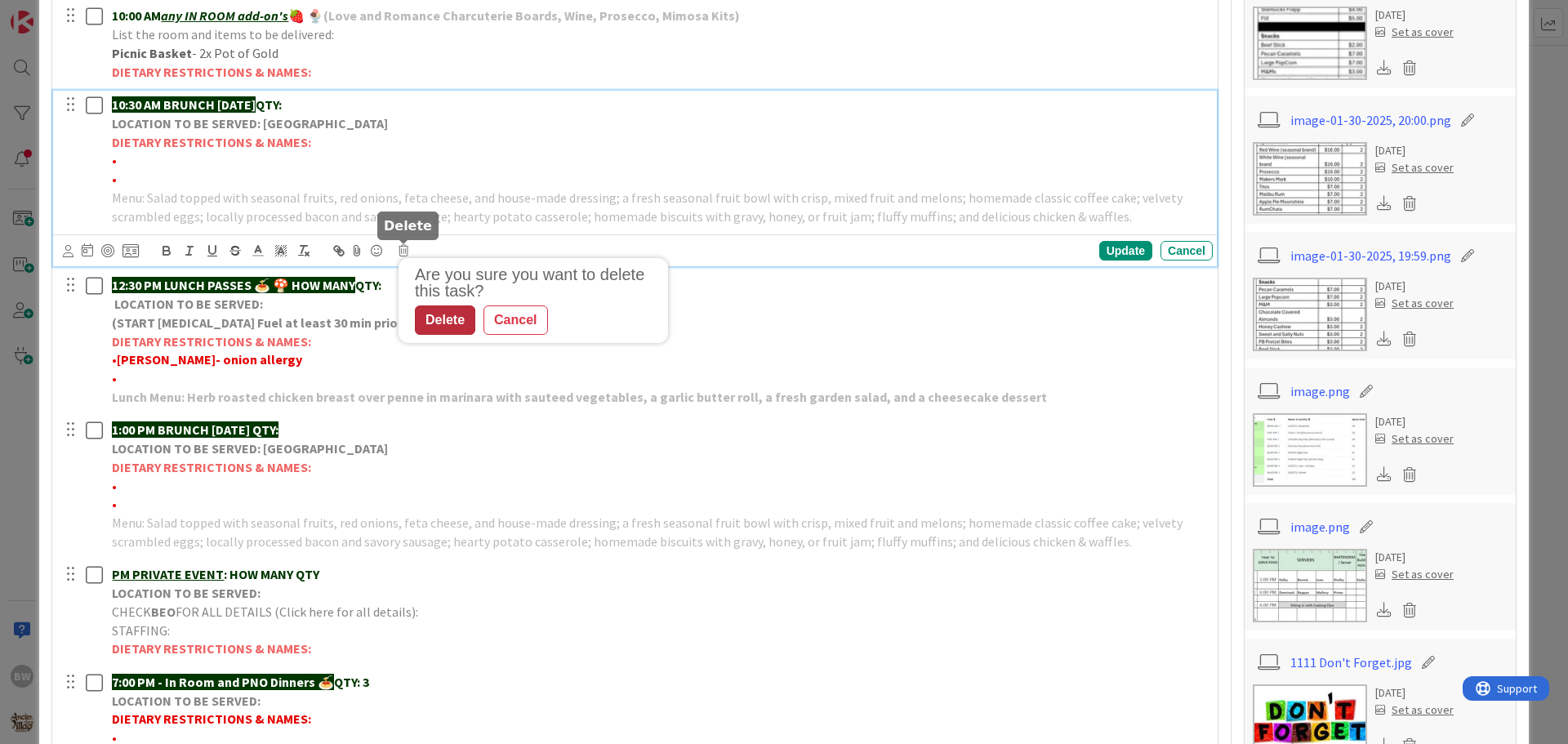
click at [445, 319] on div "Delete" at bounding box center [445, 320] width 61 height 29
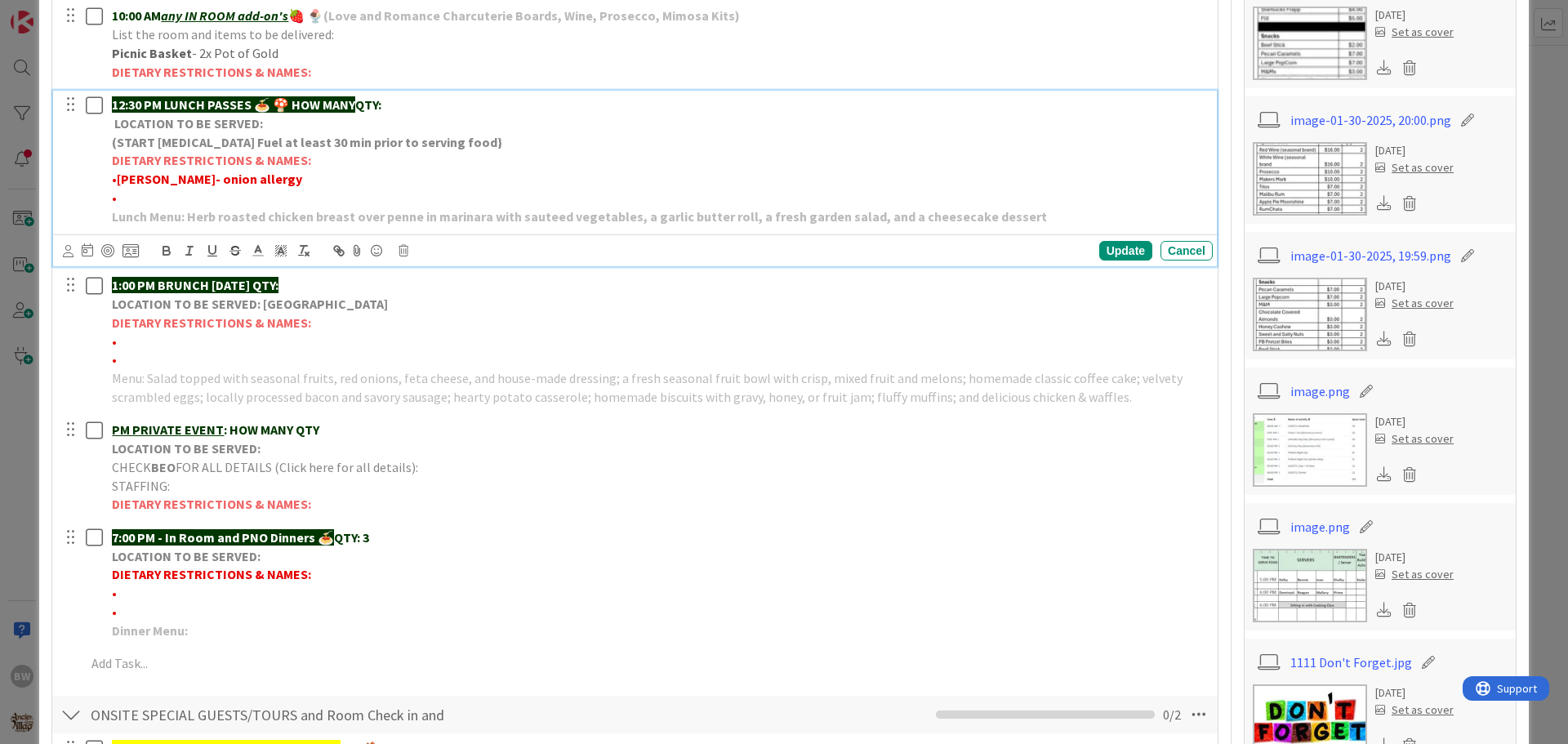
drag, startPoint x: 297, startPoint y: 98, endPoint x: 364, endPoint y: 105, distance: 67.4
click at [364, 105] on p "12:30 PM LUNCH PASSES 🍝 🍄 HOW MANY QTY:" at bounding box center [658, 105] width 1095 height 19
click at [346, 98] on p "12:30 PM LUNCH PASSES 🍝 🍄 QTY:" at bounding box center [658, 105] width 1095 height 19
click at [345, 99] on p "12:30 PM LUNCH PASSES 🍝 🍄 QTY:" at bounding box center [658, 105] width 1095 height 19
click at [1106, 250] on div "Update" at bounding box center [1126, 250] width 53 height 20
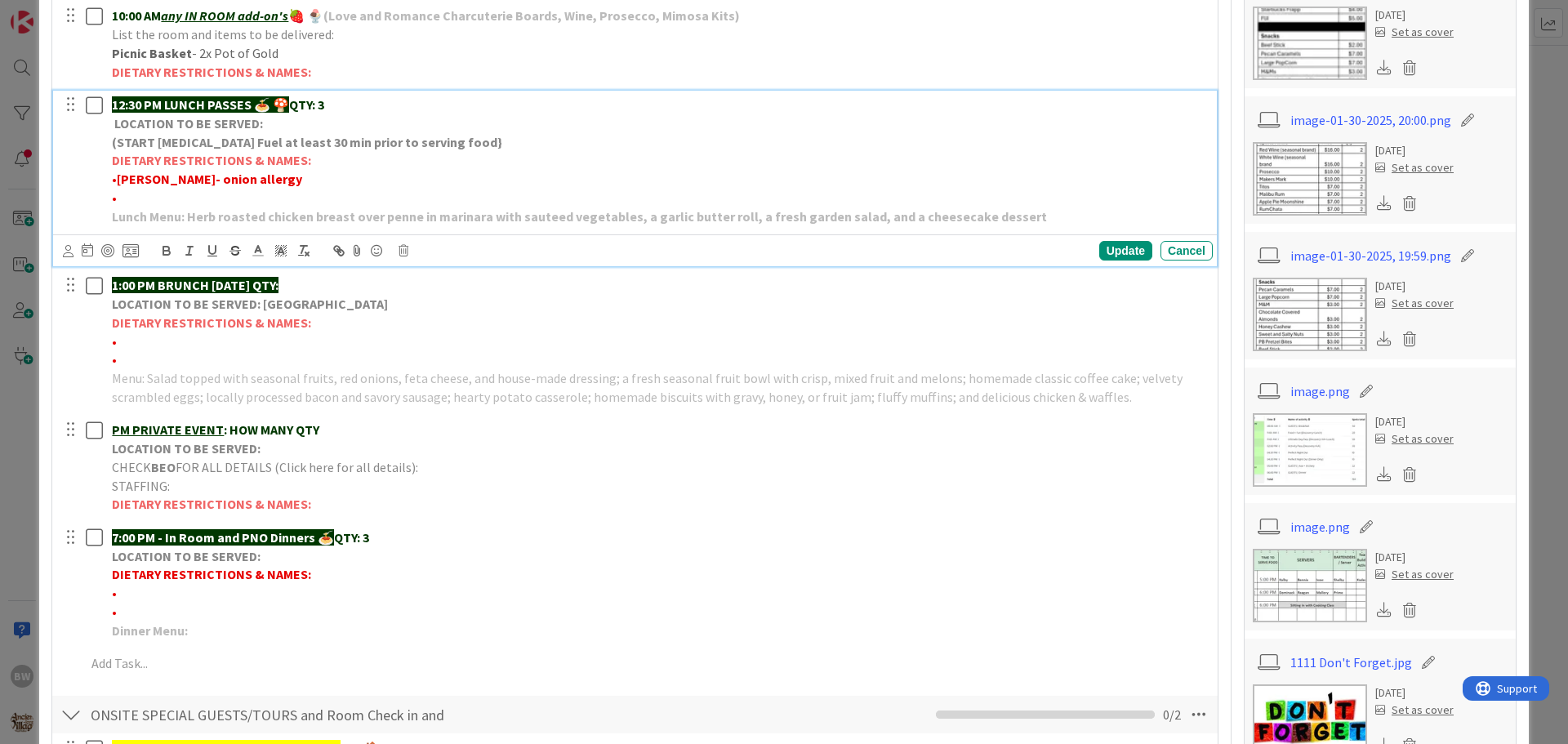
click at [162, 178] on strong "[PERSON_NAME]- onion allergy" at bounding box center [209, 178] width 186 height 17
click at [162, 177] on strong "[PERSON_NAME]- onion allergy" at bounding box center [209, 178] width 186 height 17
drag, startPoint x: 160, startPoint y: 175, endPoint x: 116, endPoint y: 179, distance: 44.2
click at [116, 179] on p "• [PERSON_NAME]- 3nion allergy" at bounding box center [658, 179] width 1095 height 19
click at [210, 183] on p "• 3nion allergy" at bounding box center [658, 179] width 1095 height 19
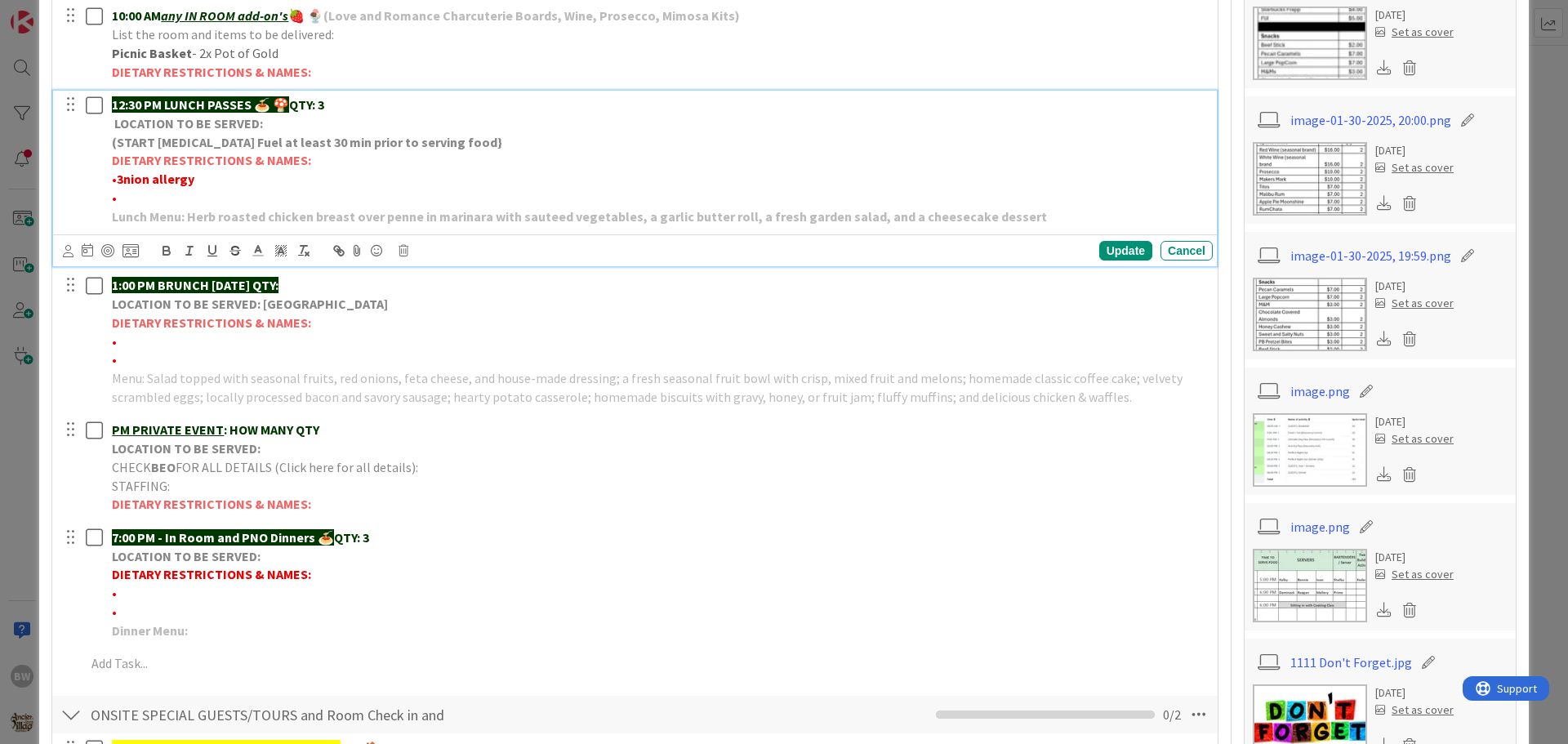
click at [117, 176] on strong "3nion allergy" at bounding box center [155, 178] width 77 height 17
click at [126, 176] on strong "3nion allergy" at bounding box center [160, 178] width 77 height 17
click at [203, 180] on p "•* 3 Onion allergy" at bounding box center [658, 179] width 1095 height 19
drag, startPoint x: 263, startPoint y: 179, endPoint x: 225, endPoint y: 178, distance: 38.0
click at [225, 178] on p "•* 3 Onion [MEDICAL_DATA] -[PERSON_NAME]" at bounding box center [658, 179] width 1095 height 19
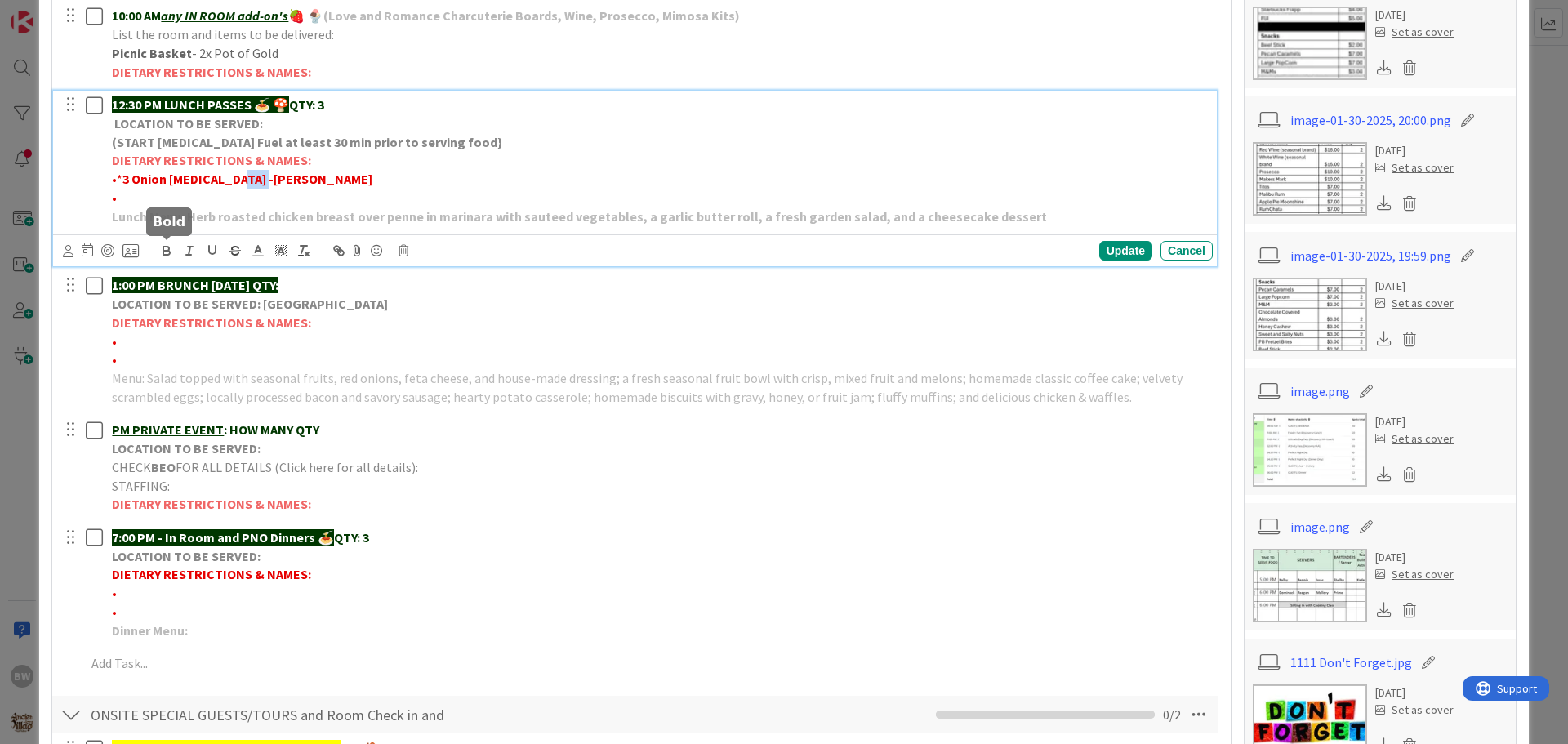
click at [167, 248] on icon "button" at bounding box center [166, 250] width 15 height 15
click at [947, 163] on p "DIETARY RESTRICTIONS & NAMES:" at bounding box center [658, 159] width 1095 height 19
click at [1099, 248] on div "Update" at bounding box center [1126, 250] width 53 height 20
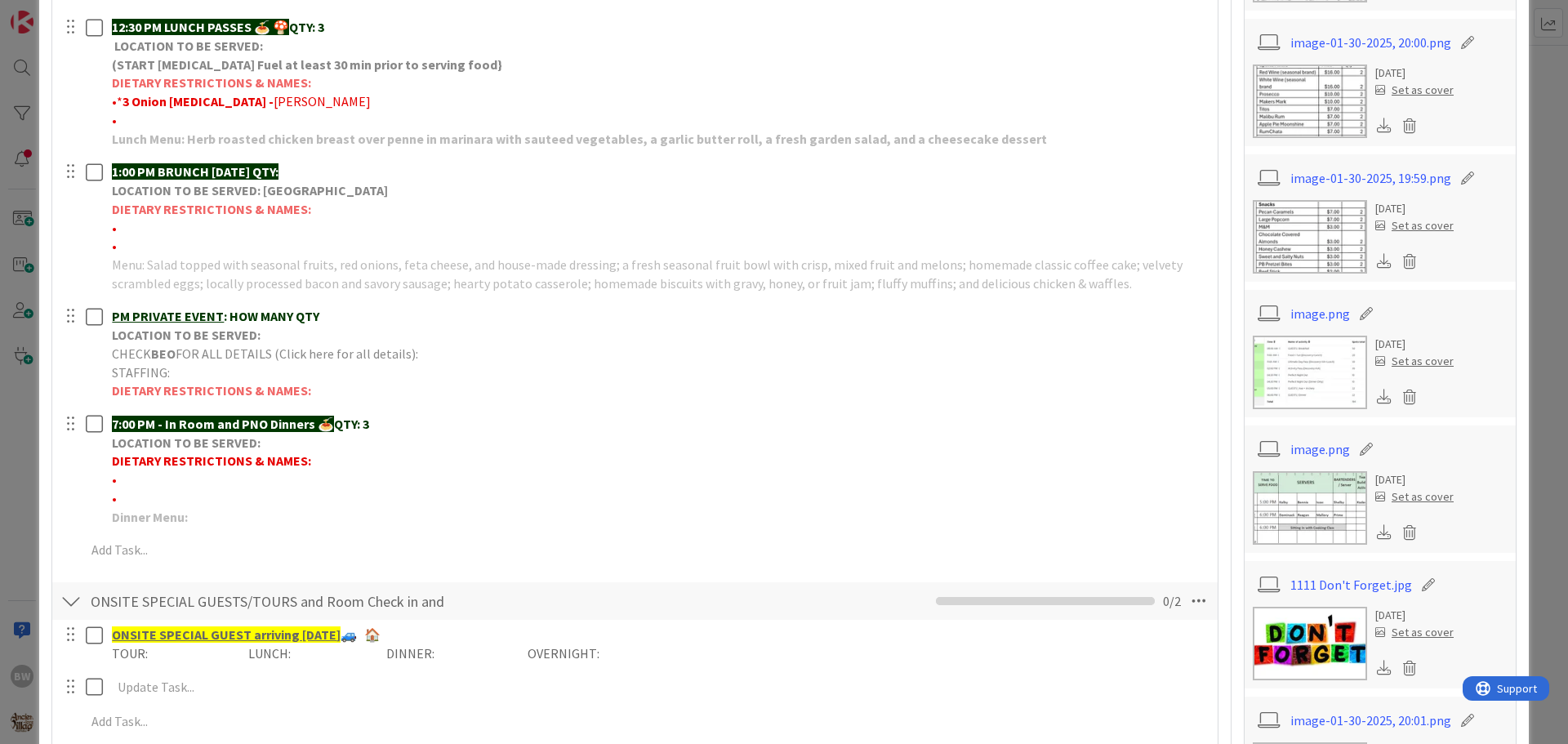
scroll to position [490, 0]
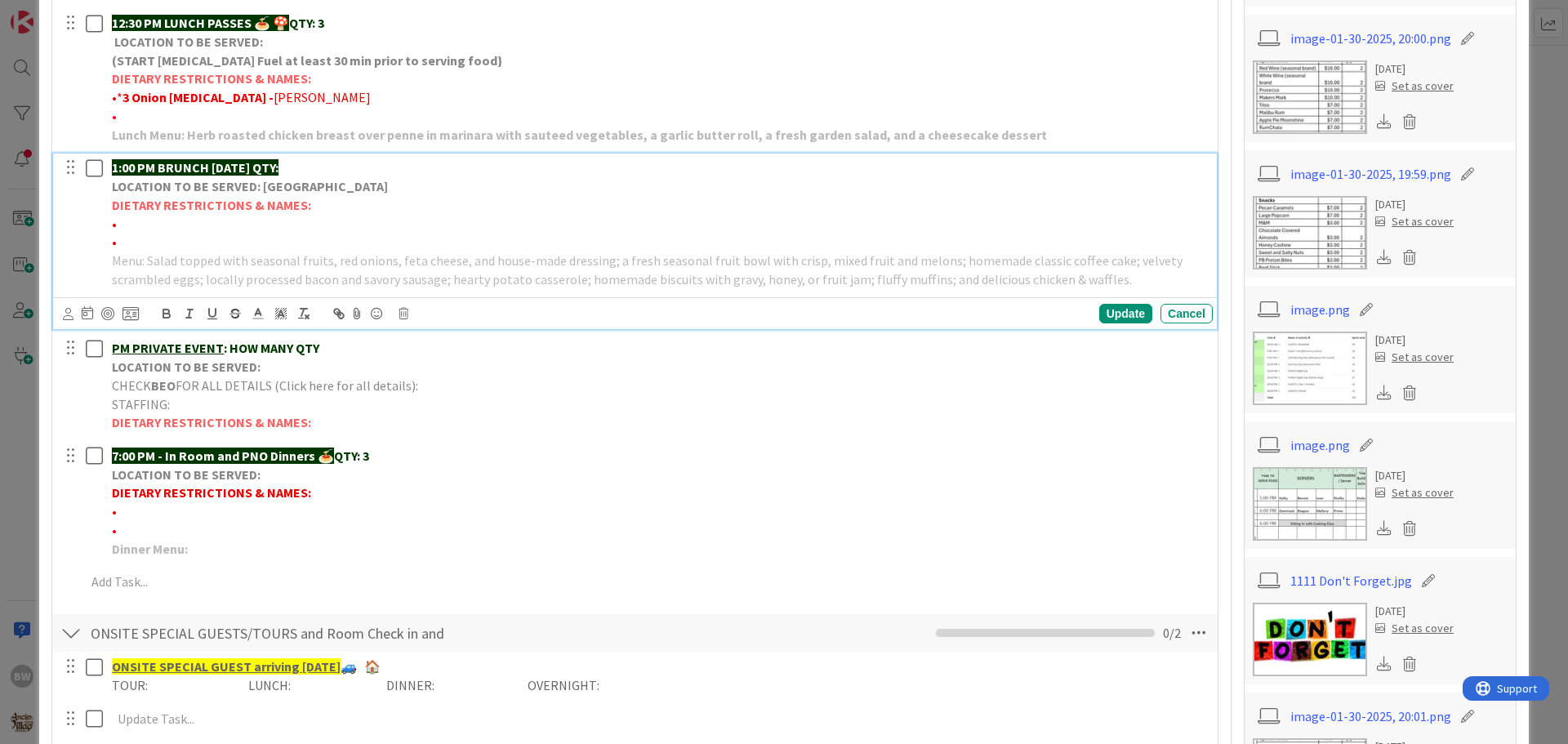
click at [294, 212] on strong "DIETARY RESTRICTIONS & NAMES:" at bounding box center [211, 204] width 200 height 17
click at [403, 318] on icon at bounding box center [403, 314] width 10 height 12
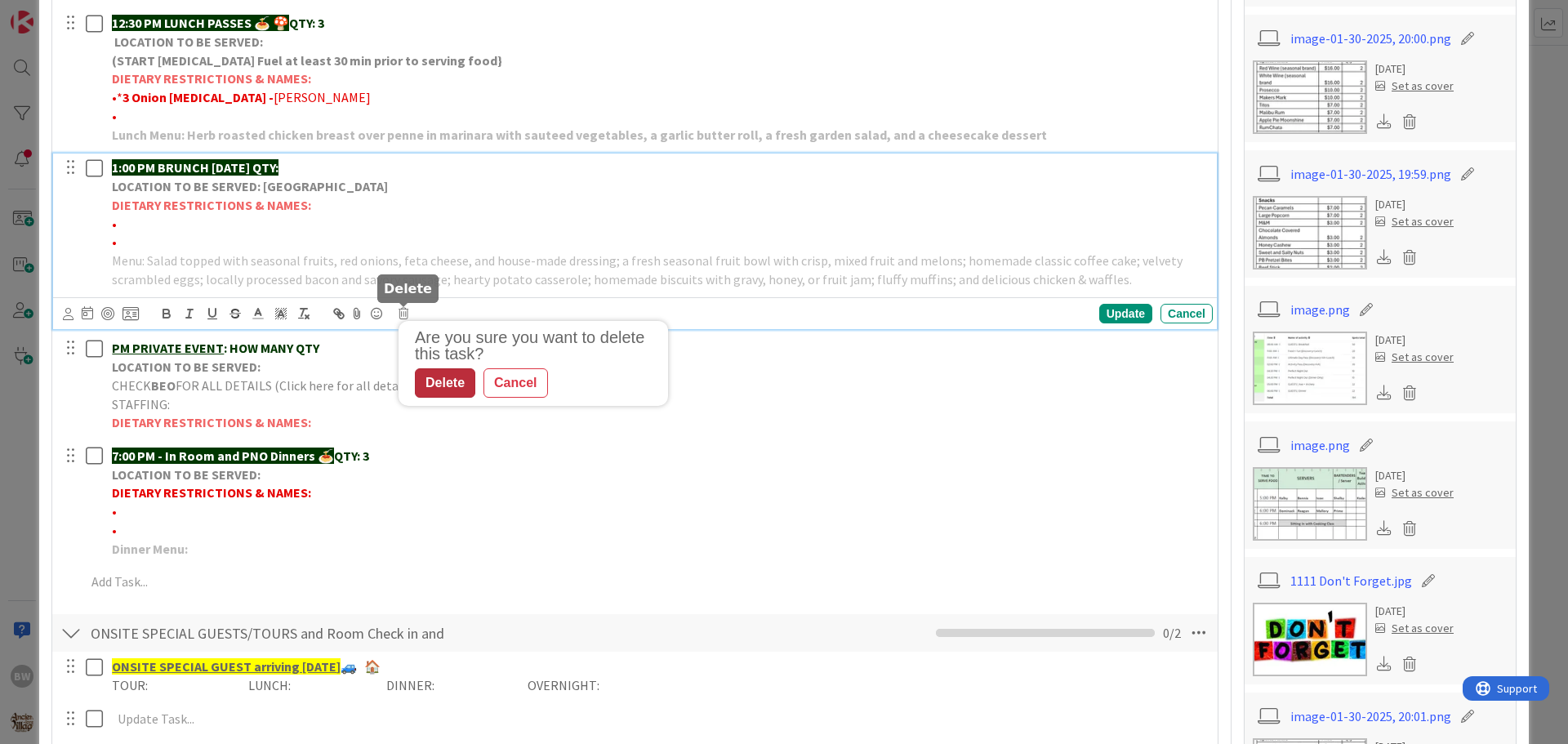
click at [435, 385] on div "Delete" at bounding box center [445, 382] width 61 height 29
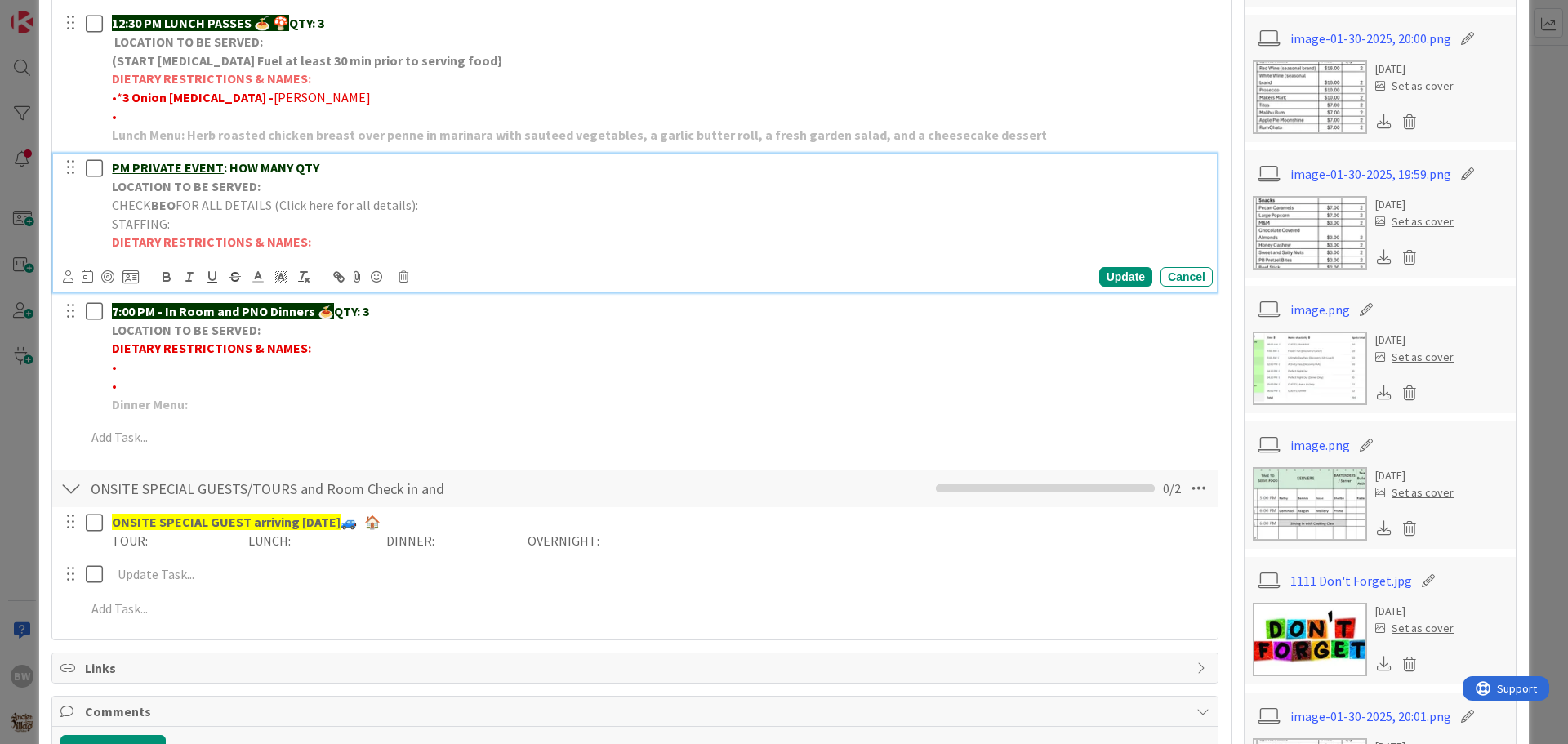
click at [236, 196] on p "CHECK BEO FOR ALL DETAILS (Click here for all details):" at bounding box center [658, 204] width 1095 height 19
click at [402, 280] on icon at bounding box center [403, 277] width 10 height 12
click at [445, 343] on div "Delete" at bounding box center [445, 346] width 61 height 29
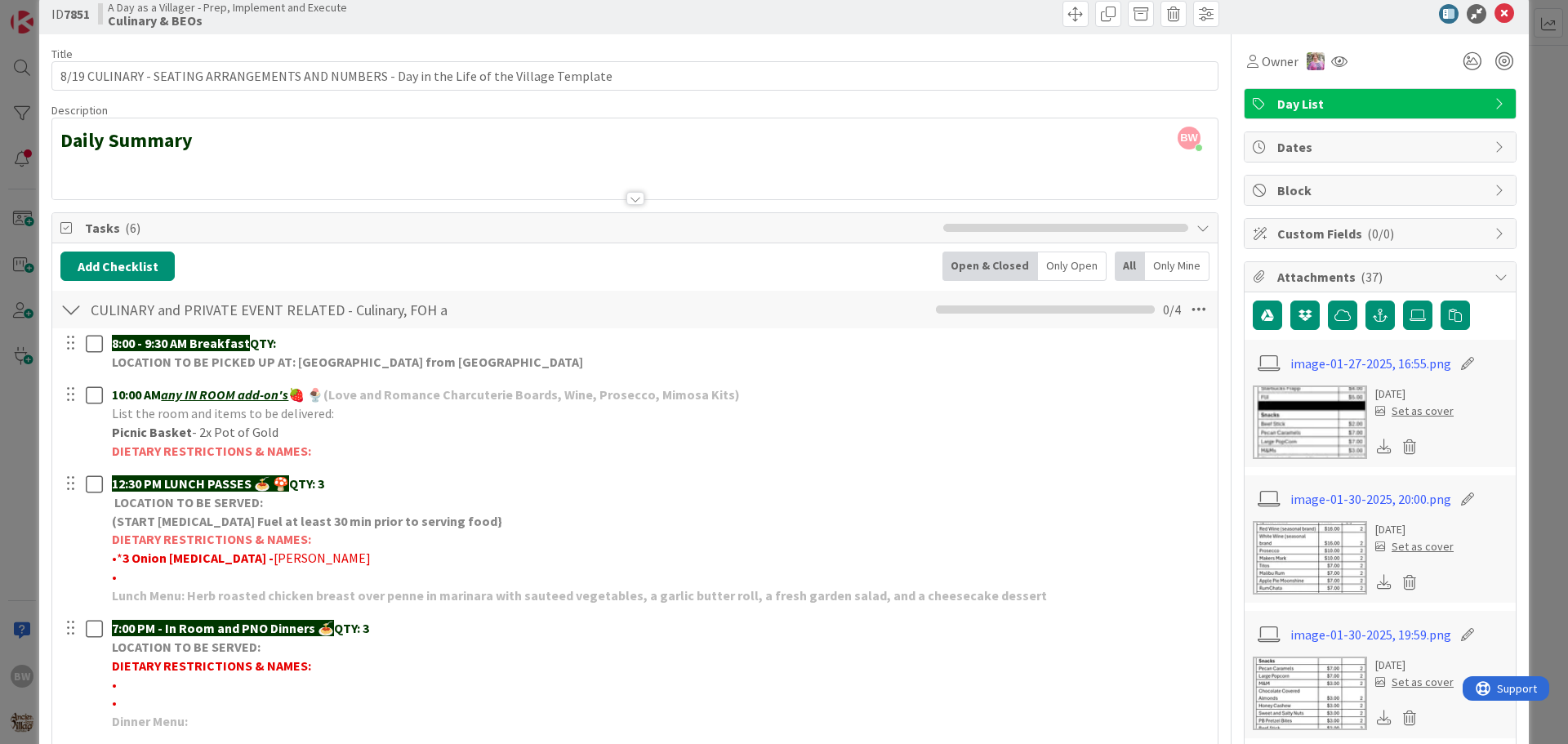
scroll to position [0, 0]
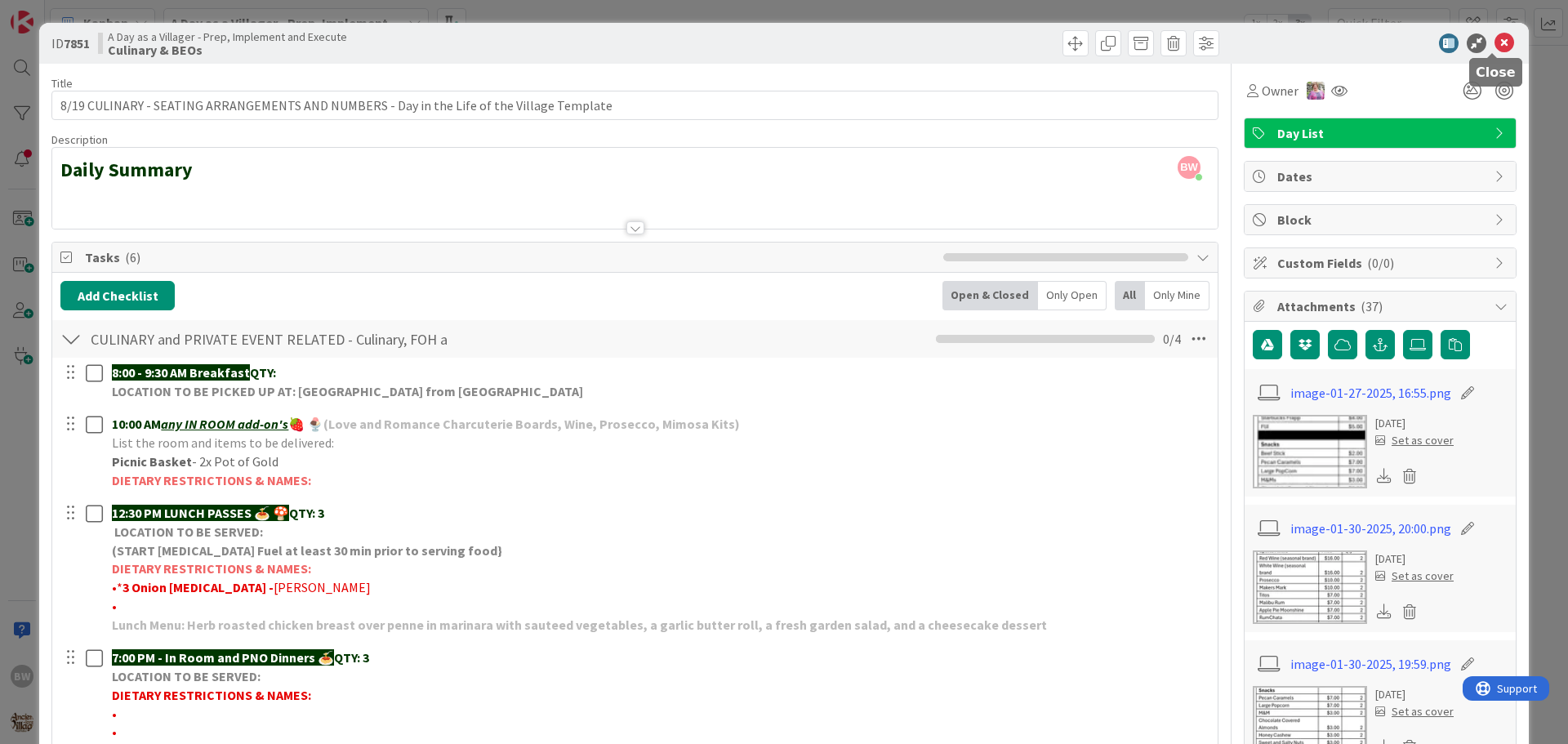
click at [1495, 36] on icon at bounding box center [1504, 43] width 20 height 20
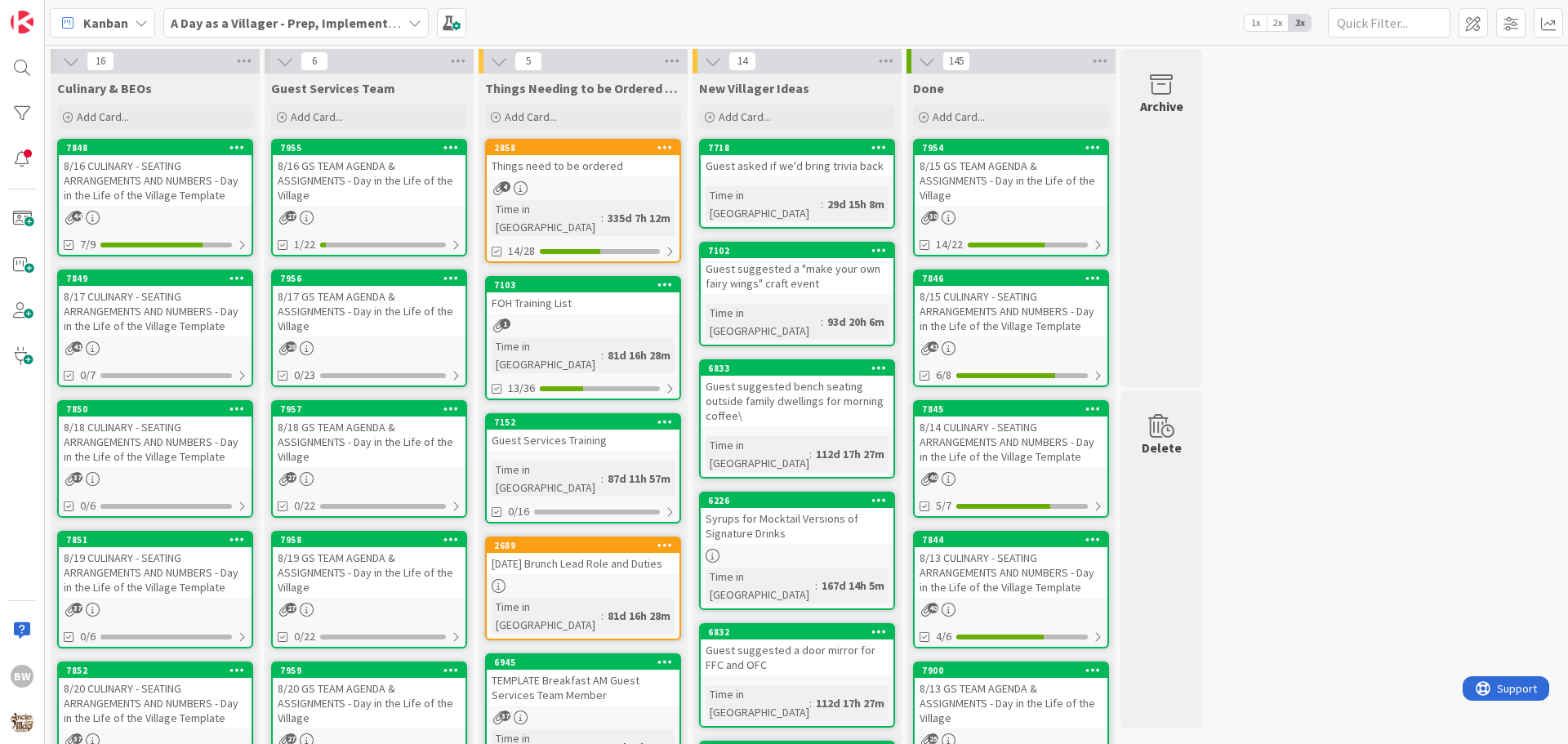
click at [141, 284] on div "7849" at bounding box center [155, 278] width 193 height 15
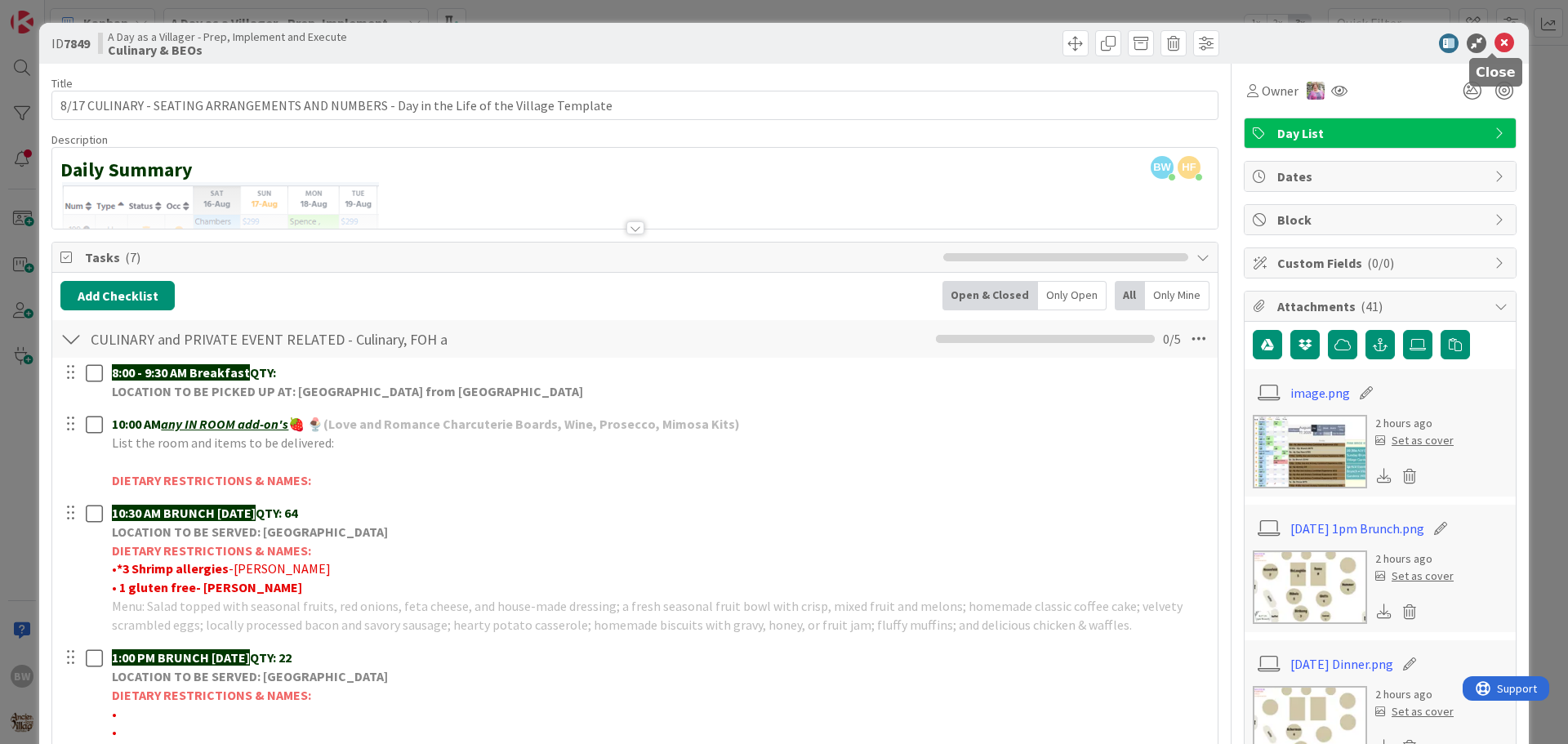
click at [1496, 37] on icon at bounding box center [1504, 43] width 20 height 20
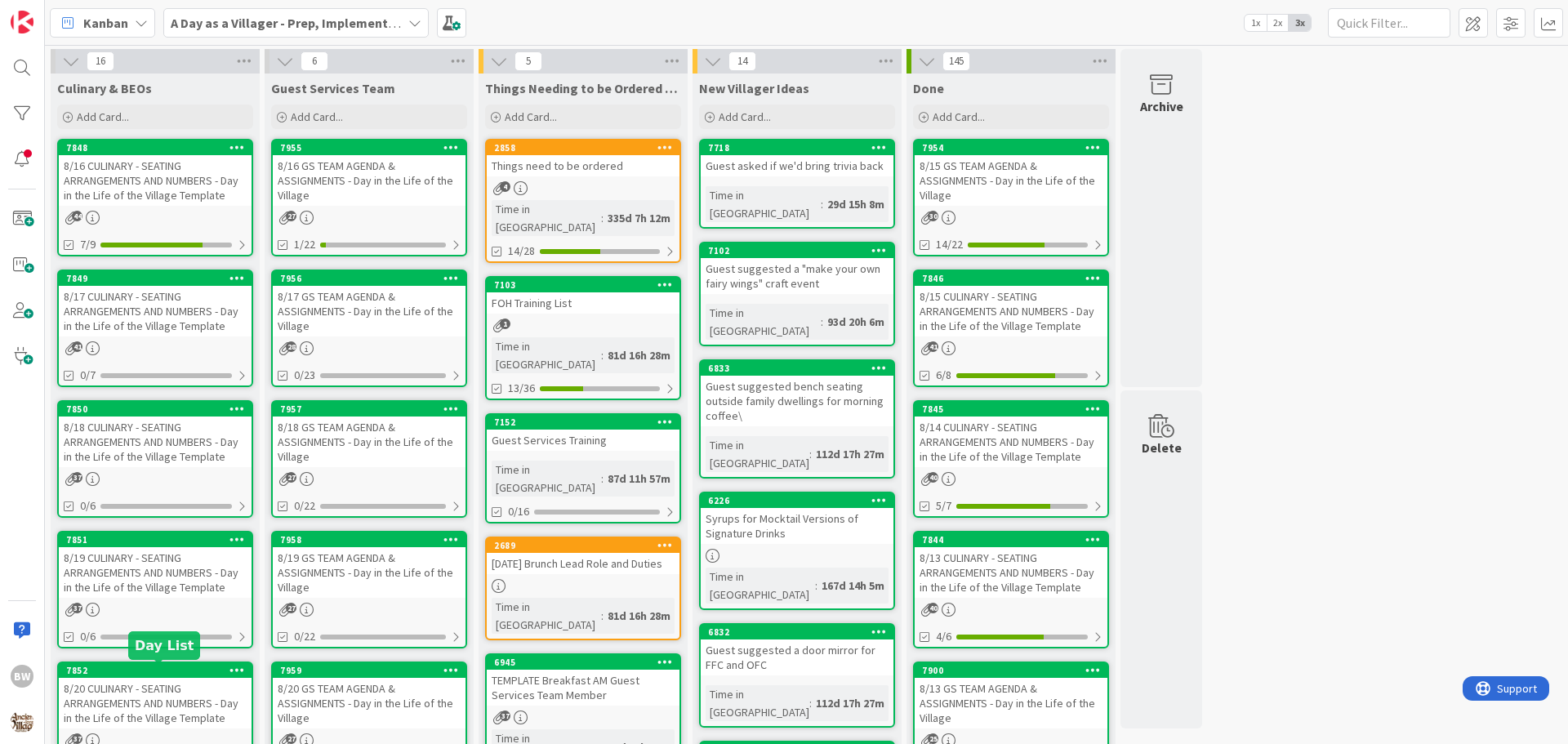
click at [154, 674] on div "7852" at bounding box center [159, 671] width 186 height 12
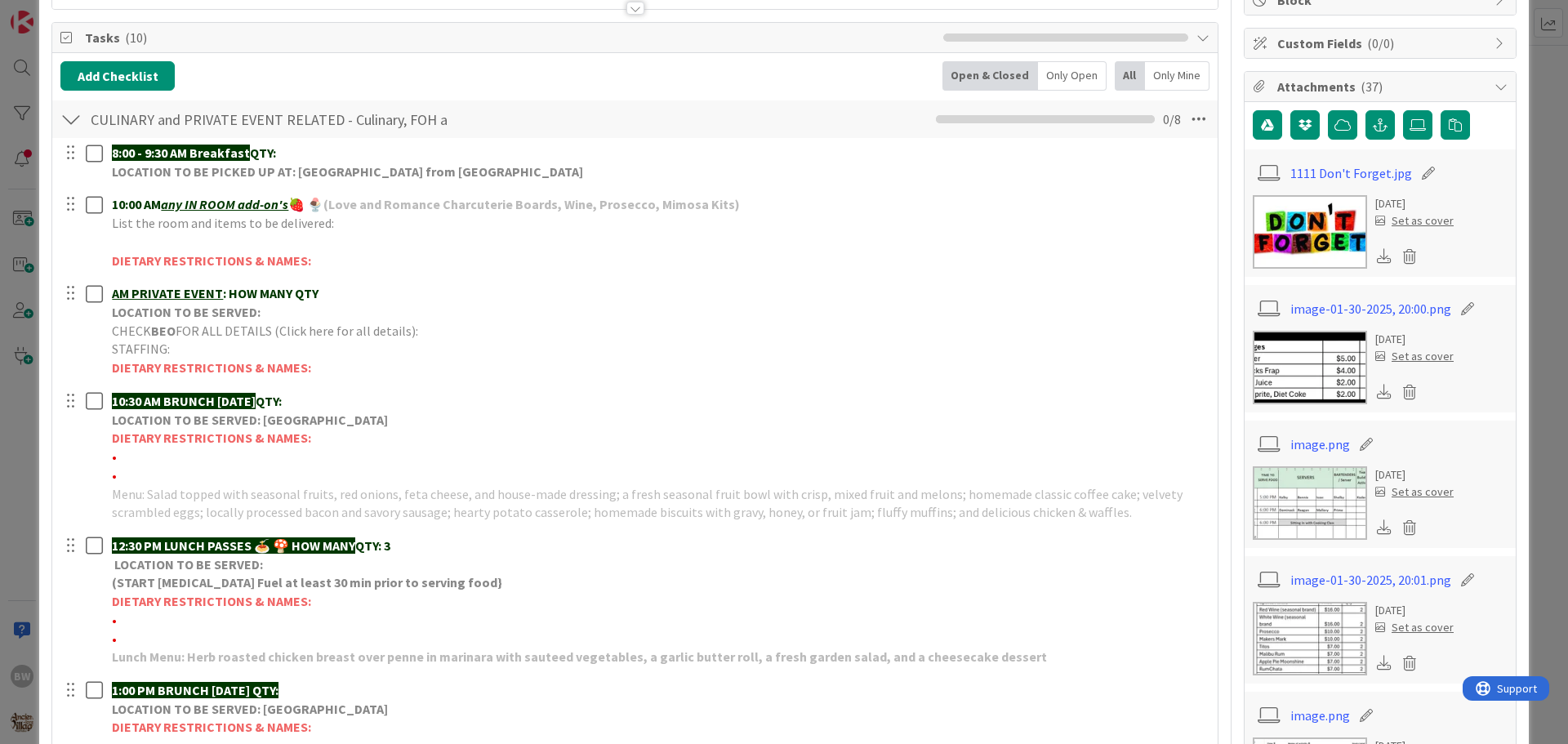
scroll to position [81, 0]
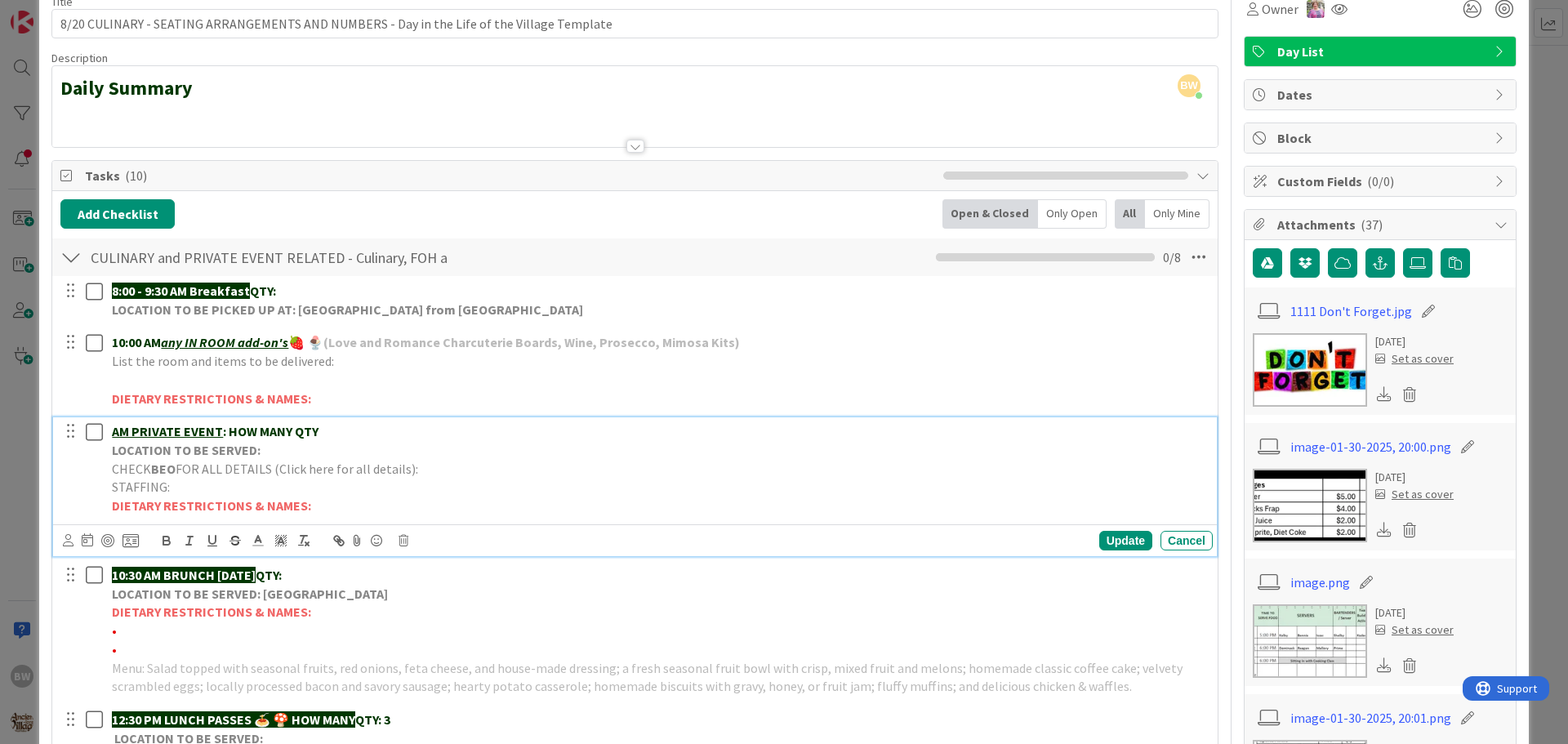
click at [199, 460] on span "FOR ALL DETAILS (Click here for all details):" at bounding box center [296, 468] width 243 height 17
click at [401, 538] on icon at bounding box center [403, 541] width 10 height 12
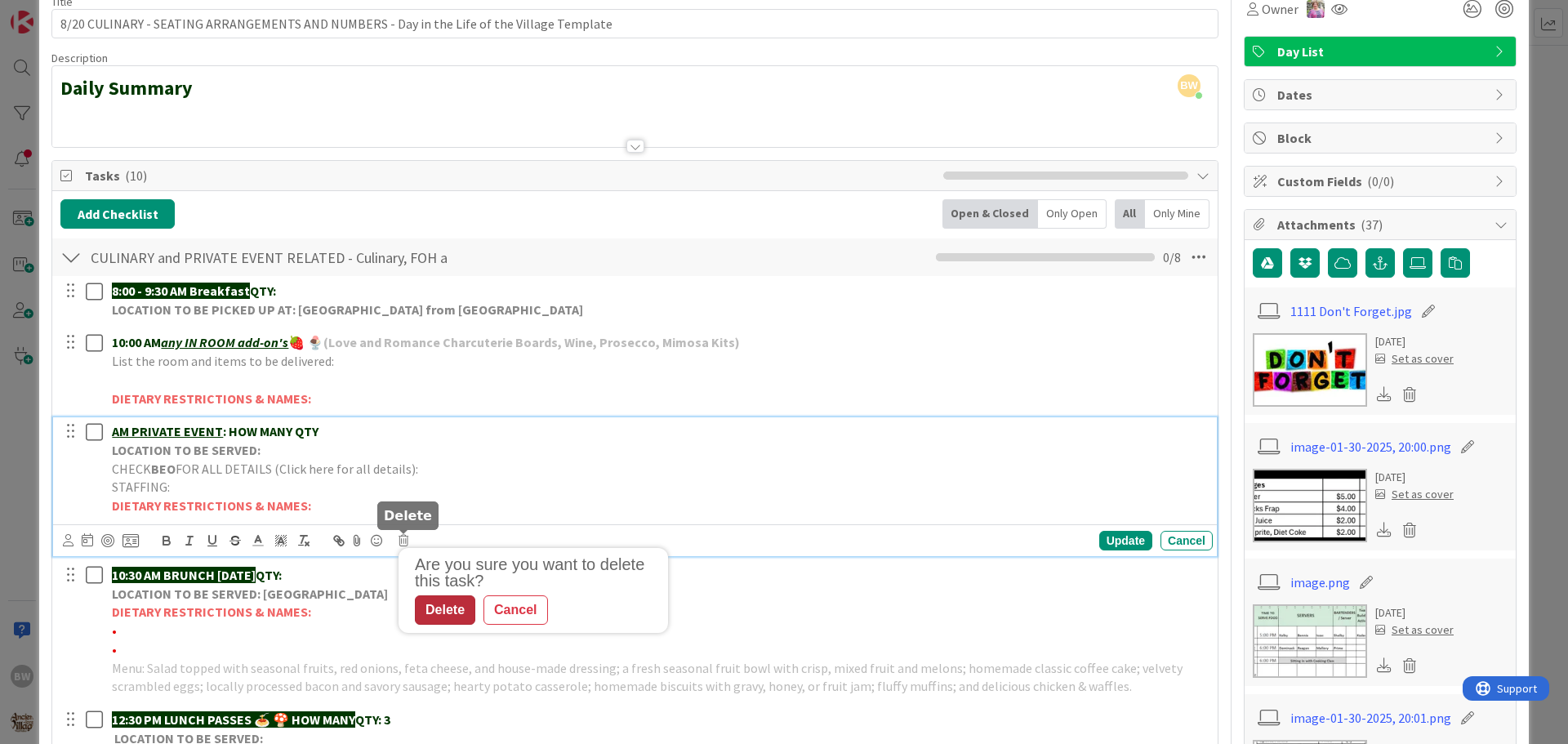
click at [446, 610] on div "Delete" at bounding box center [445, 610] width 61 height 29
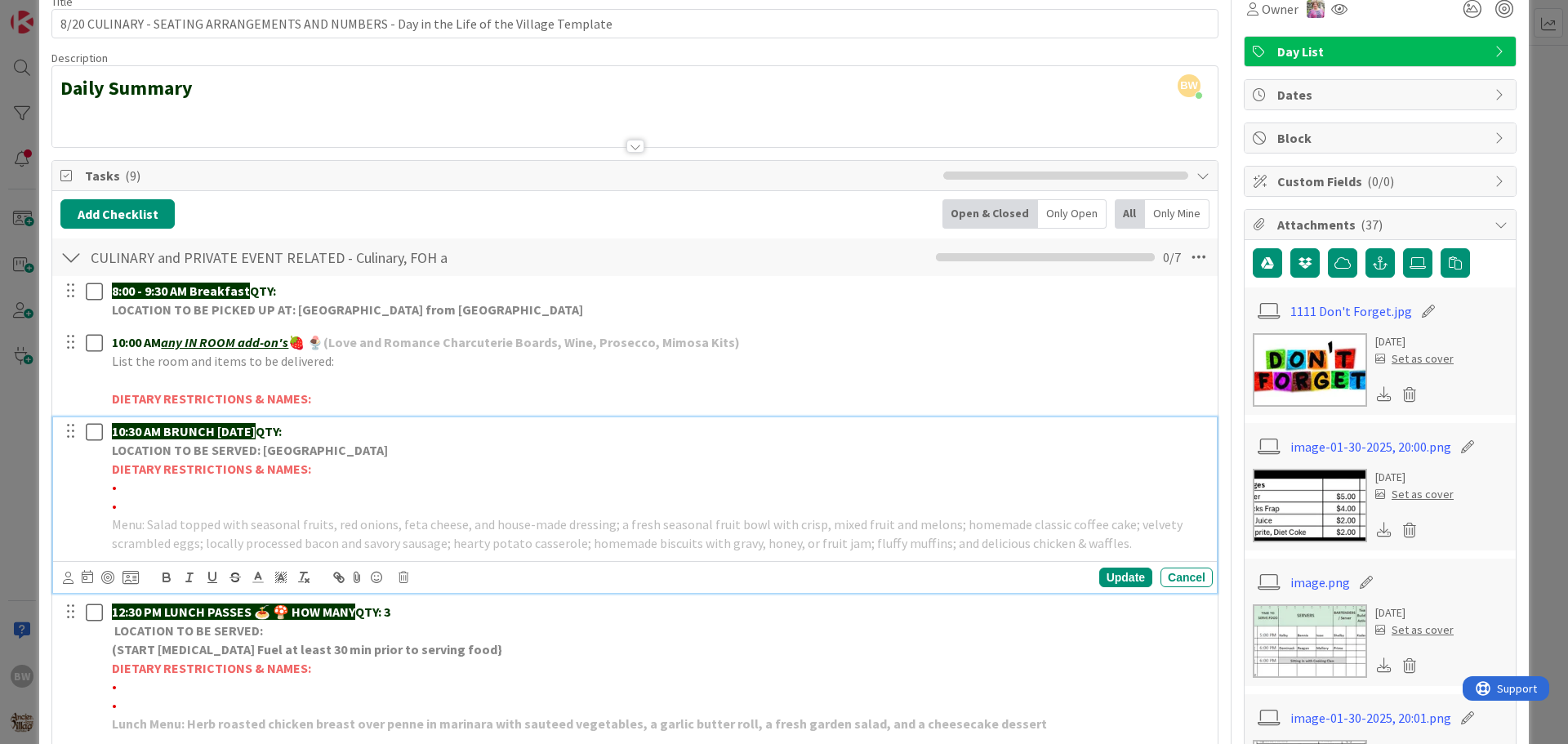
click at [277, 444] on strong "LOCATION TO BE SERVED: [GEOGRAPHIC_DATA]" at bounding box center [249, 450] width 276 height 17
click at [404, 578] on icon at bounding box center [403, 577] width 10 height 12
click at [476, 447] on p "LOCATION TO BE SERVED: [GEOGRAPHIC_DATA]" at bounding box center [658, 450] width 1095 height 19
click at [401, 576] on icon at bounding box center [403, 577] width 10 height 12
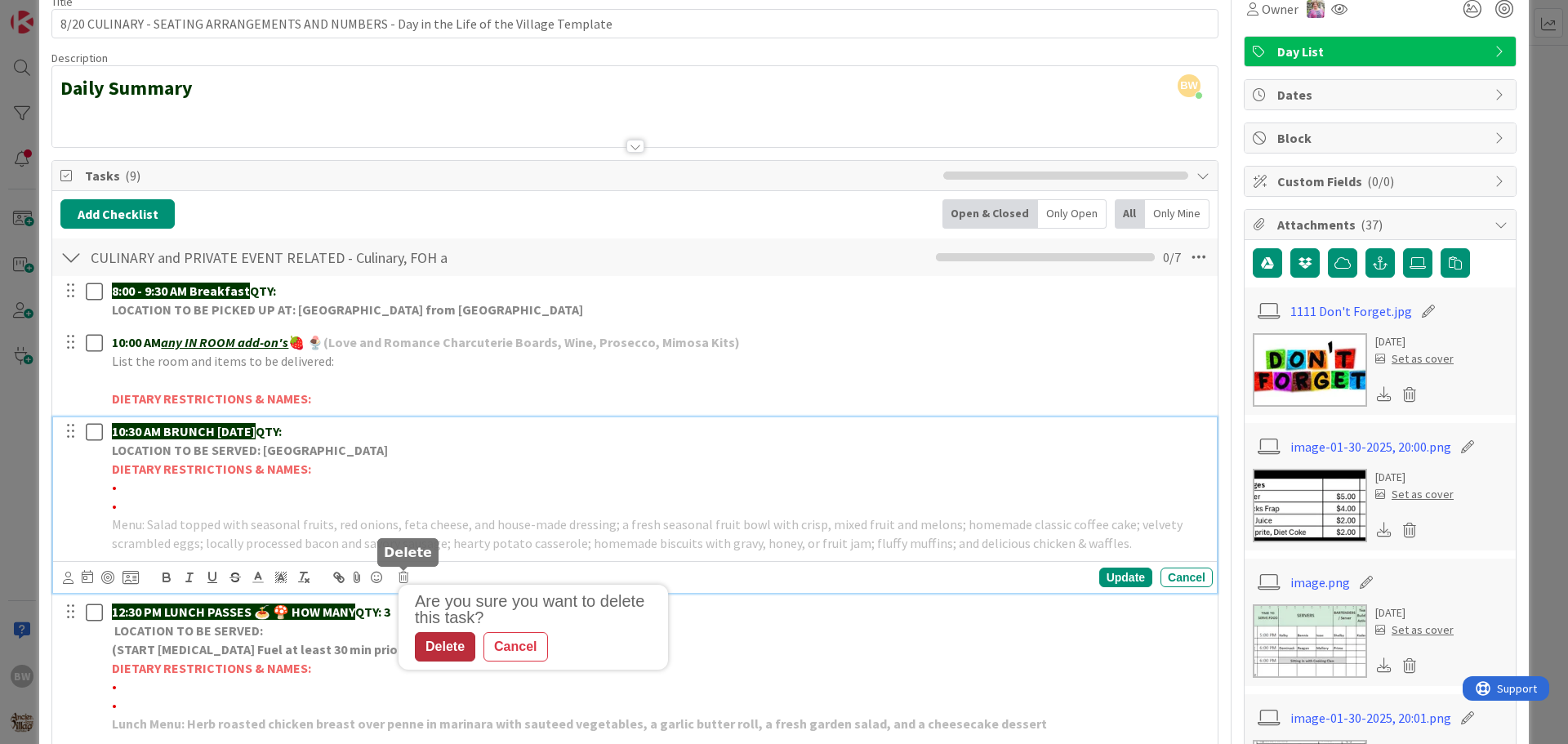
click at [443, 640] on div "Delete" at bounding box center [445, 646] width 61 height 29
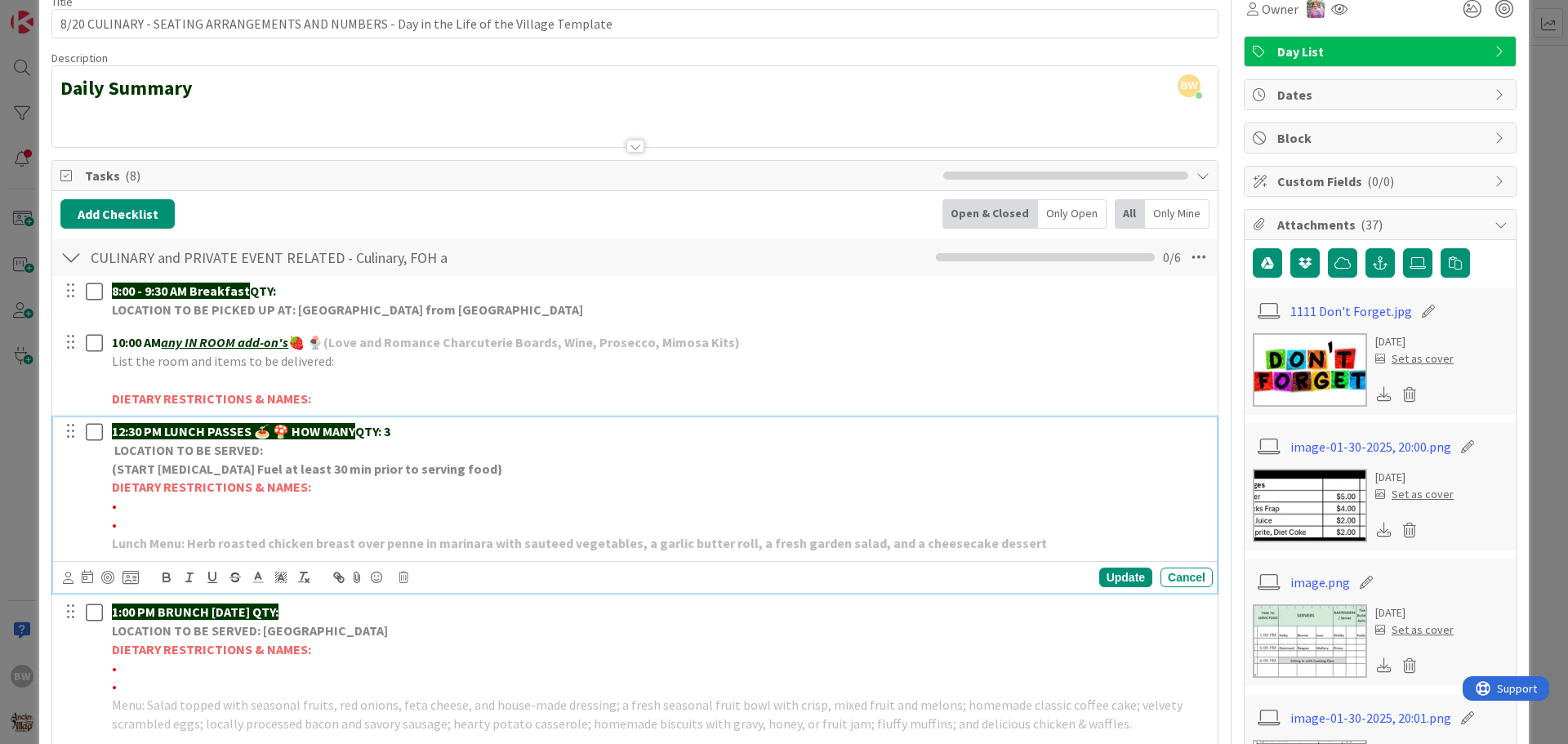
drag, startPoint x: 293, startPoint y: 425, endPoint x: 365, endPoint y: 432, distance: 72.3
click at [365, 432] on p "12:30 PM LUNCH PASSES 🍝 🍄 HOW MANY QTY: 3" at bounding box center [658, 431] width 1095 height 19
click at [1099, 574] on div "Update" at bounding box center [1126, 577] width 53 height 20
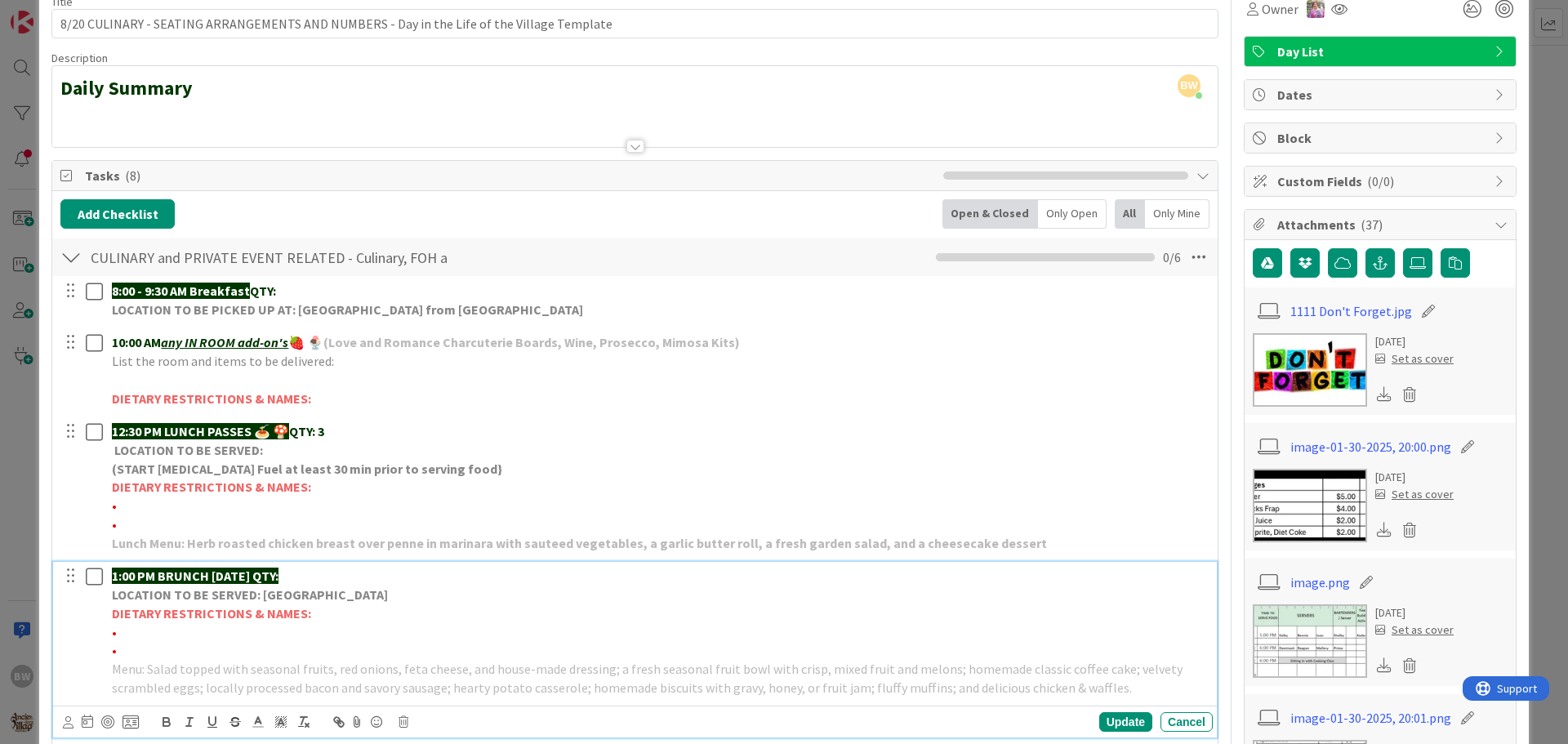
click at [280, 587] on strong "LOCATION TO BE SERVED: [GEOGRAPHIC_DATA]" at bounding box center [249, 593] width 276 height 17
click at [405, 717] on icon at bounding box center [403, 722] width 10 height 12
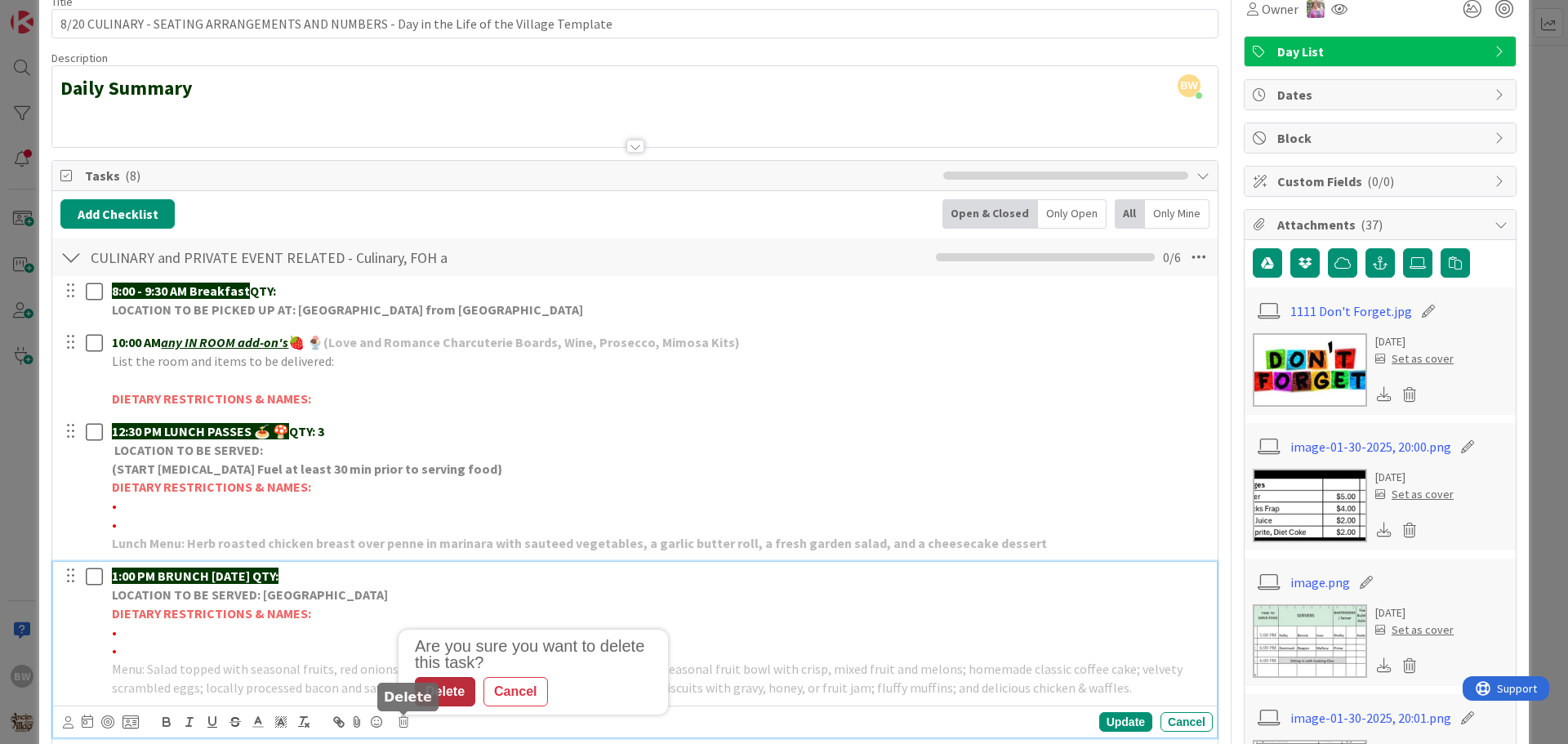
click at [447, 689] on div "Delete" at bounding box center [445, 691] width 61 height 29
